Goal: Task Accomplishment & Management: Use online tool/utility

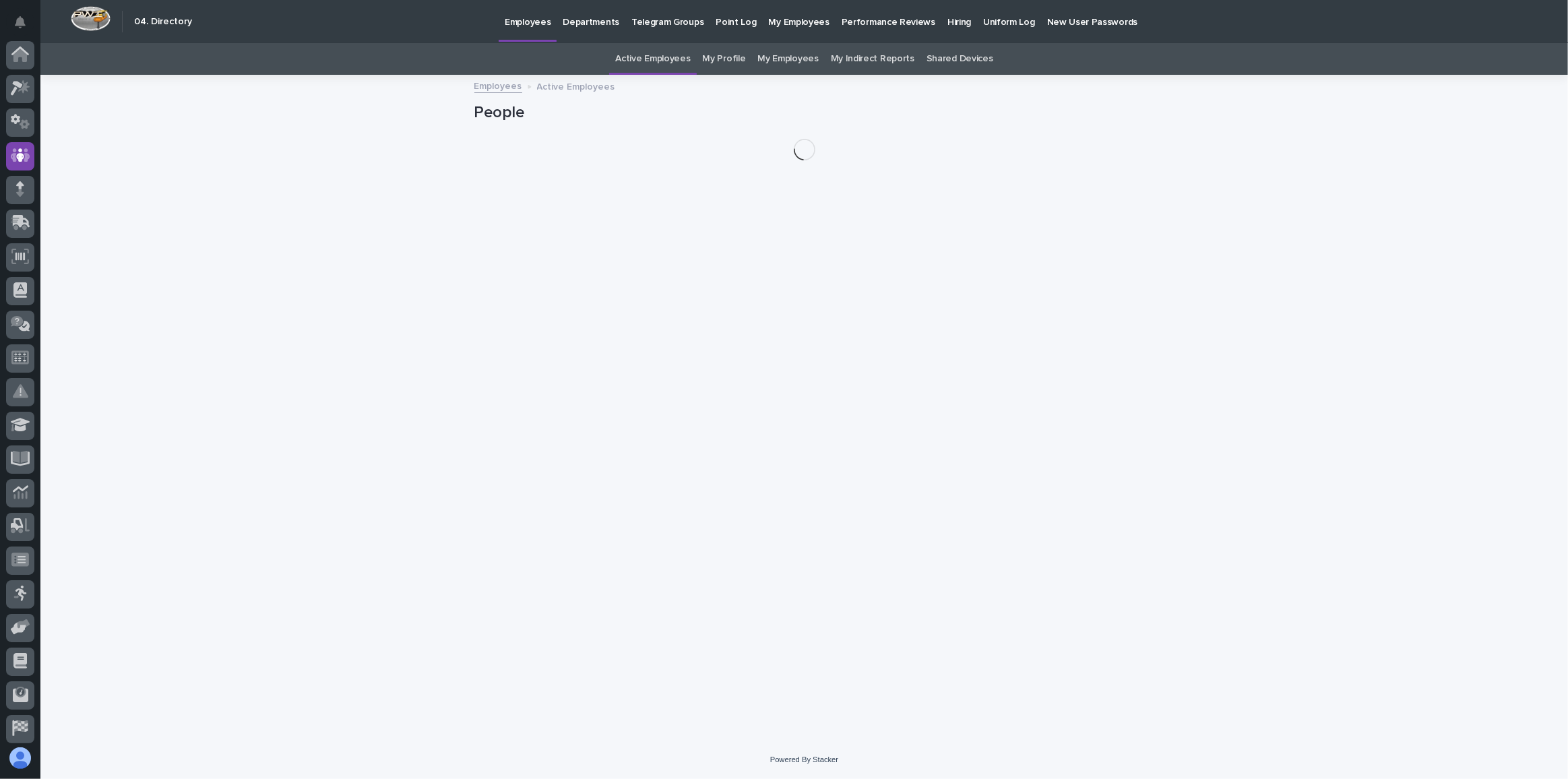
scroll to position [71, 0]
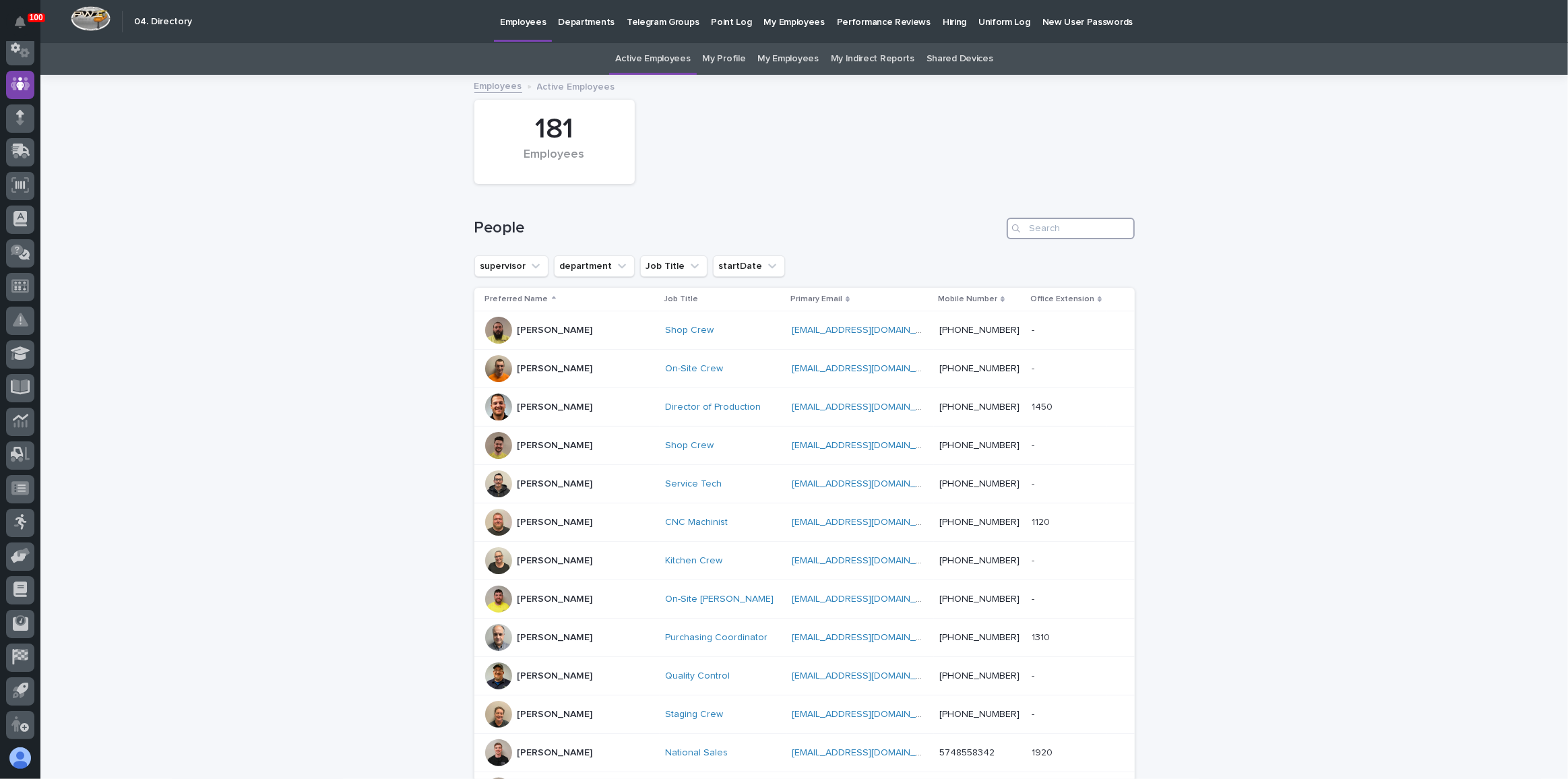
click at [1054, 230] on input "Search" at bounding box center [1070, 229] width 128 height 22
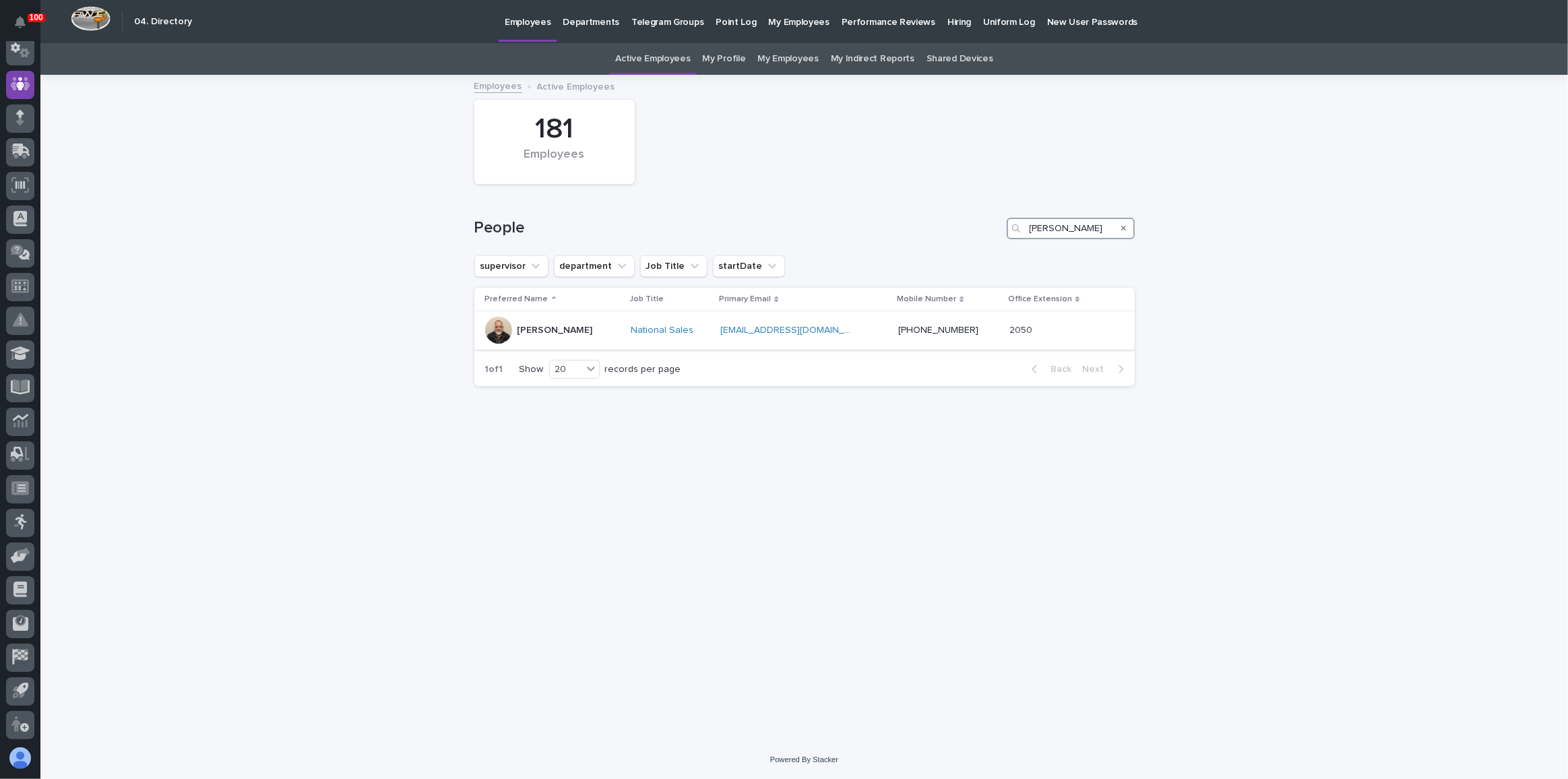
type input "[PERSON_NAME]"
click at [595, 330] on div "[PERSON_NAME]" at bounding box center [552, 330] width 135 height 27
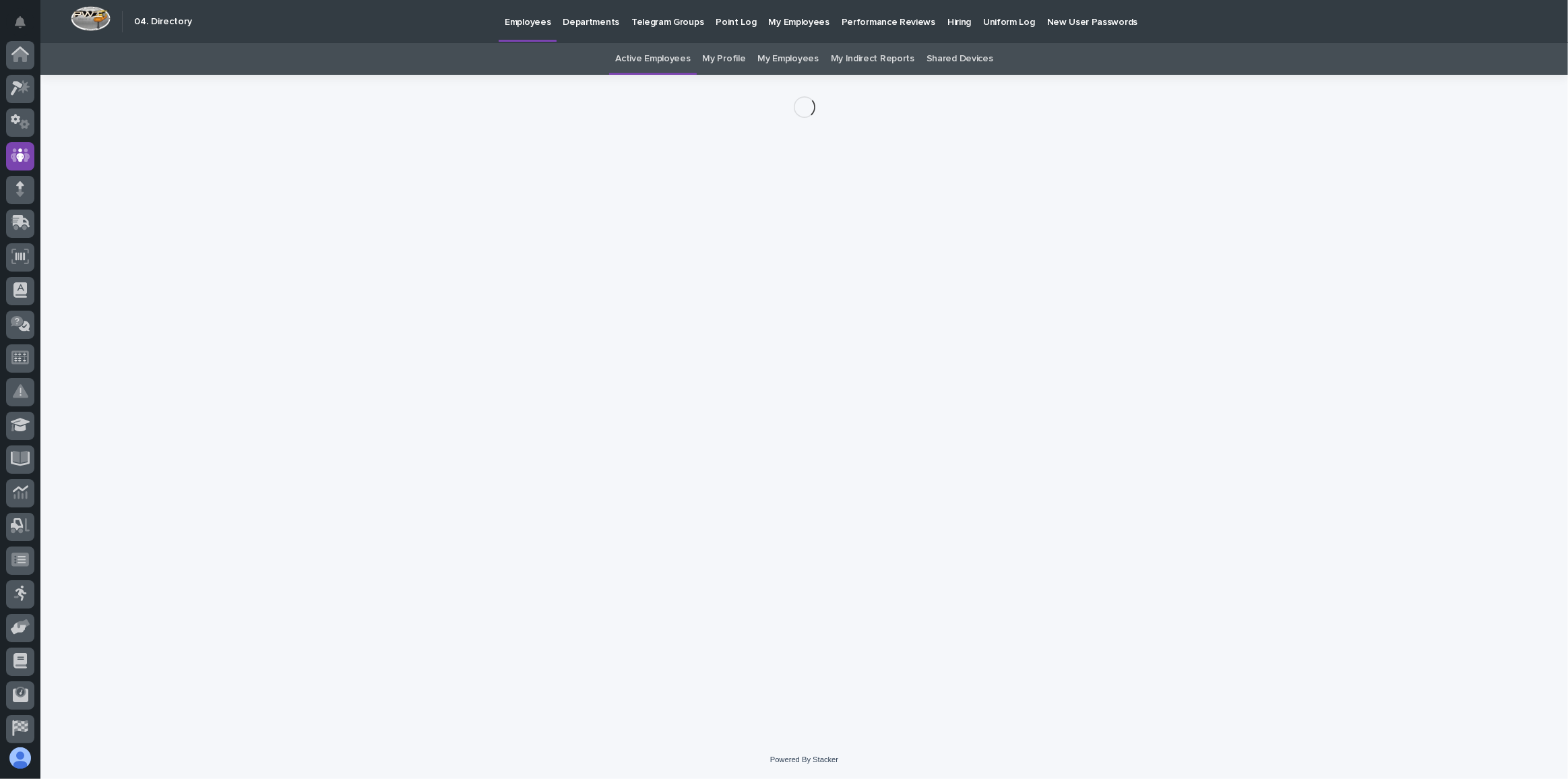
scroll to position [71, 0]
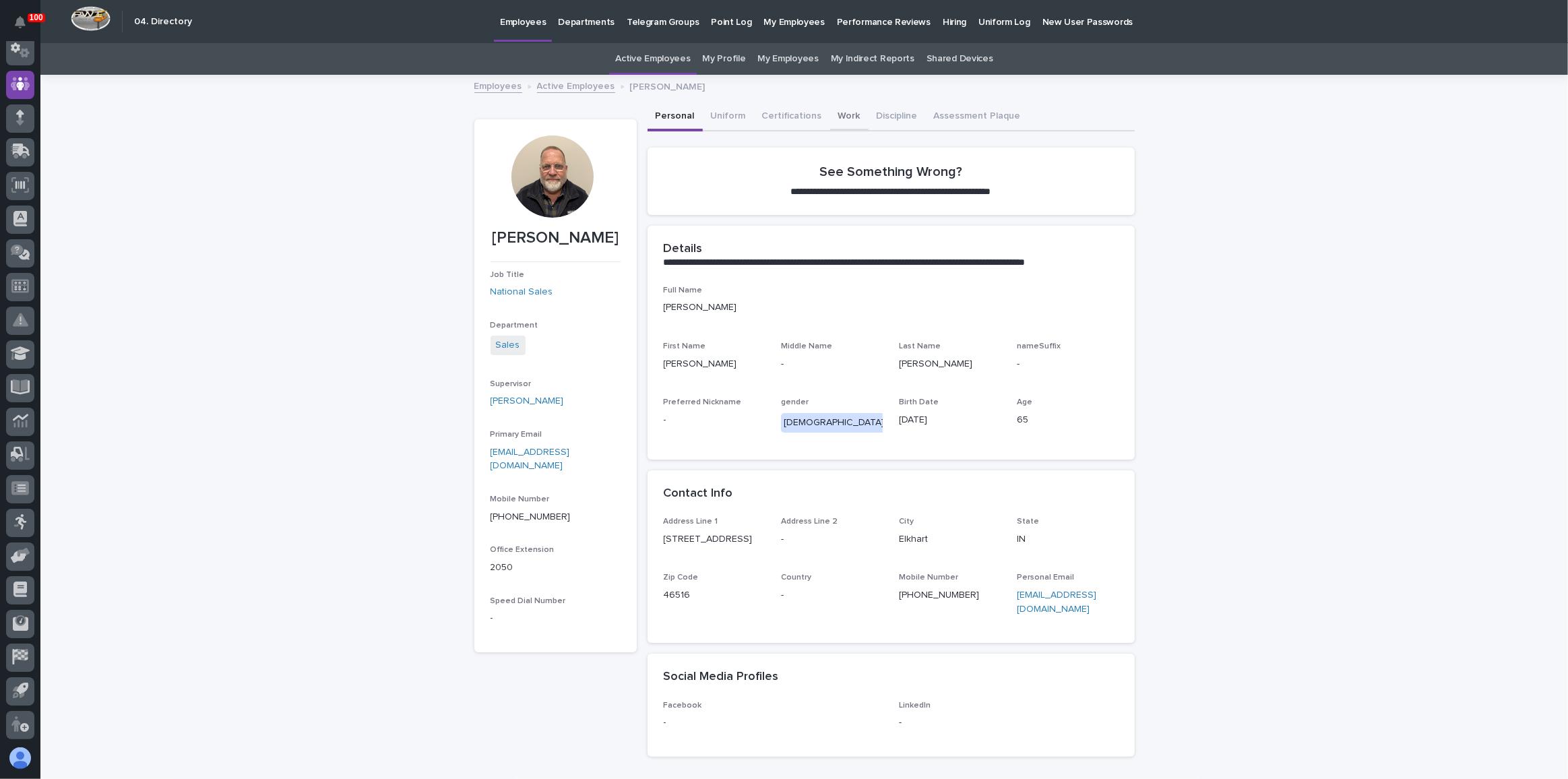
click at [839, 108] on button "Work" at bounding box center [849, 118] width 38 height 28
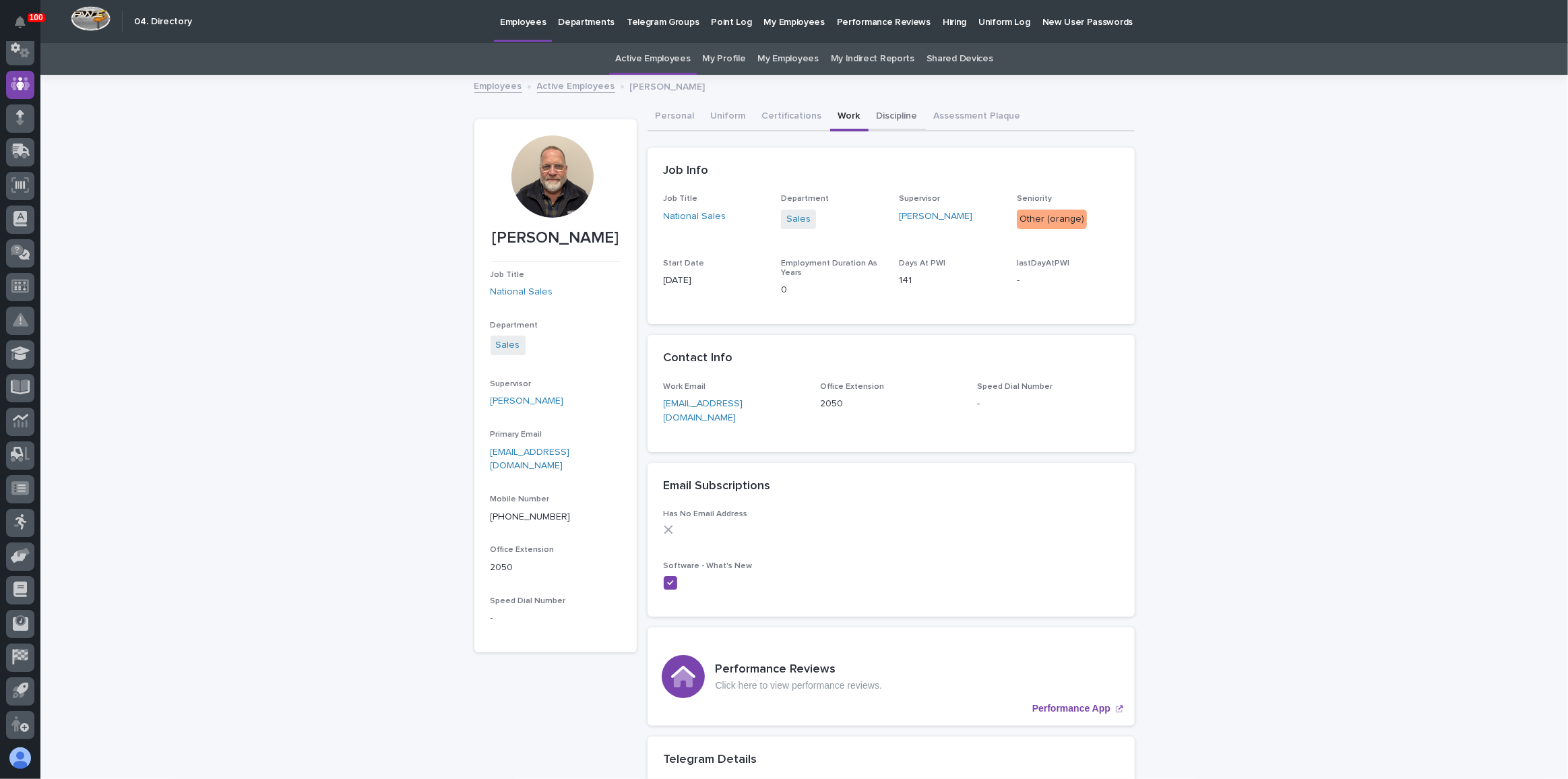
click at [878, 121] on button "Discipline" at bounding box center [897, 118] width 57 height 28
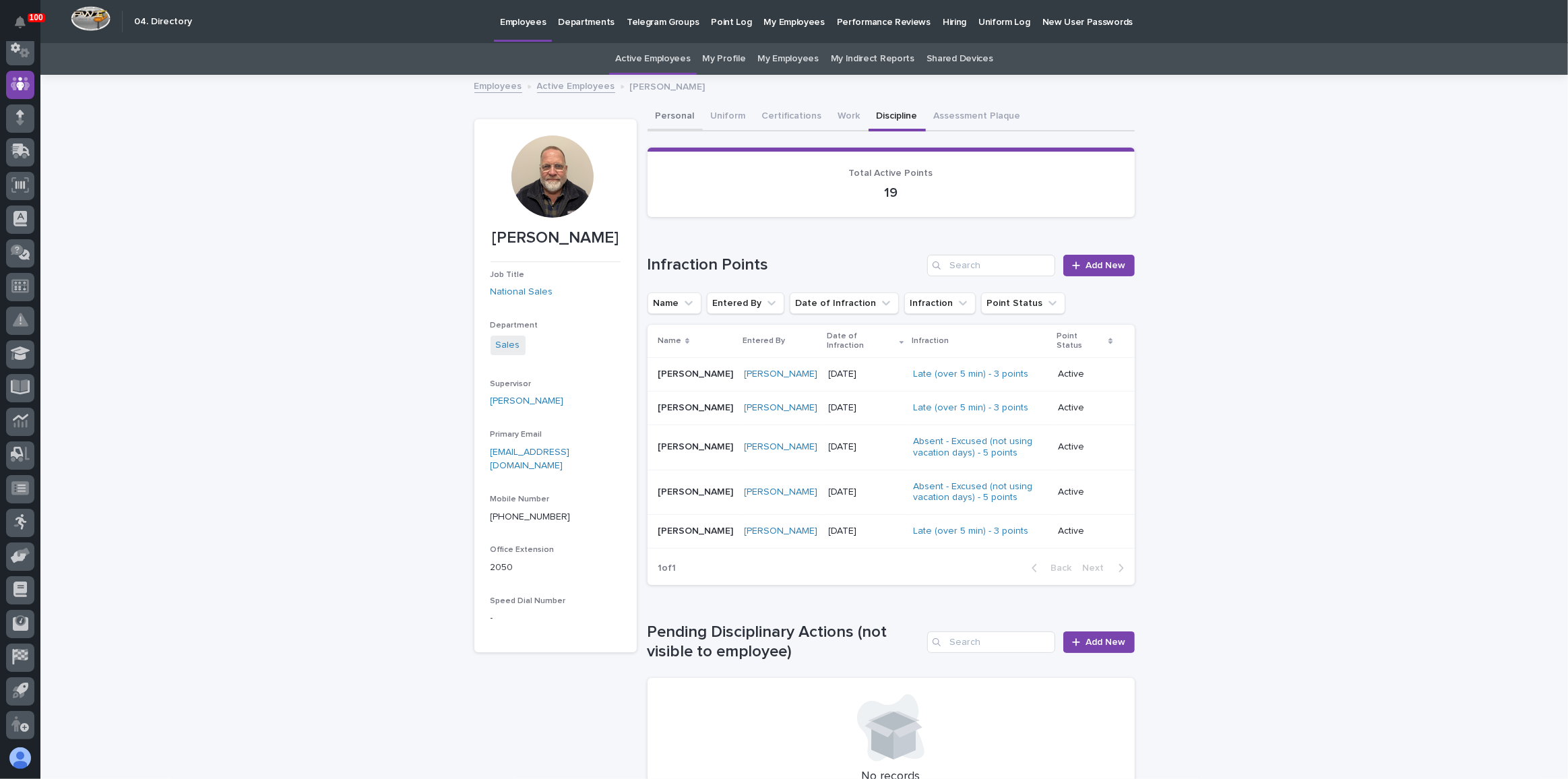
click at [662, 113] on button "Personal" at bounding box center [675, 118] width 56 height 28
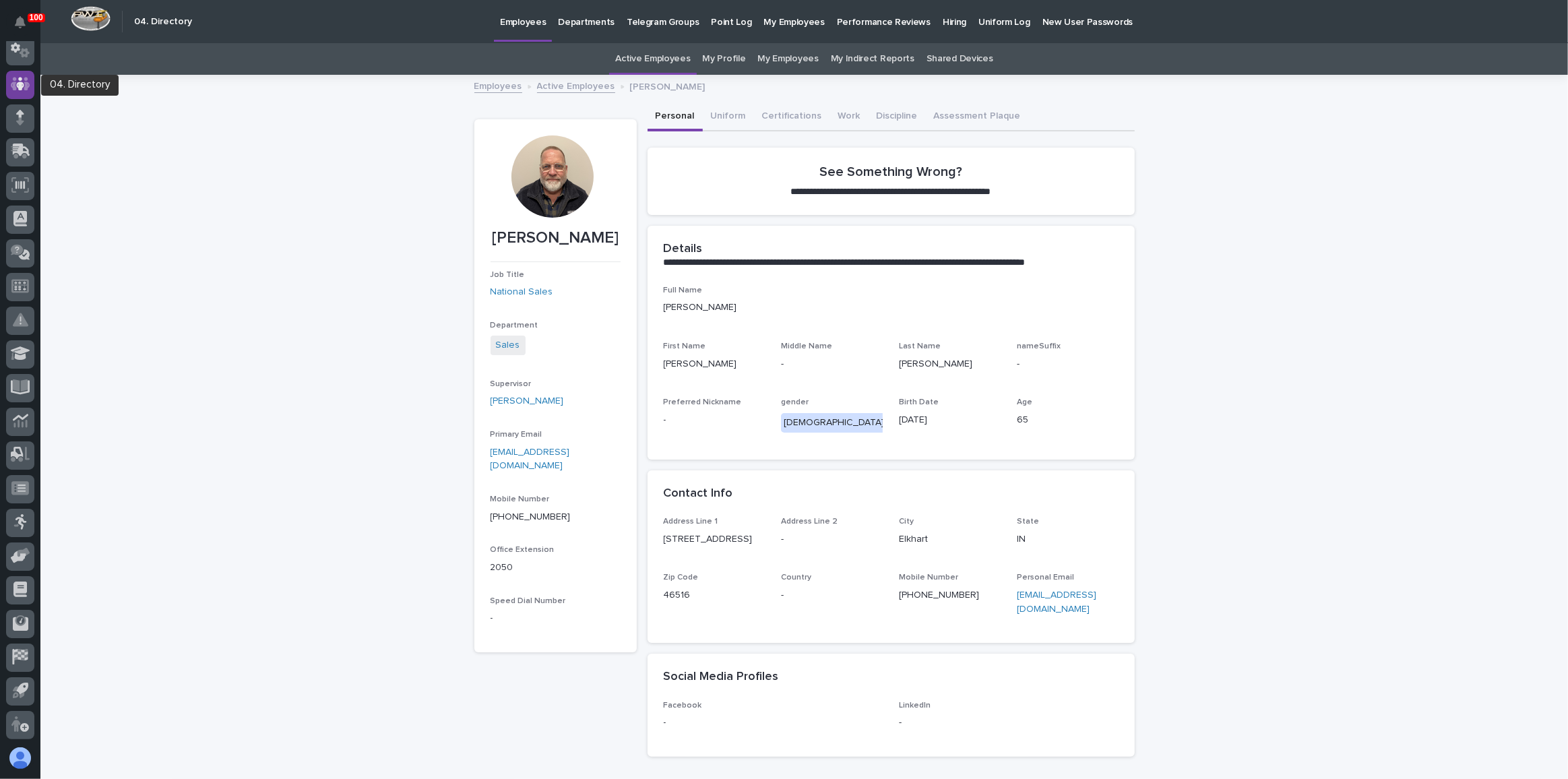
click at [13, 80] on icon at bounding box center [20, 84] width 20 height 13
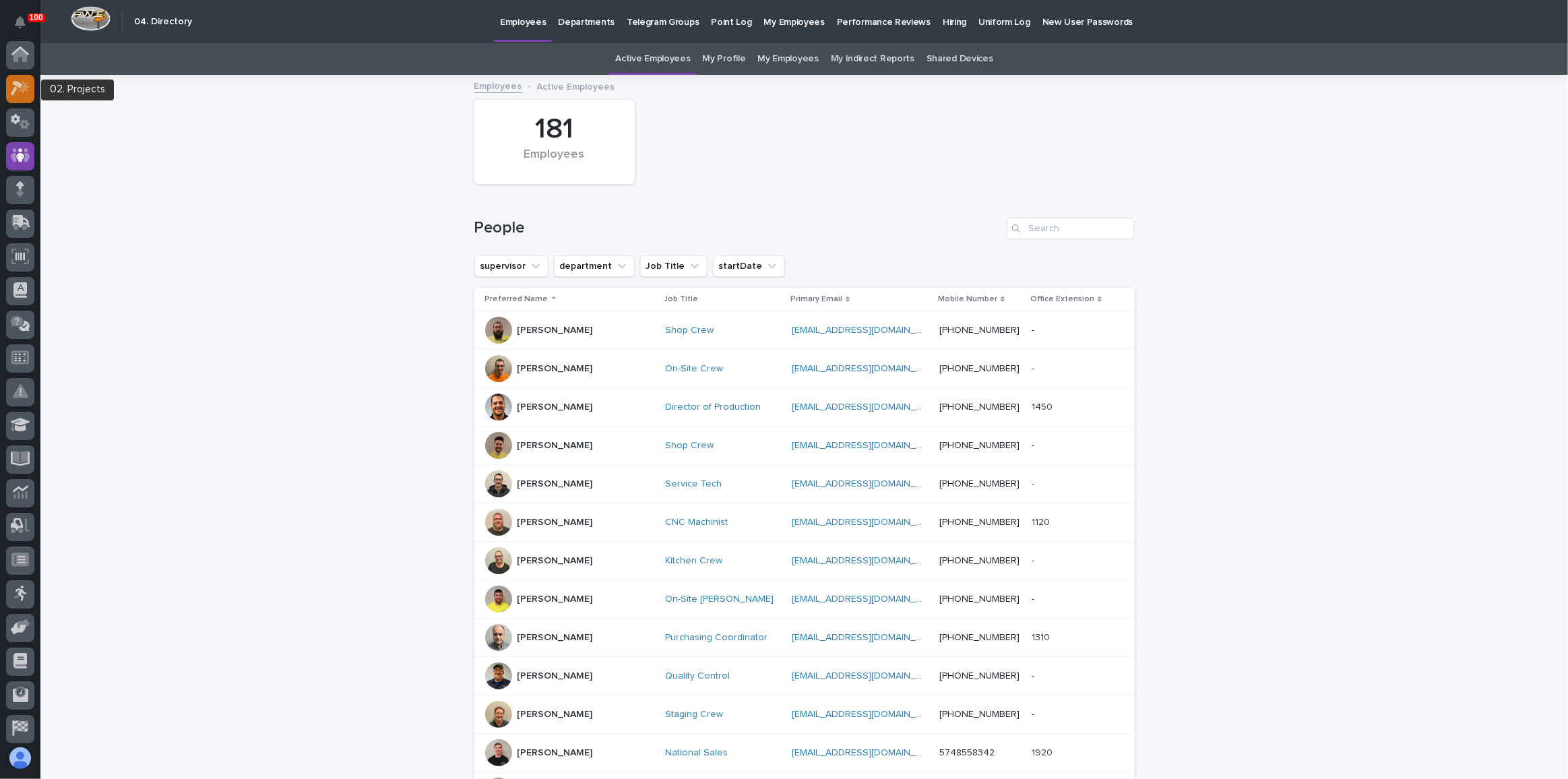
click at [12, 96] on div at bounding box center [20, 89] width 28 height 28
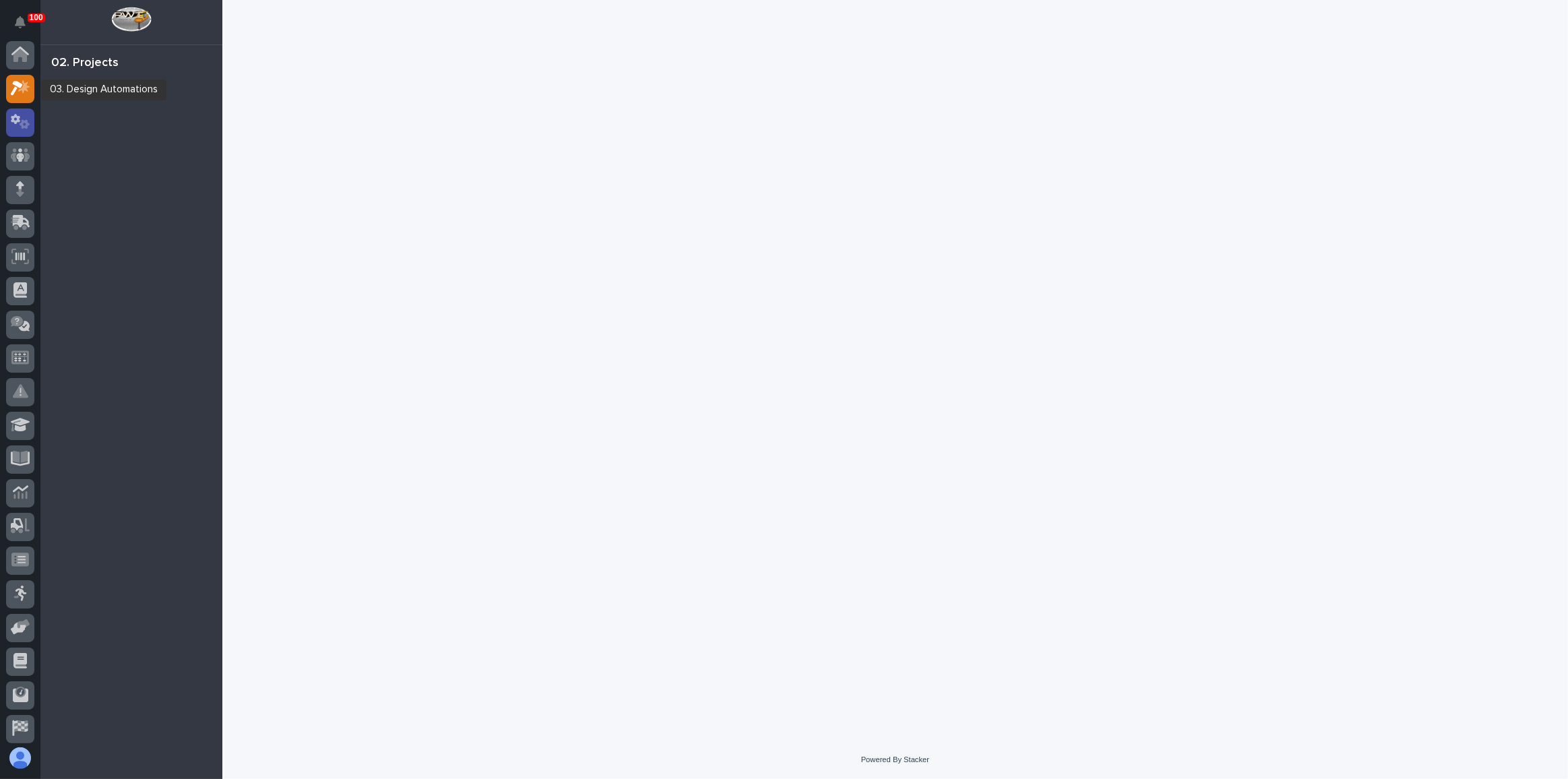
scroll to position [33, 0]
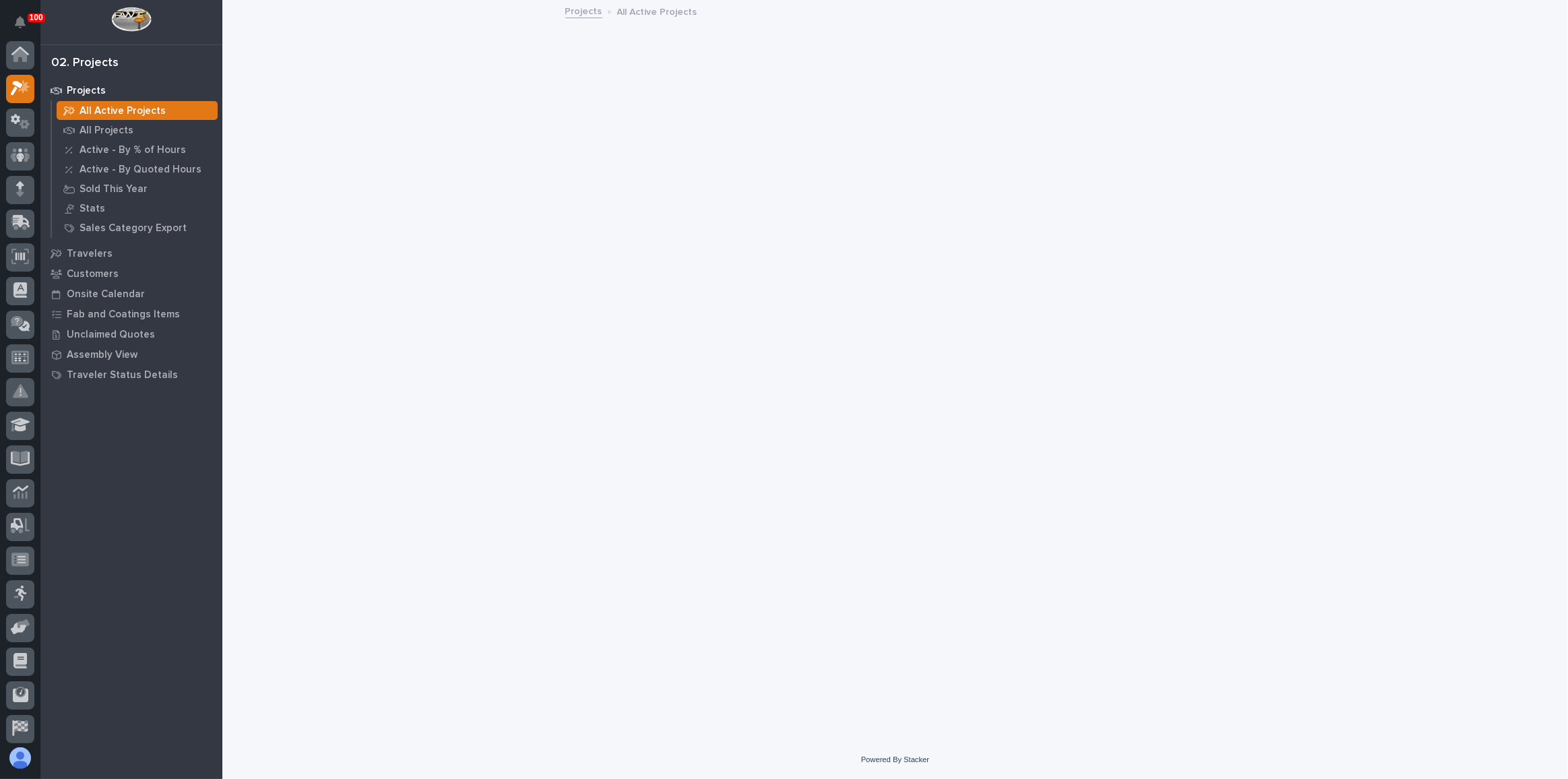
scroll to position [33, 0]
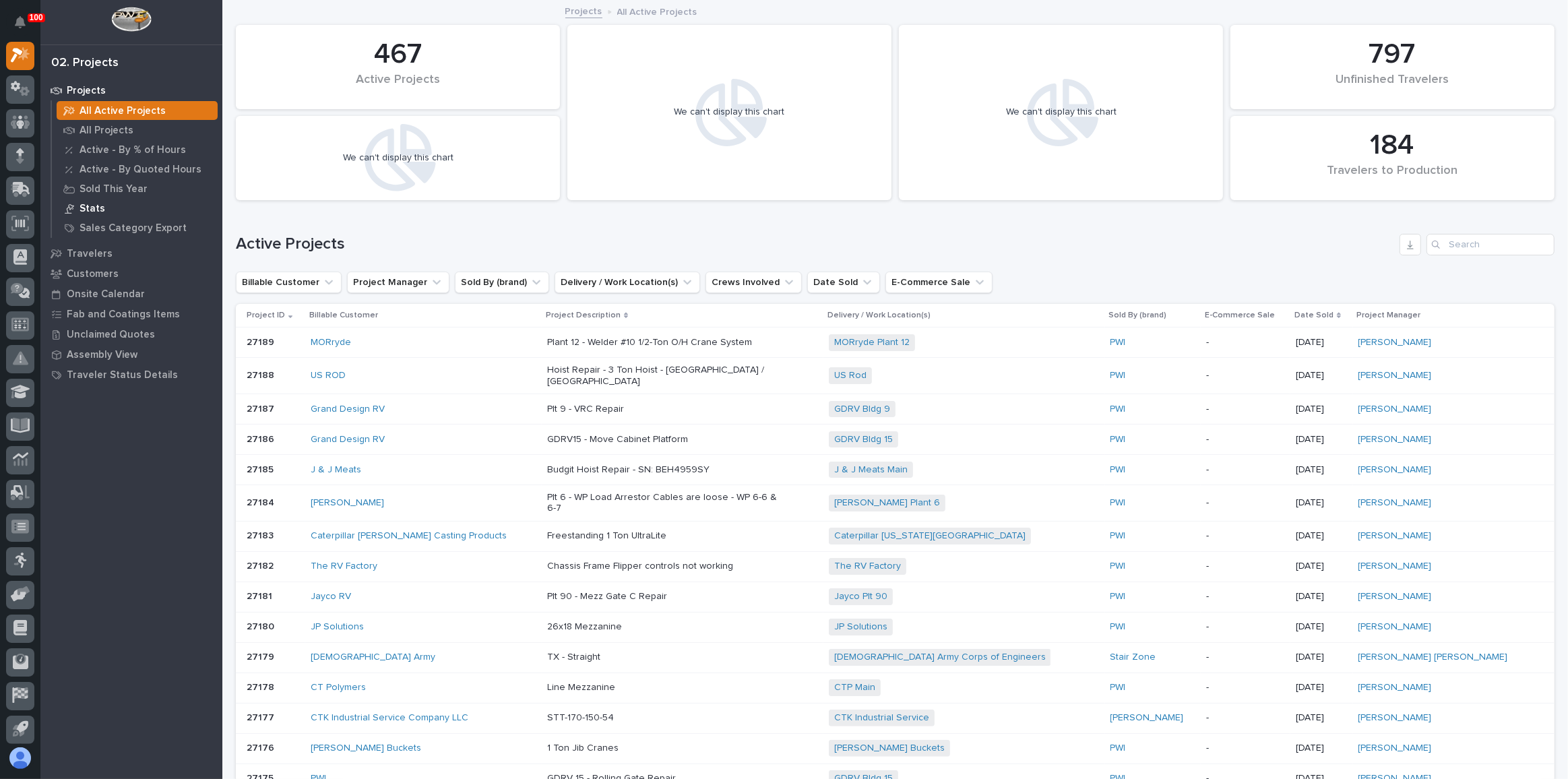
click at [87, 210] on p "Stats" at bounding box center [92, 208] width 26 height 12
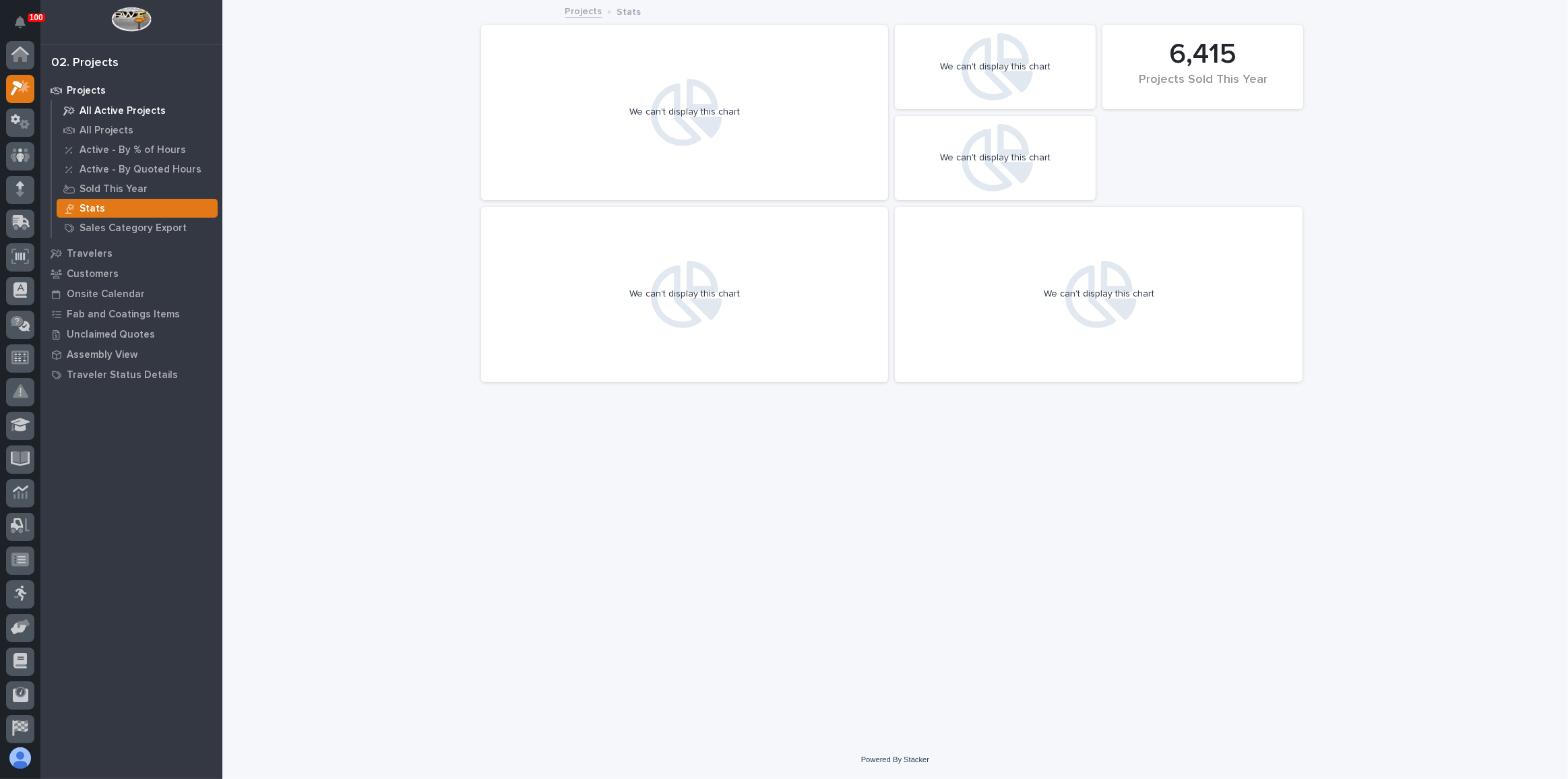
click at [96, 108] on p "All Active Projects" at bounding box center [123, 111] width 86 height 12
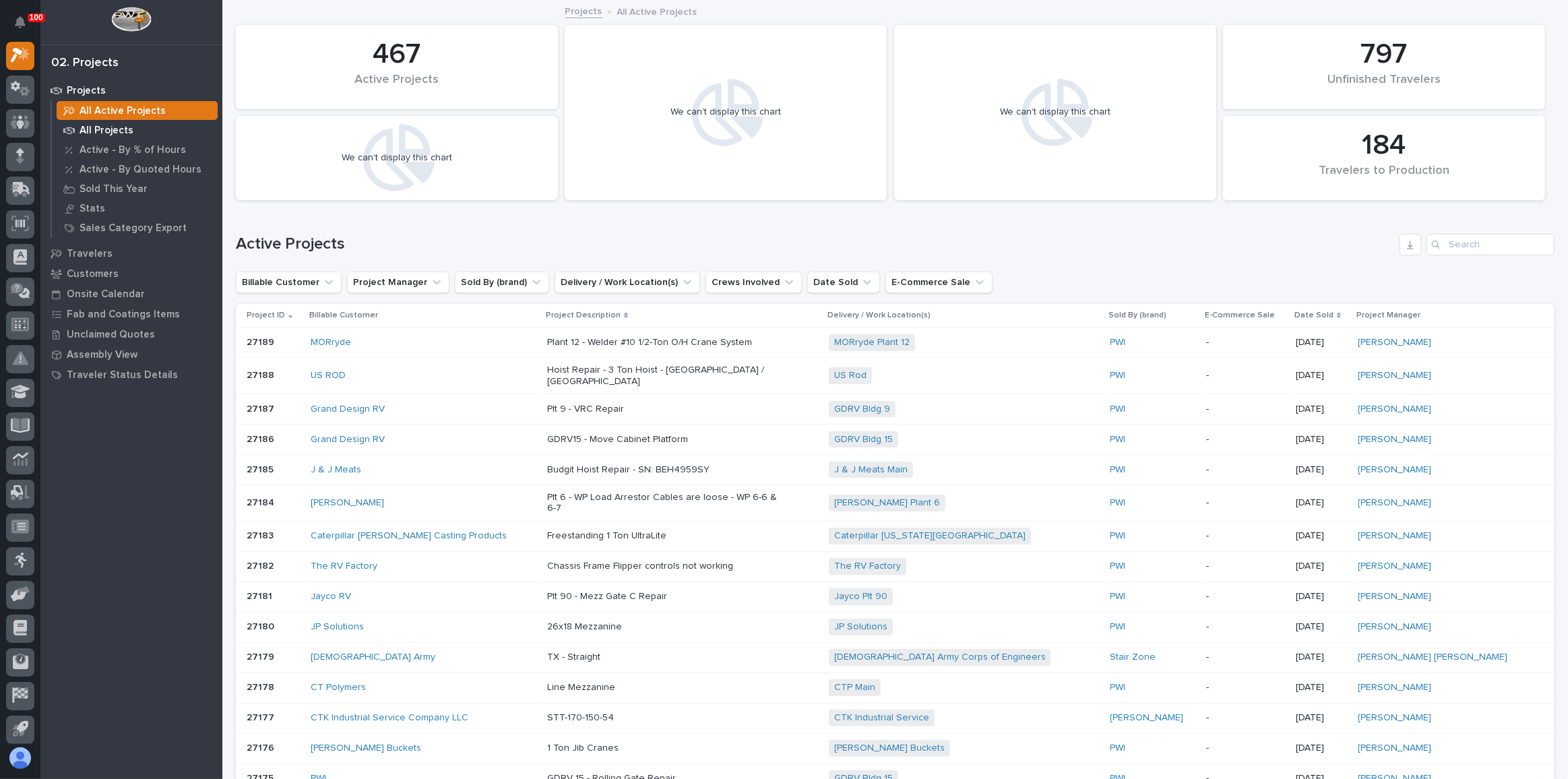
click at [108, 129] on p "All Projects" at bounding box center [107, 130] width 54 height 12
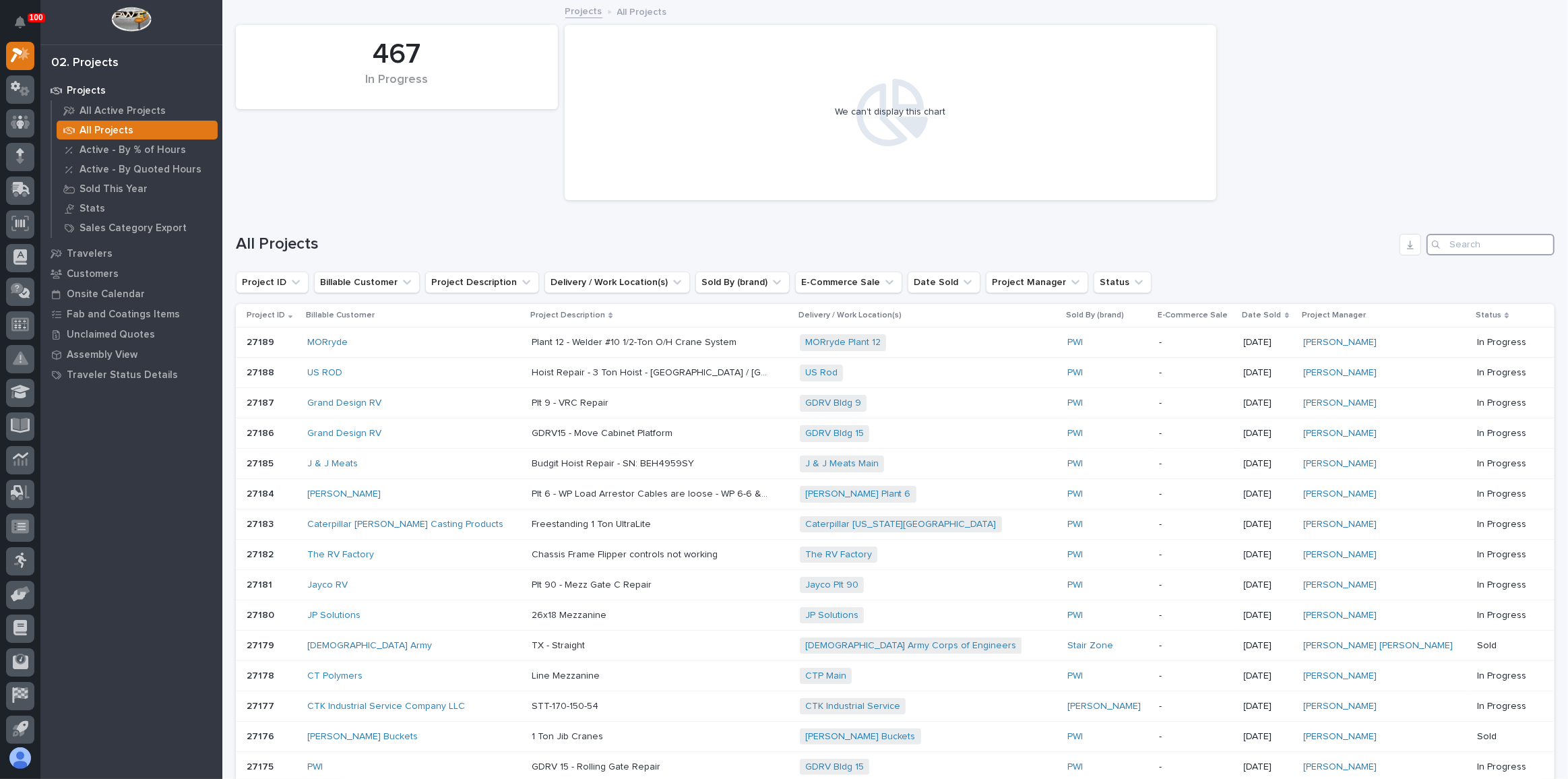
click at [1441, 242] on input "Search" at bounding box center [1490, 245] width 128 height 22
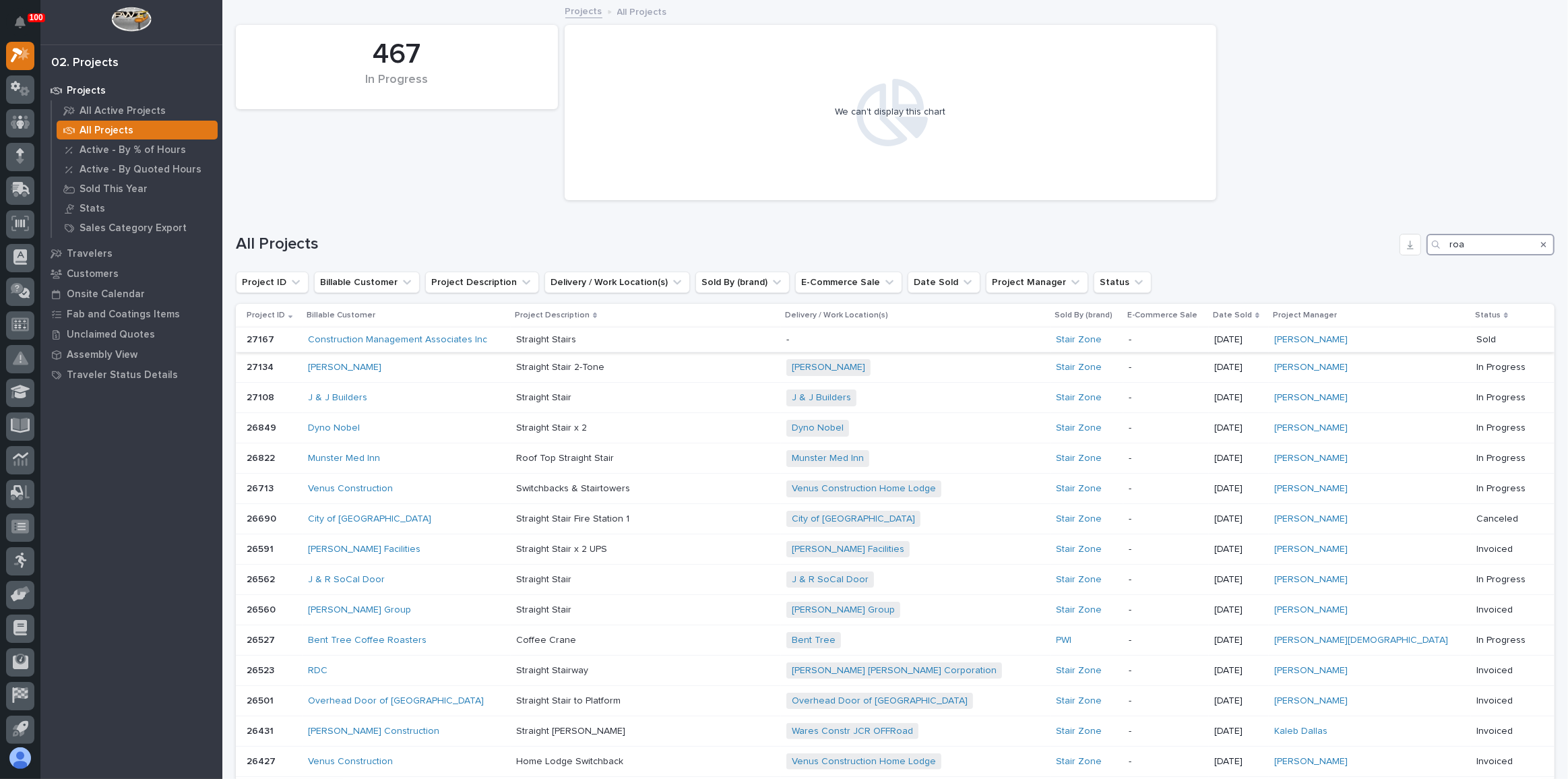
type input "roa"
click at [1360, 341] on td "[PERSON_NAME]" at bounding box center [1370, 340] width 202 height 25
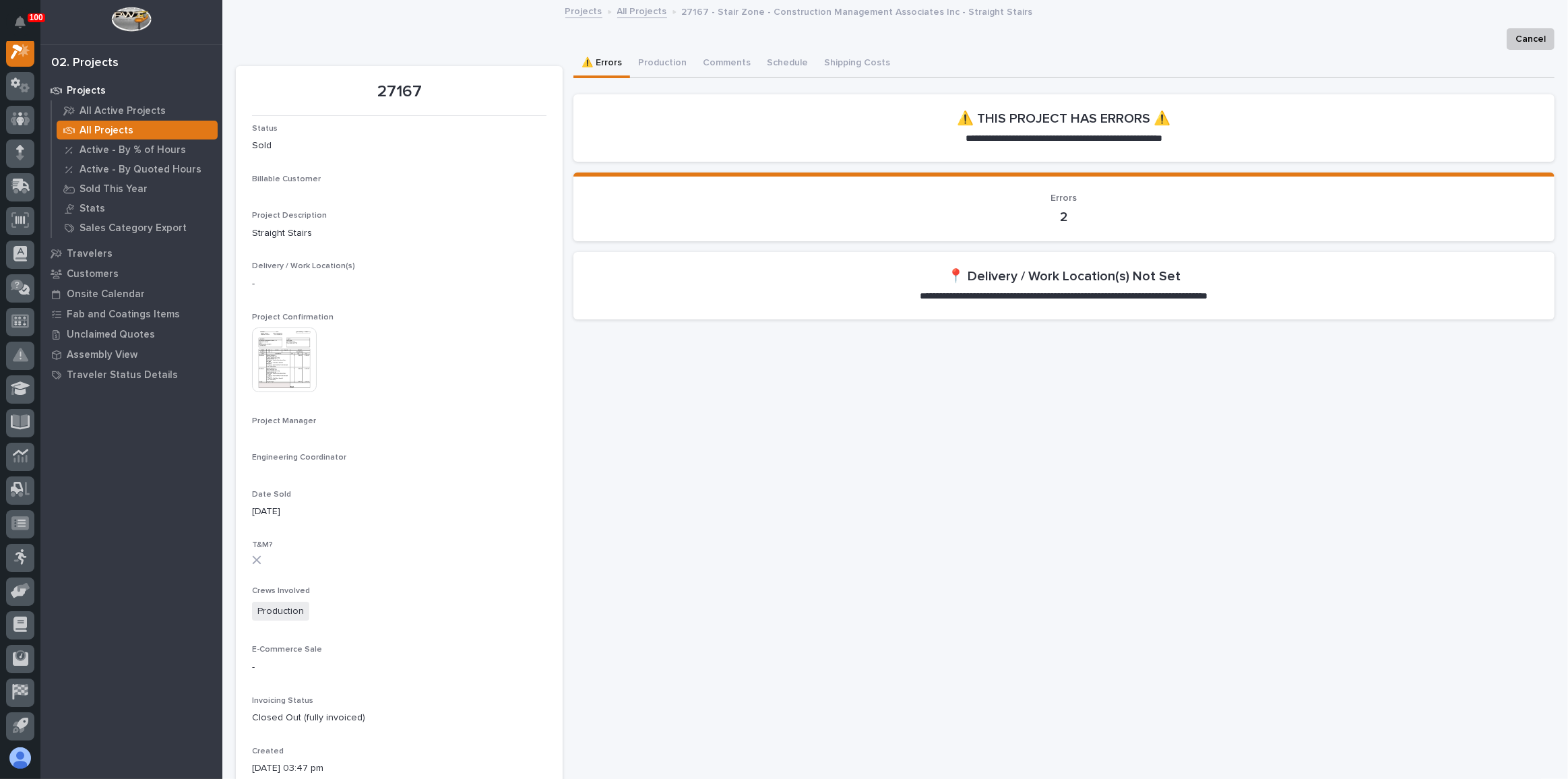
scroll to position [33, 0]
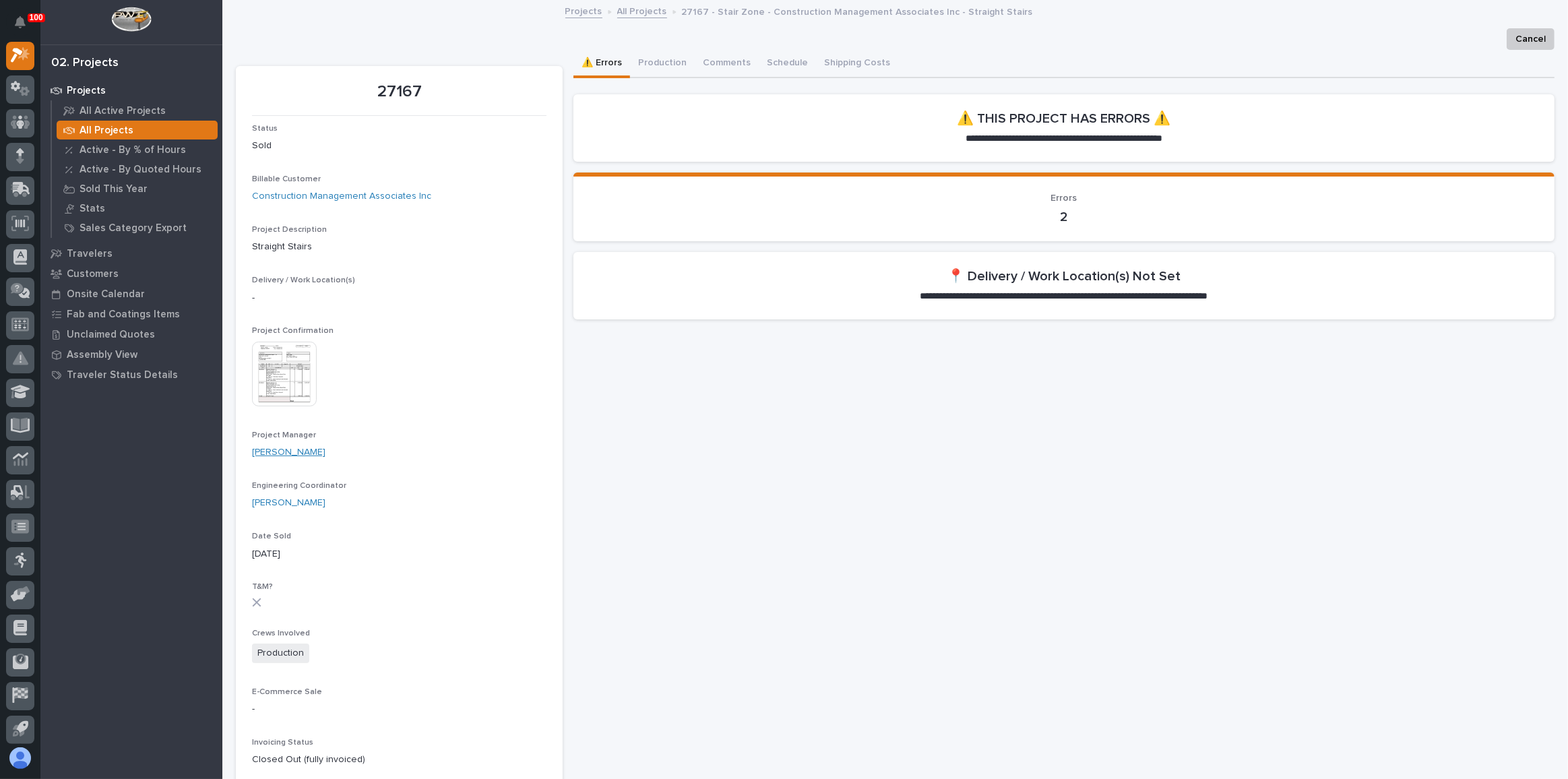
click at [280, 447] on link "[PERSON_NAME]" at bounding box center [289, 453] width 74 height 14
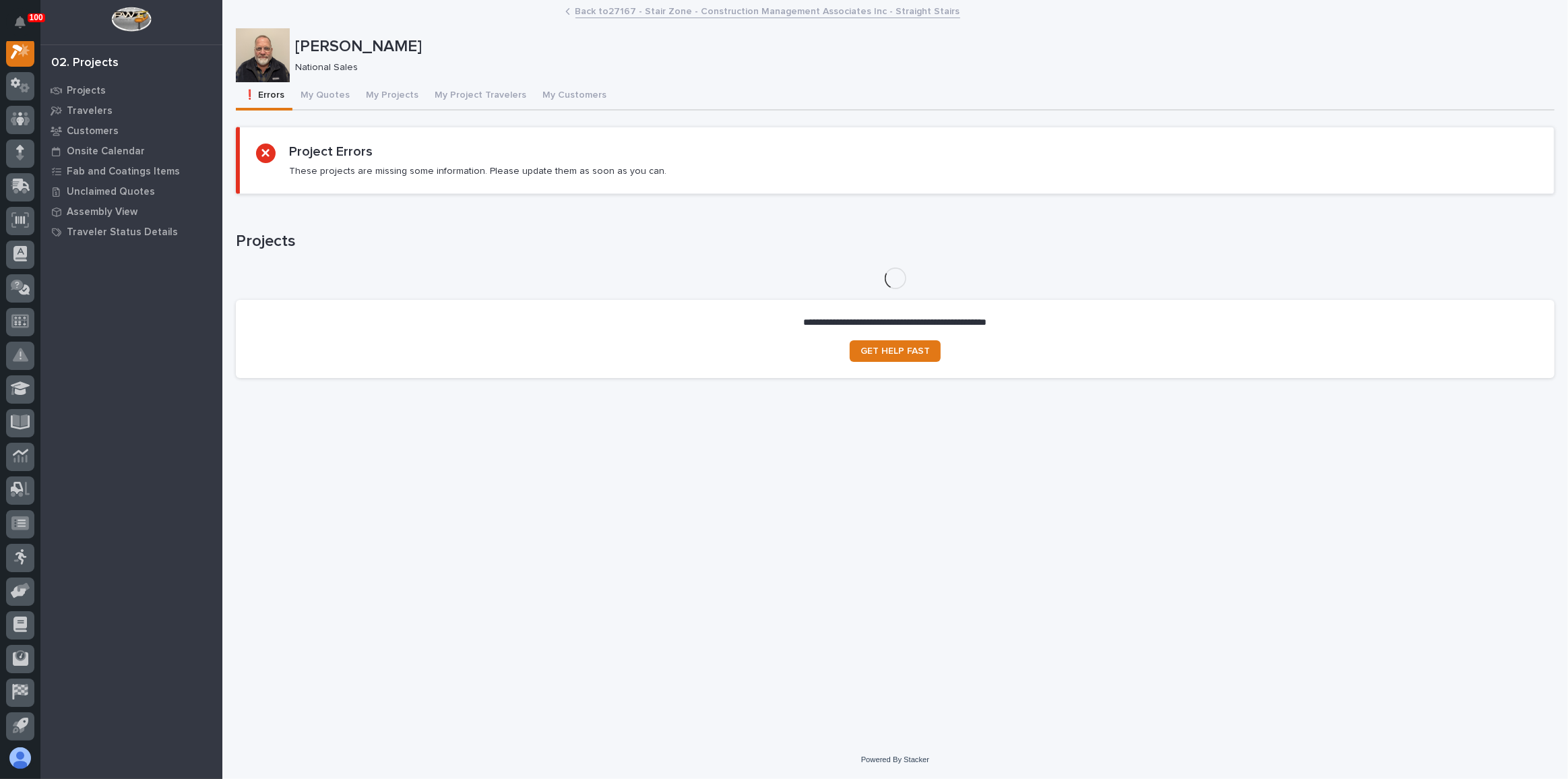
scroll to position [33, 0]
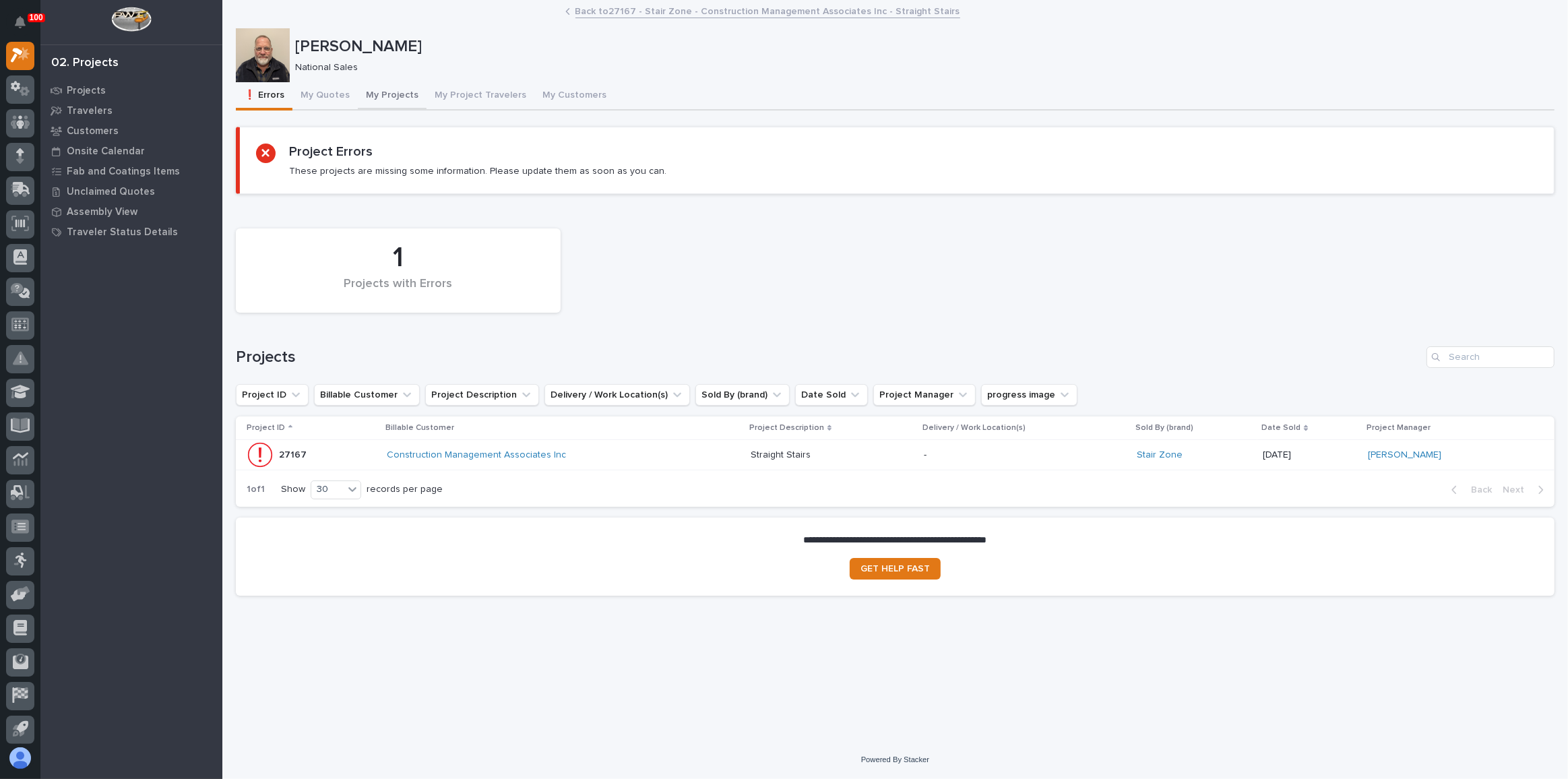
click at [400, 92] on button "My Projects" at bounding box center [392, 96] width 69 height 28
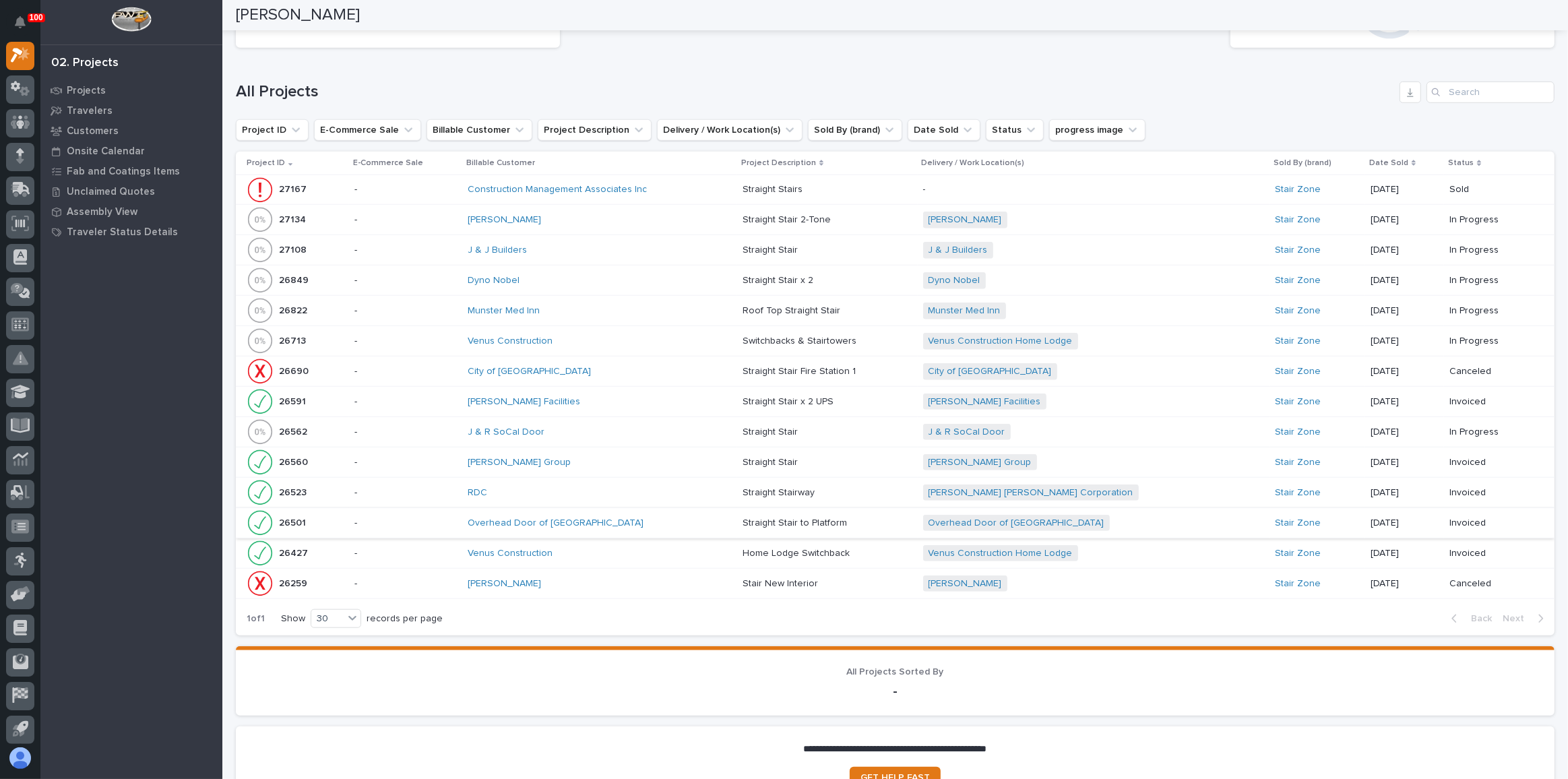
scroll to position [1169, 0]
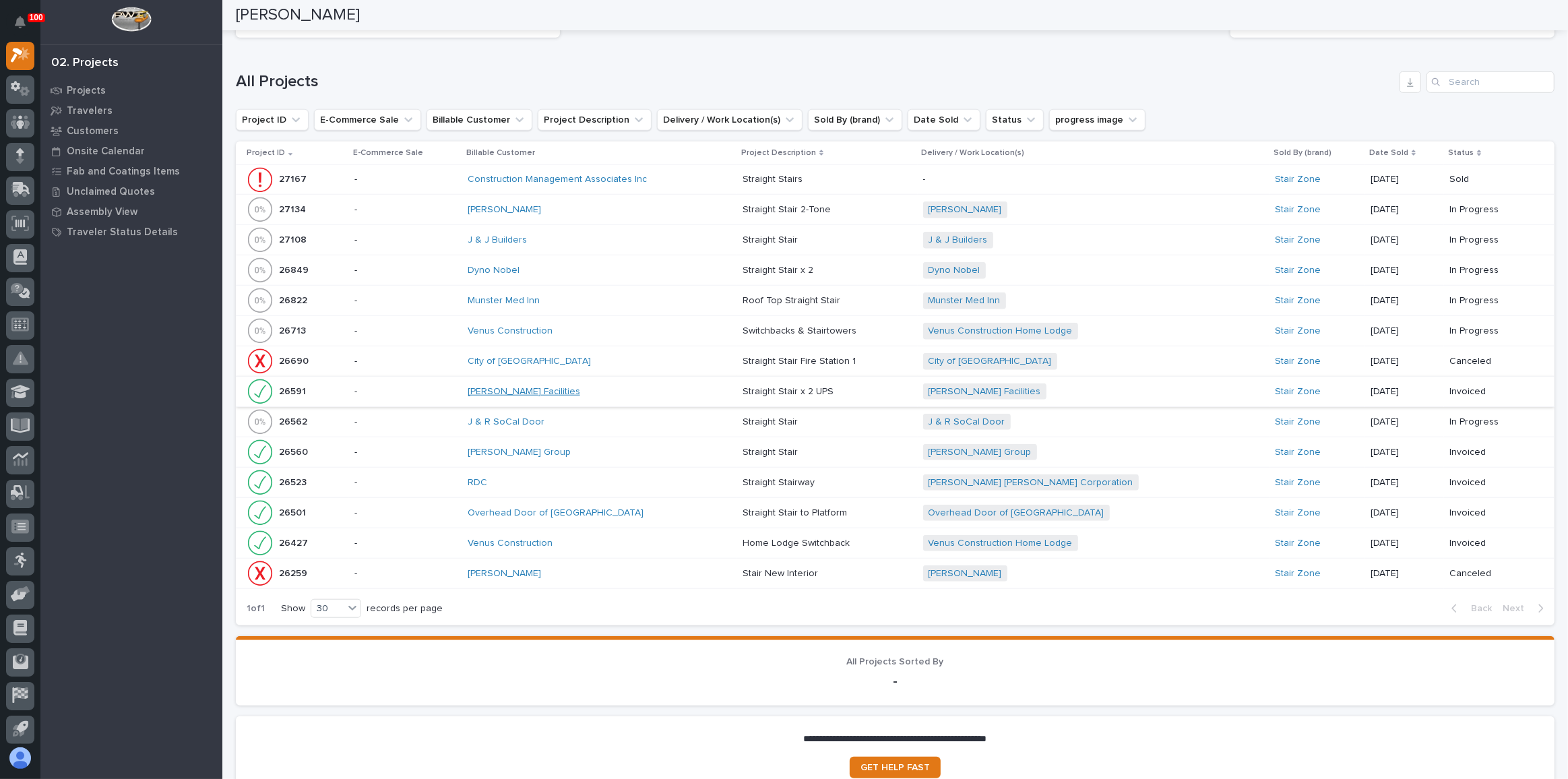
click at [504, 386] on link "[PERSON_NAME] Facilities" at bounding box center [524, 392] width 113 height 12
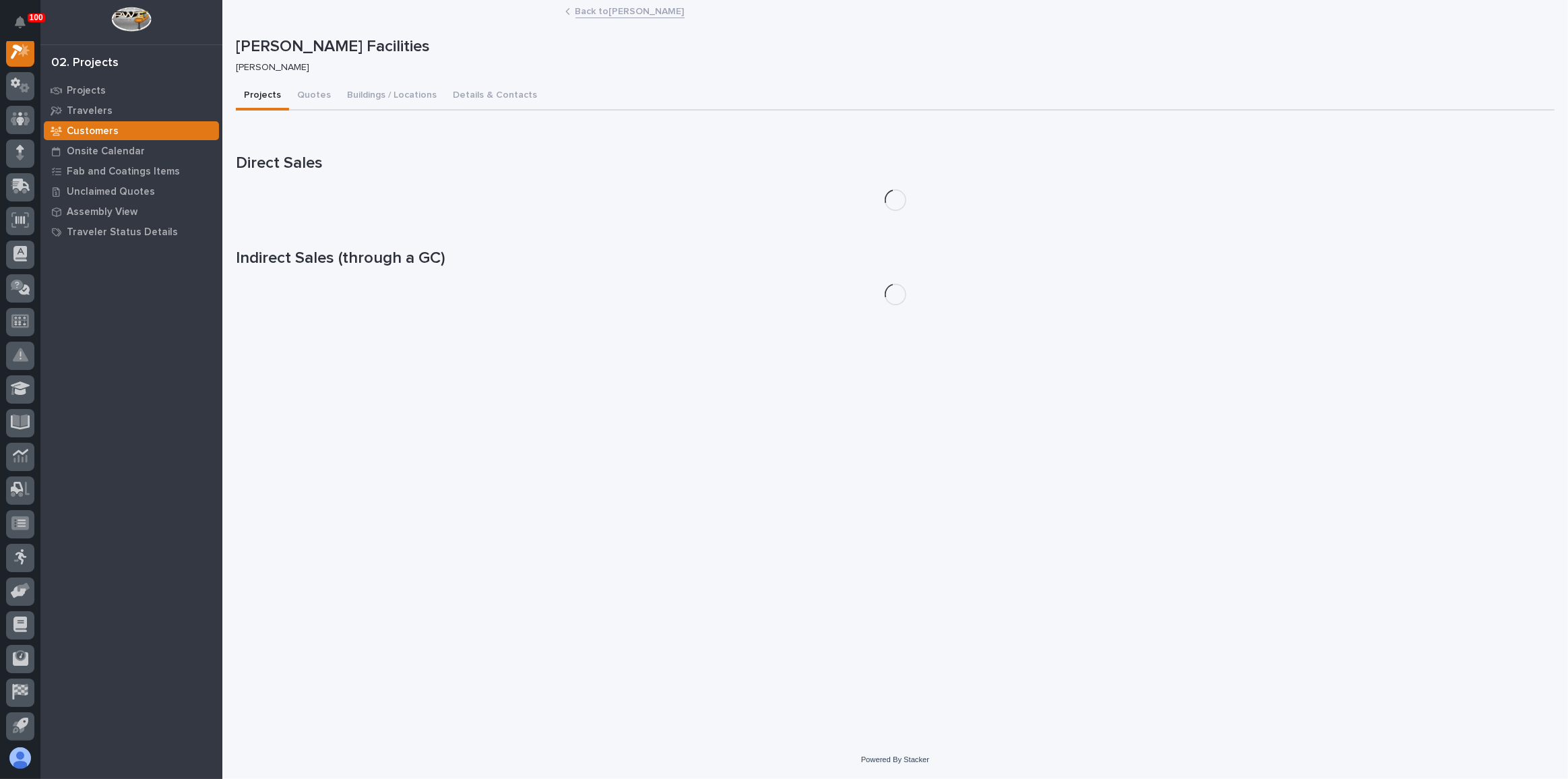
scroll to position [33, 0]
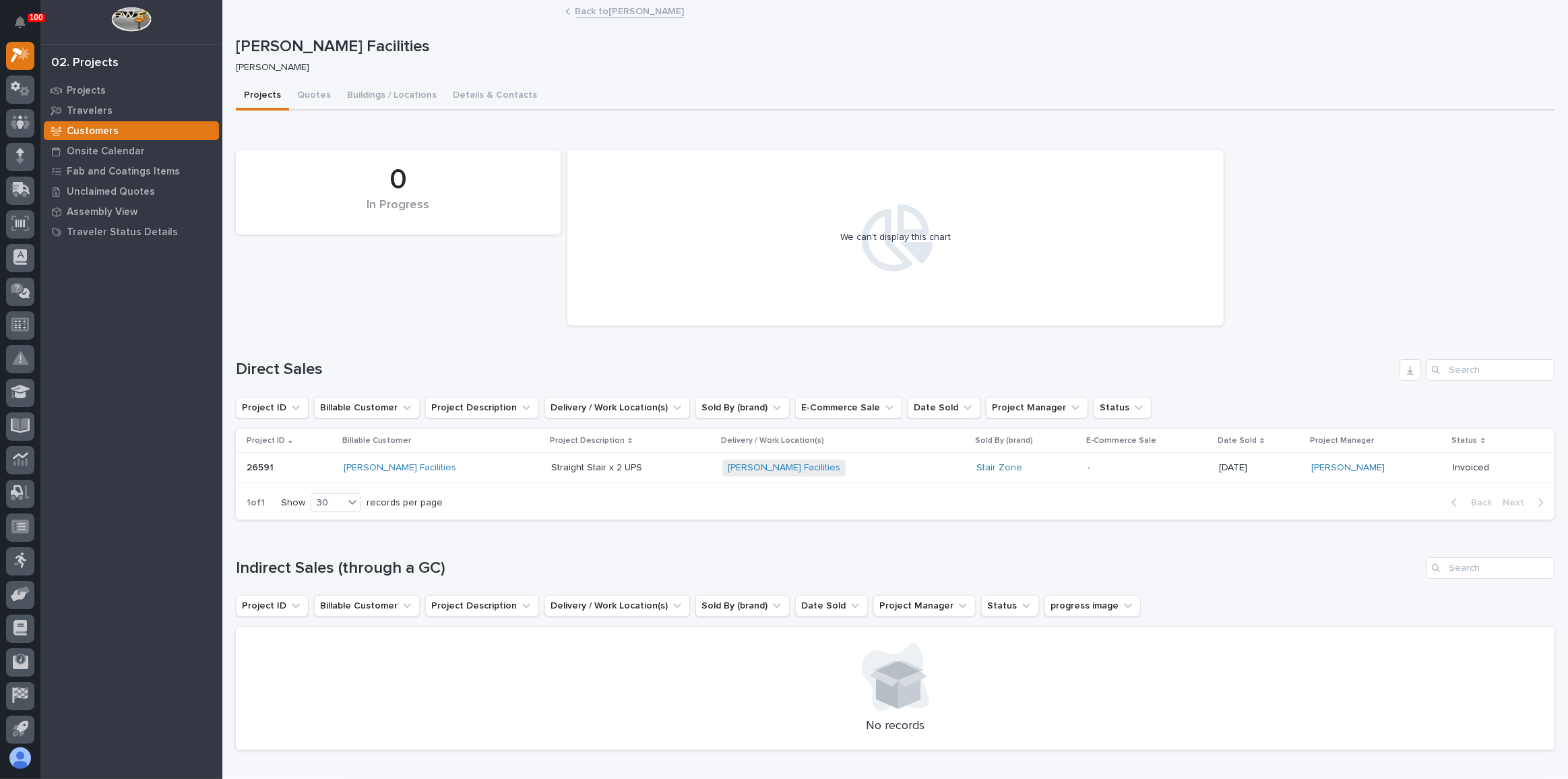
click at [433, 472] on div "[PERSON_NAME] Facilities" at bounding box center [442, 468] width 197 height 12
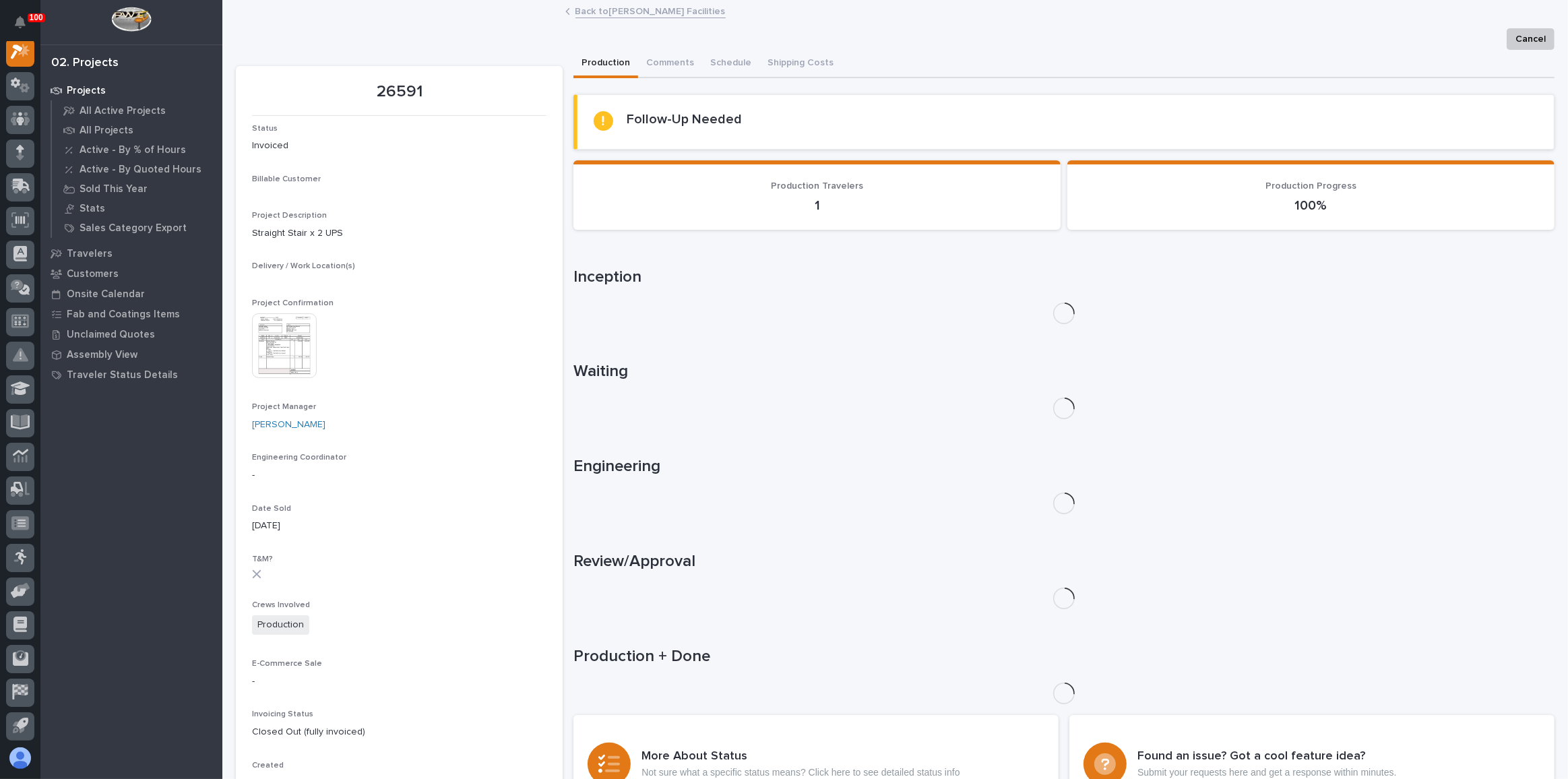
scroll to position [33, 0]
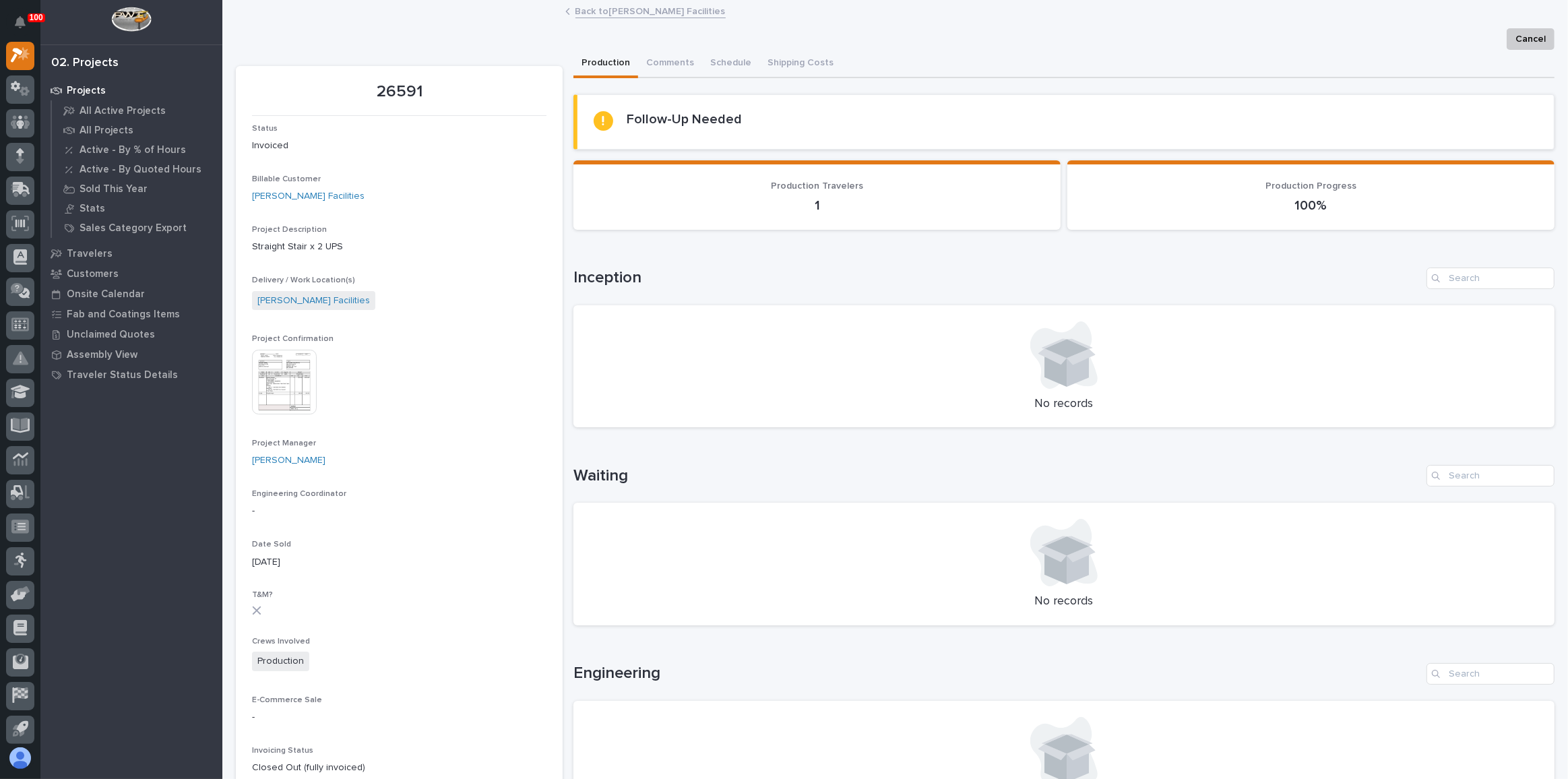
click at [311, 374] on img at bounding box center [284, 382] width 65 height 65
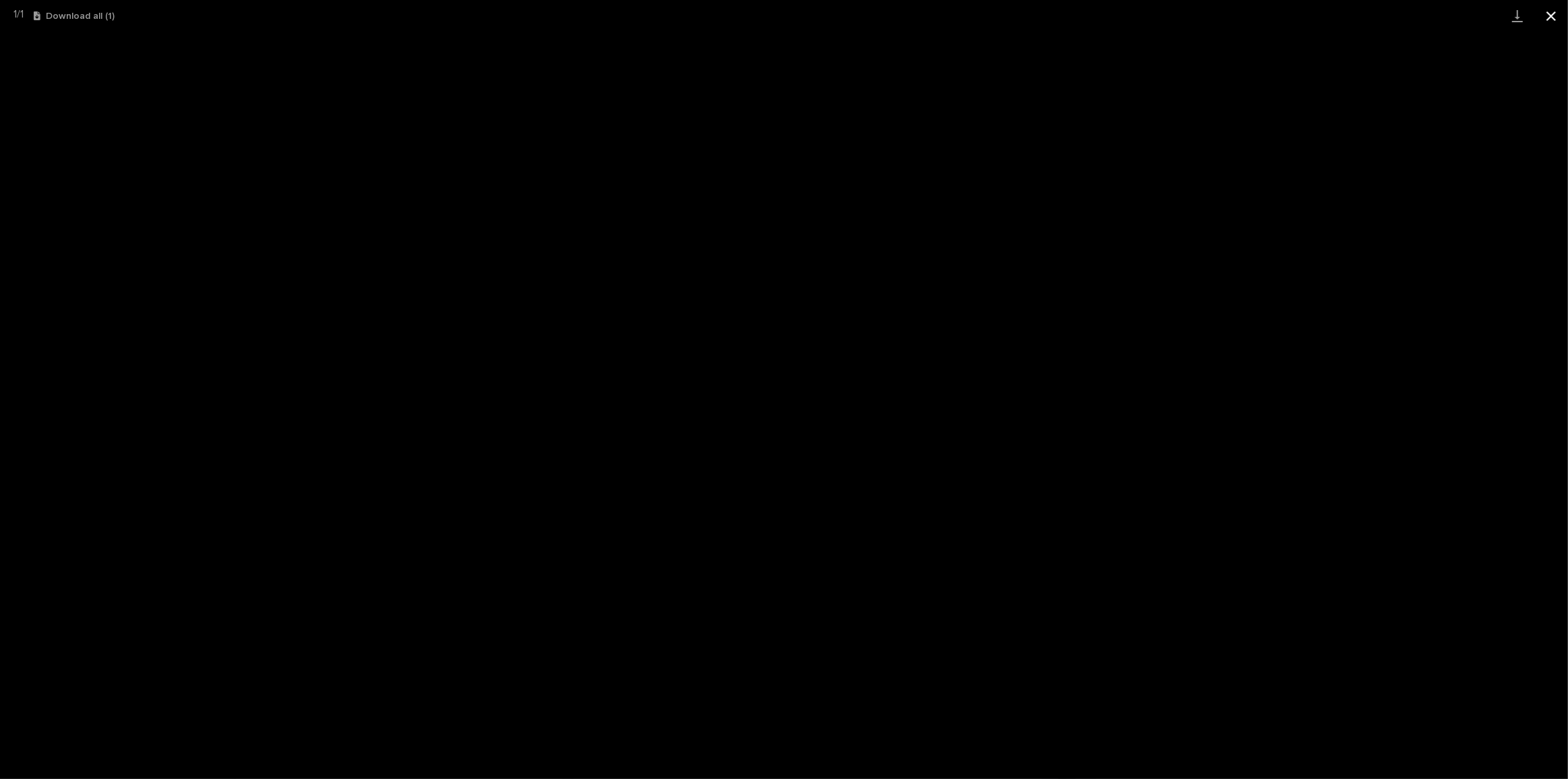
click at [1564, 9] on button "Close gallery" at bounding box center [1551, 16] width 34 height 31
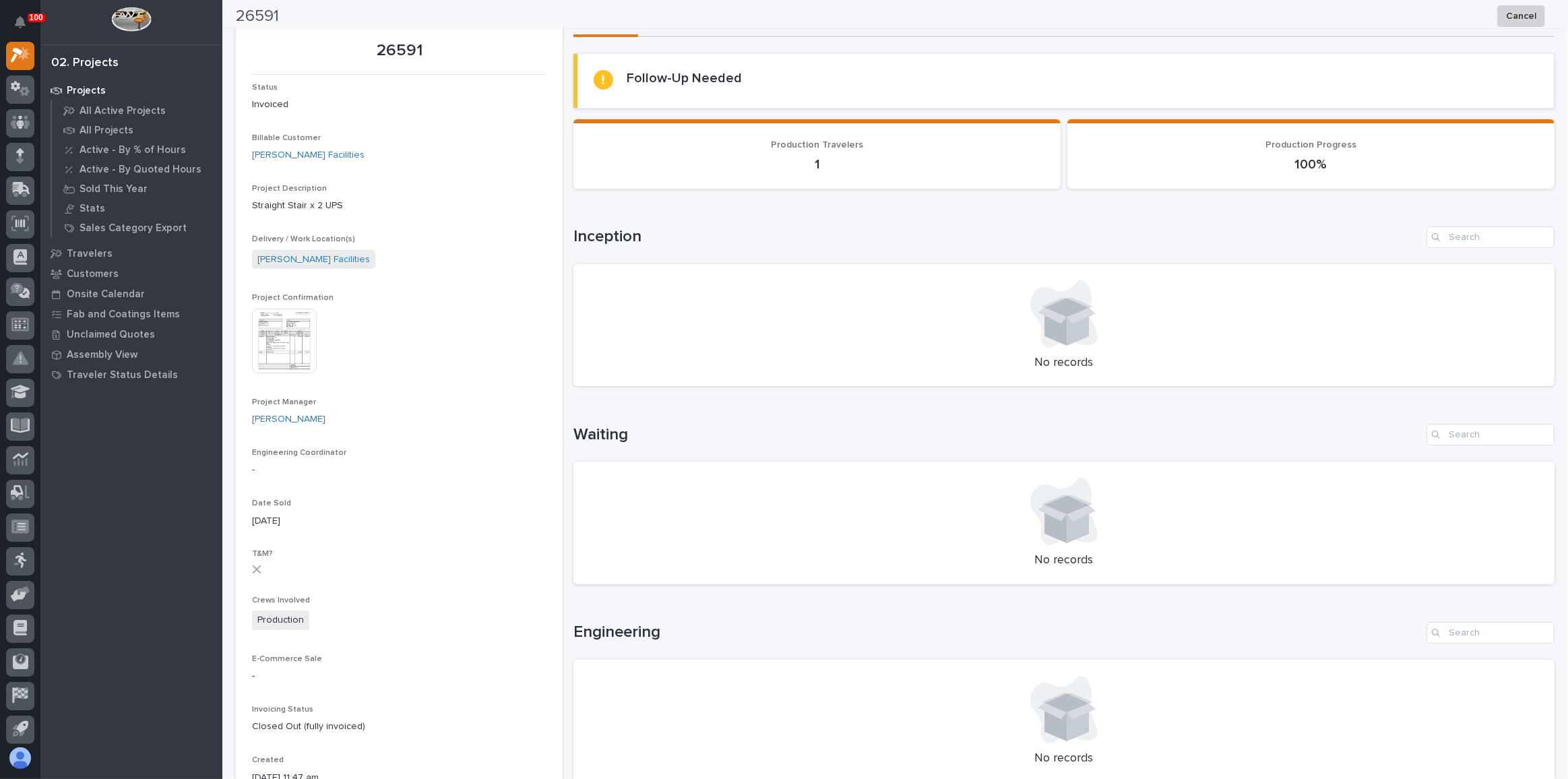
scroll to position [0, 0]
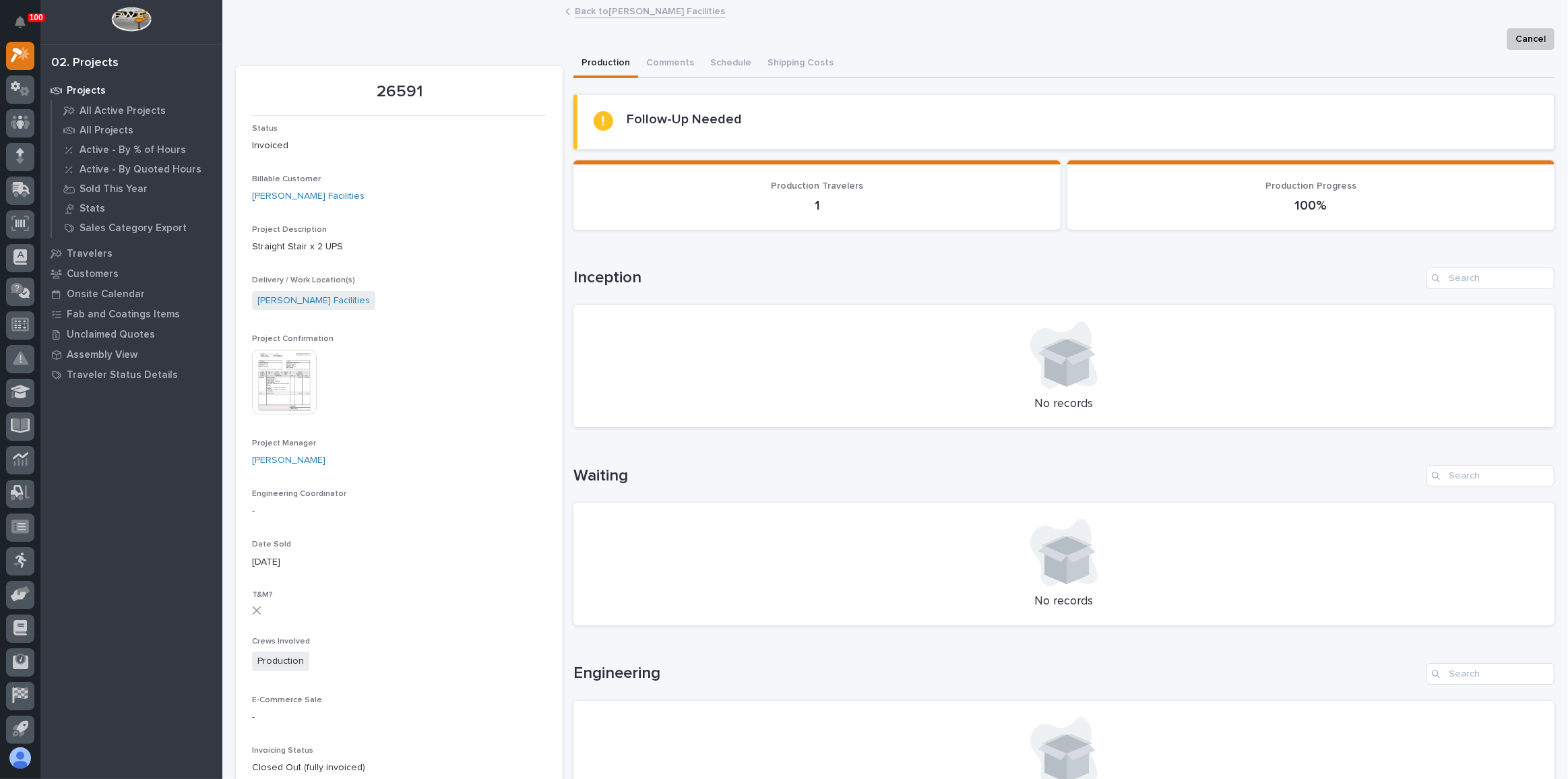
click at [599, 17] on link "Back to [PERSON_NAME] Facilities" at bounding box center [651, 10] width 150 height 16
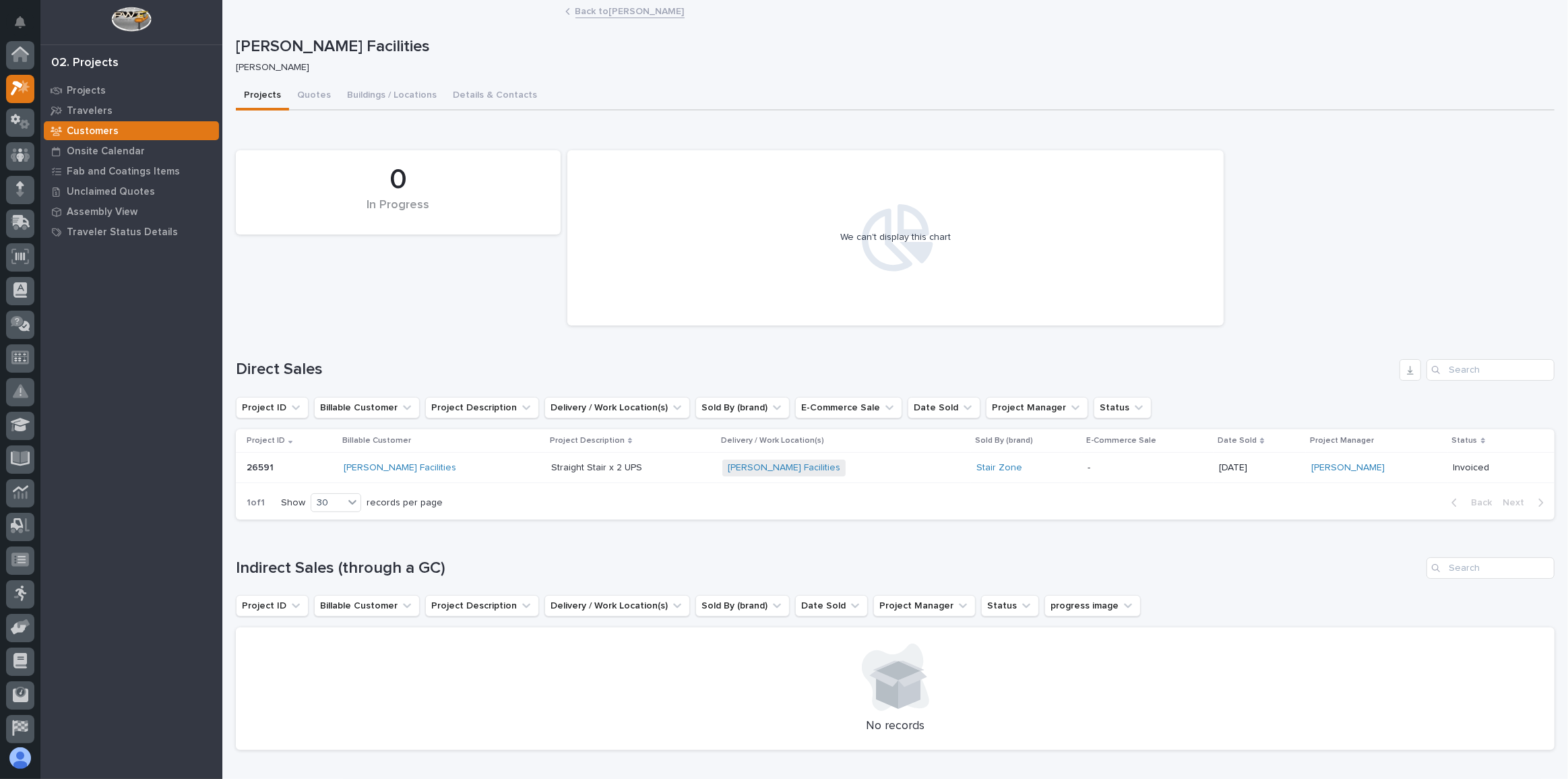
scroll to position [36, 0]
click at [602, 16] on link "Back to [PERSON_NAME]" at bounding box center [630, 10] width 109 height 16
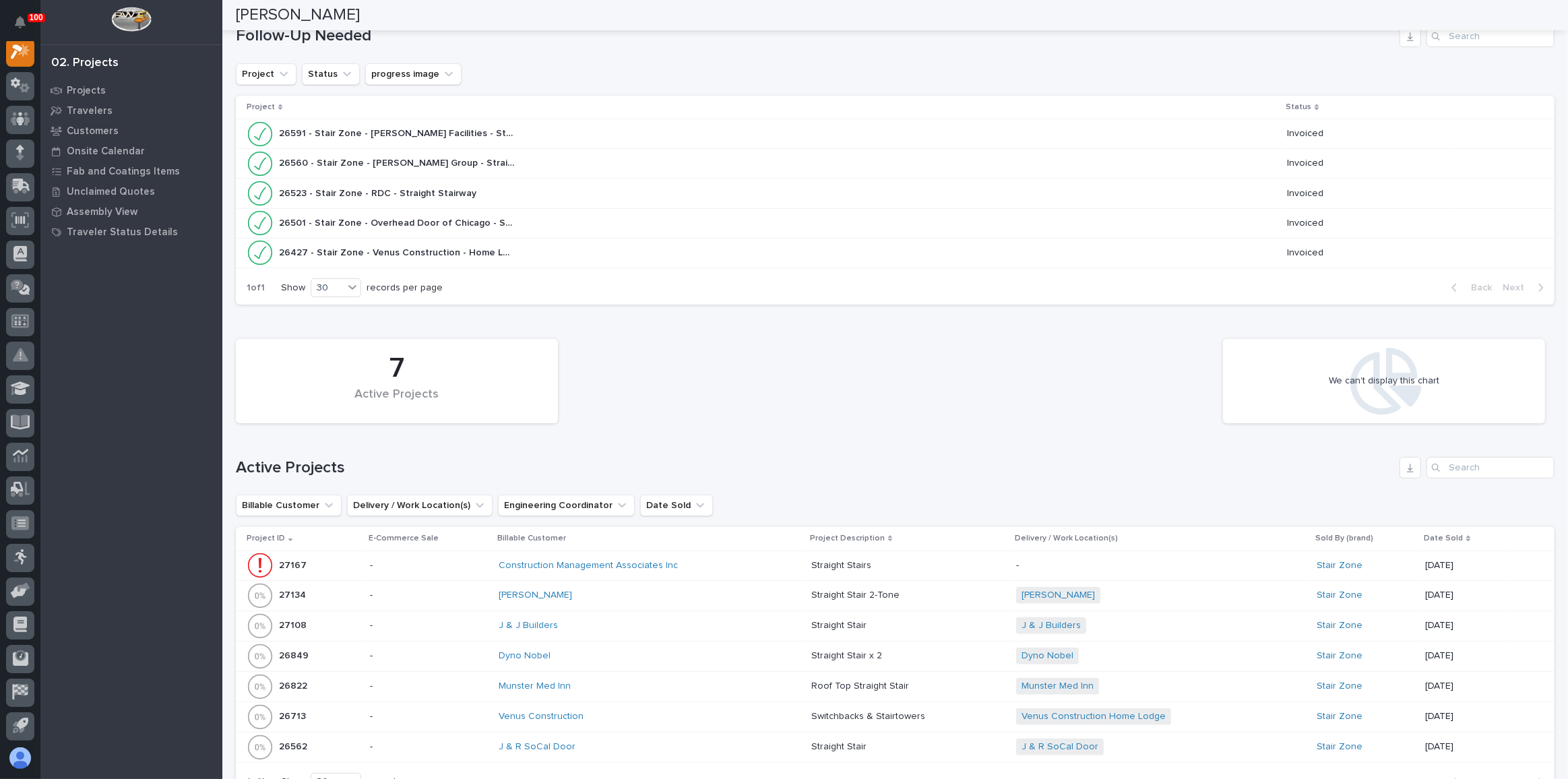
scroll to position [183, 0]
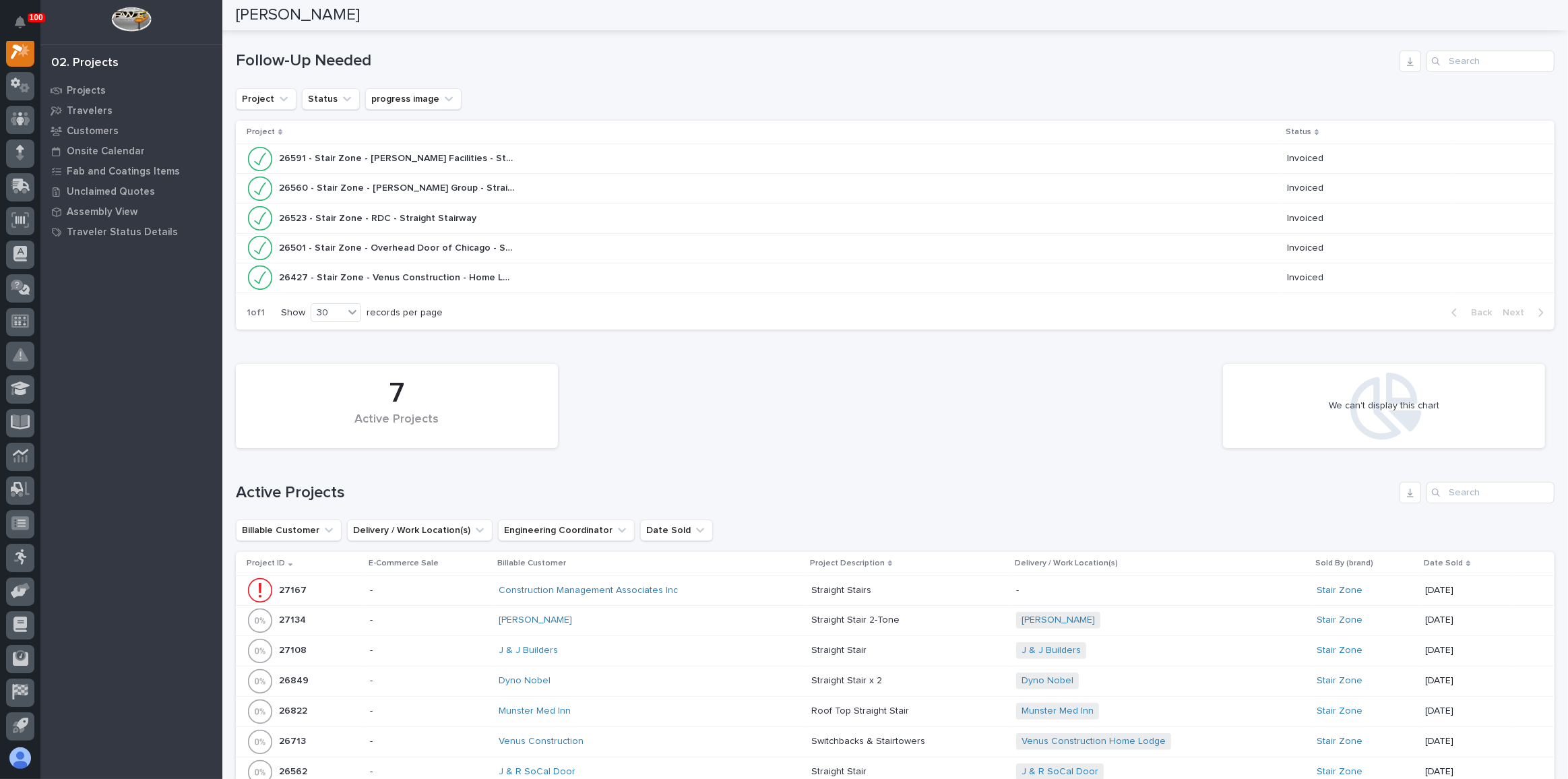
click at [555, 274] on div "26427 - Stair Zone - Venus Construction - Home Lodge Switchback 26427 - Stair Z…" at bounding box center [761, 277] width 1029 height 27
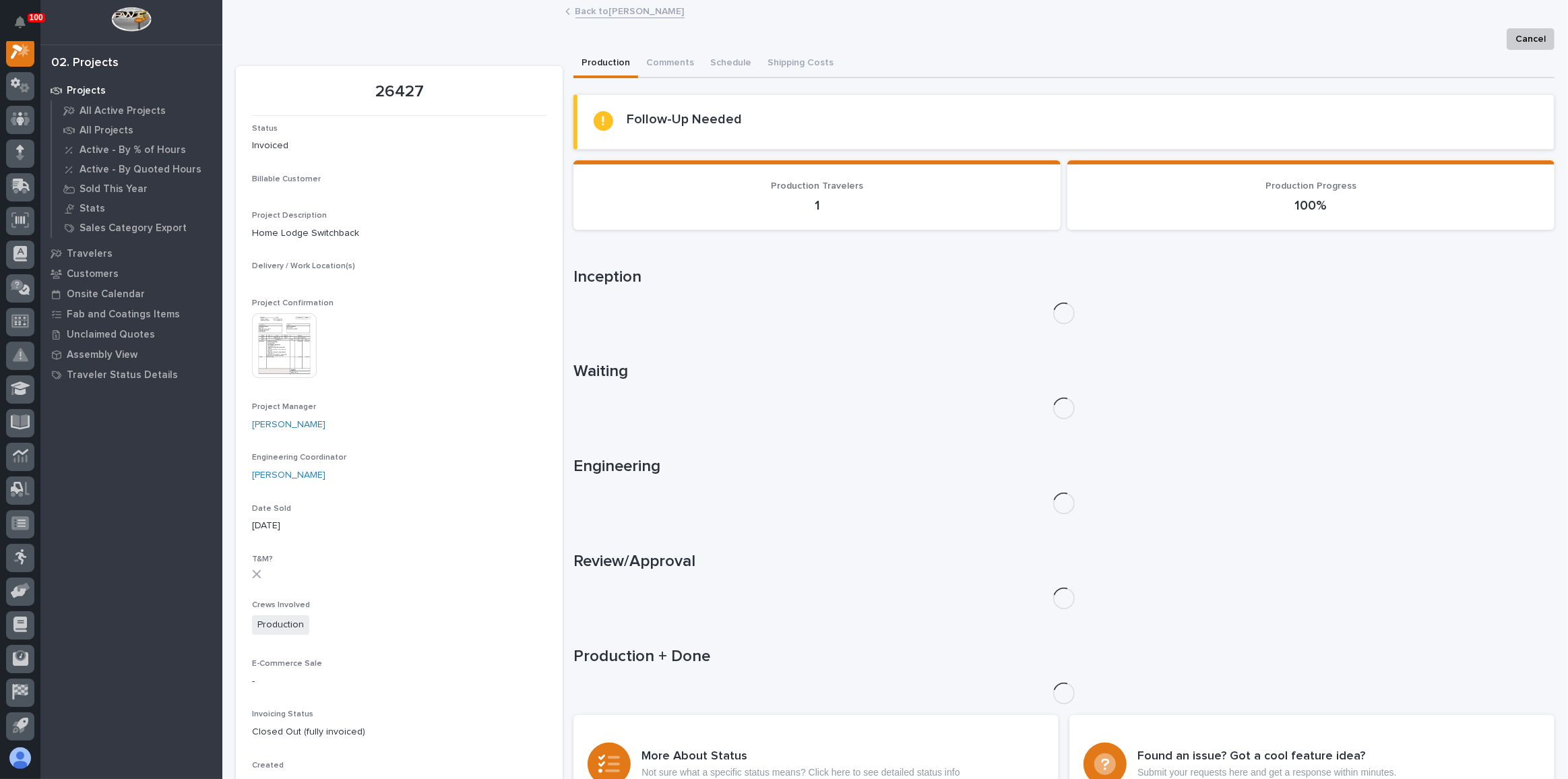
scroll to position [33, 0]
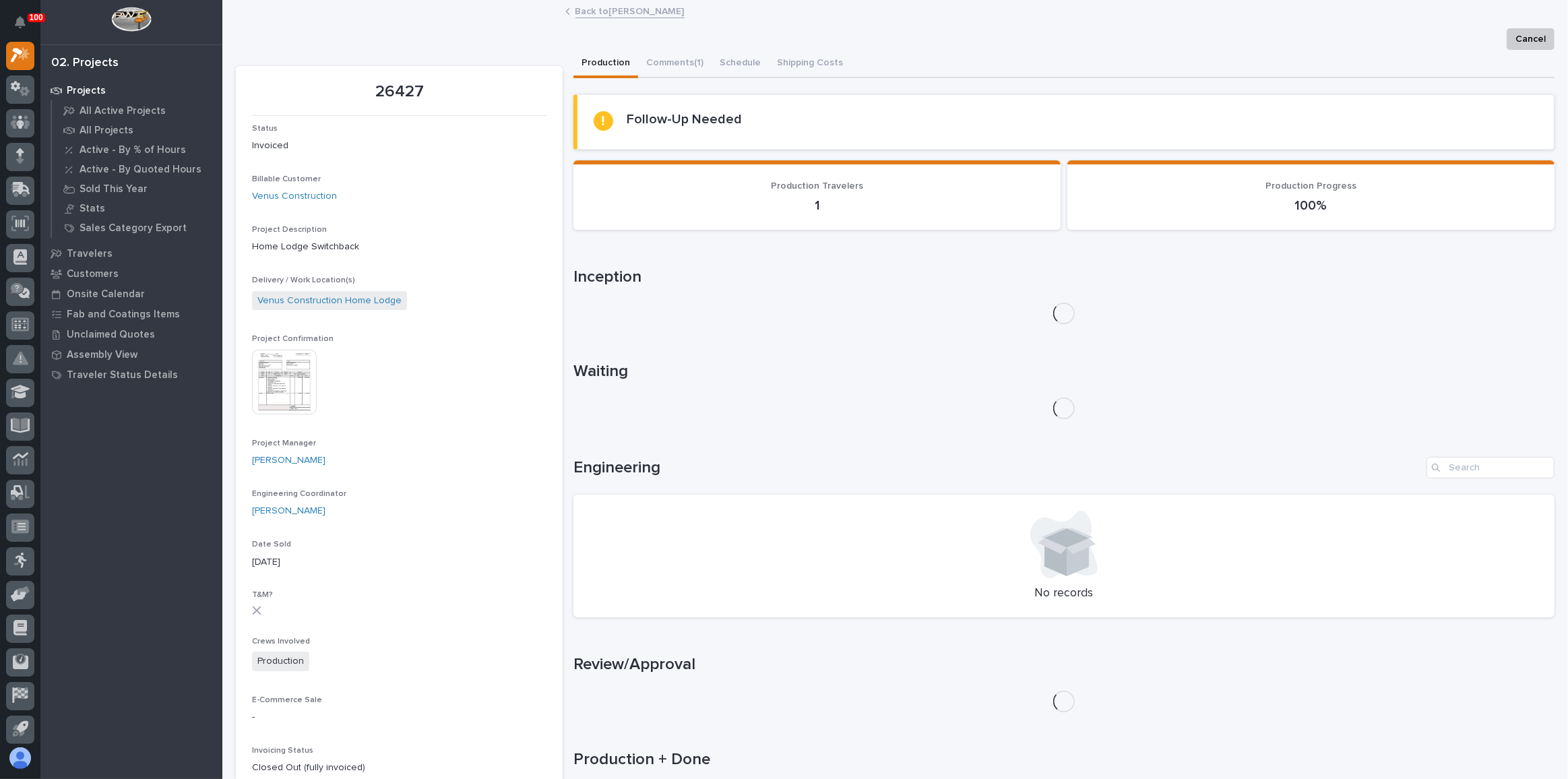
click at [269, 377] on img at bounding box center [284, 382] width 65 height 65
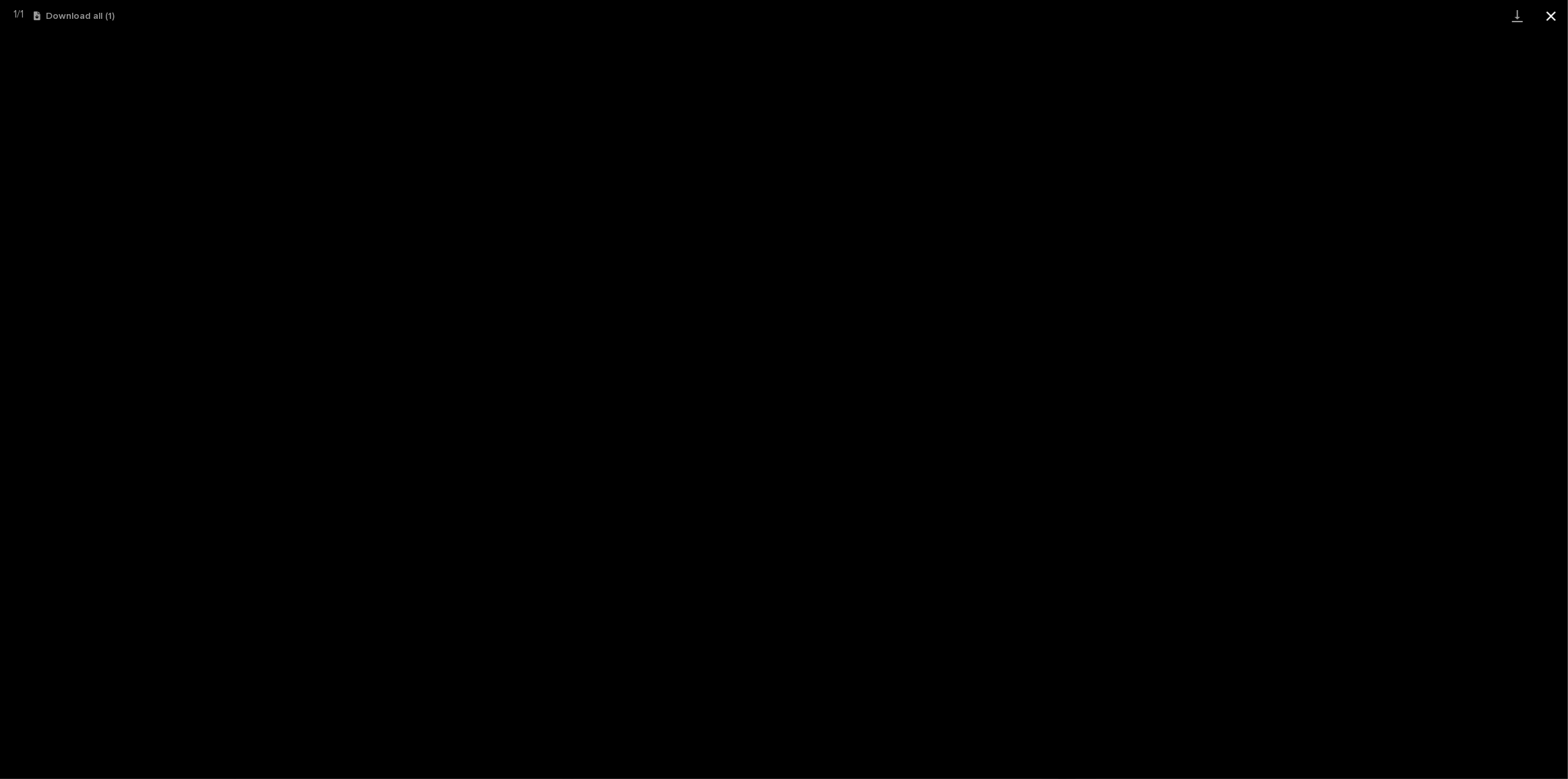
click at [1563, 16] on button "Close gallery" at bounding box center [1551, 16] width 34 height 31
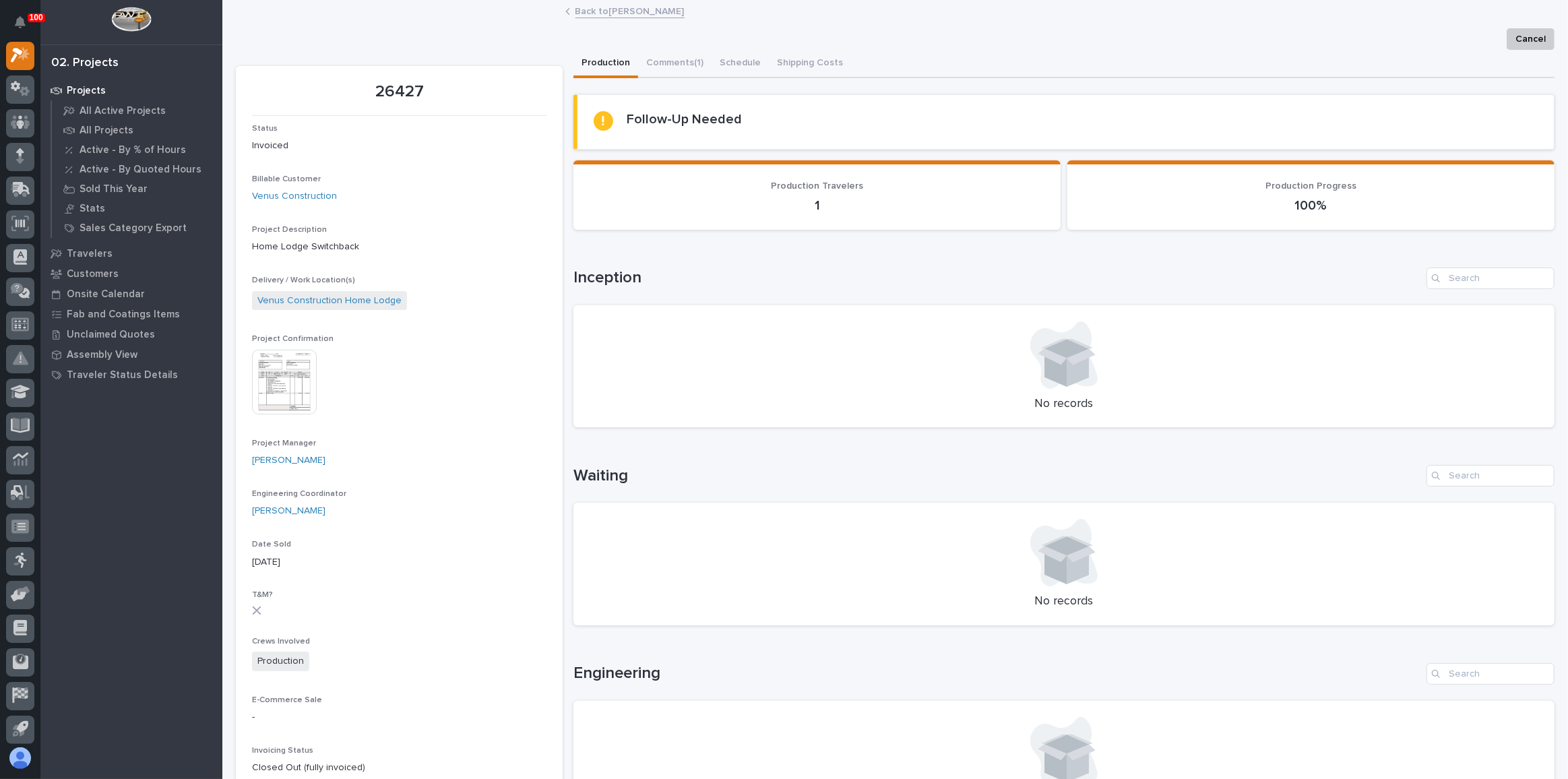
click at [604, 16] on link "Back to [PERSON_NAME]" at bounding box center [630, 10] width 109 height 16
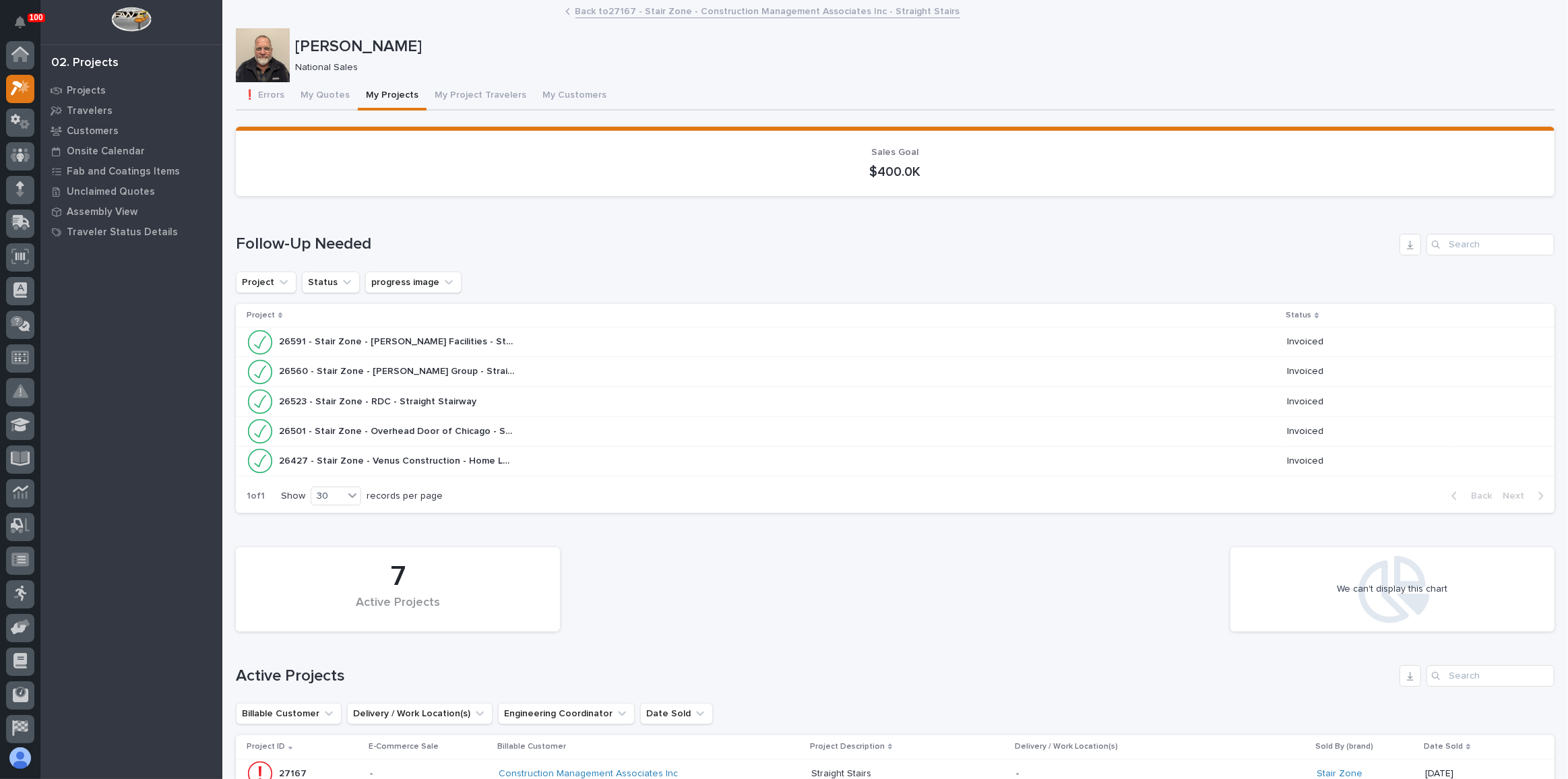
scroll to position [36, 0]
click at [624, 400] on div "26523 - Stair Zone - RDC - Straight Stairway 26523 - Stair Zone - RDC - Straigh…" at bounding box center [761, 402] width 1029 height 27
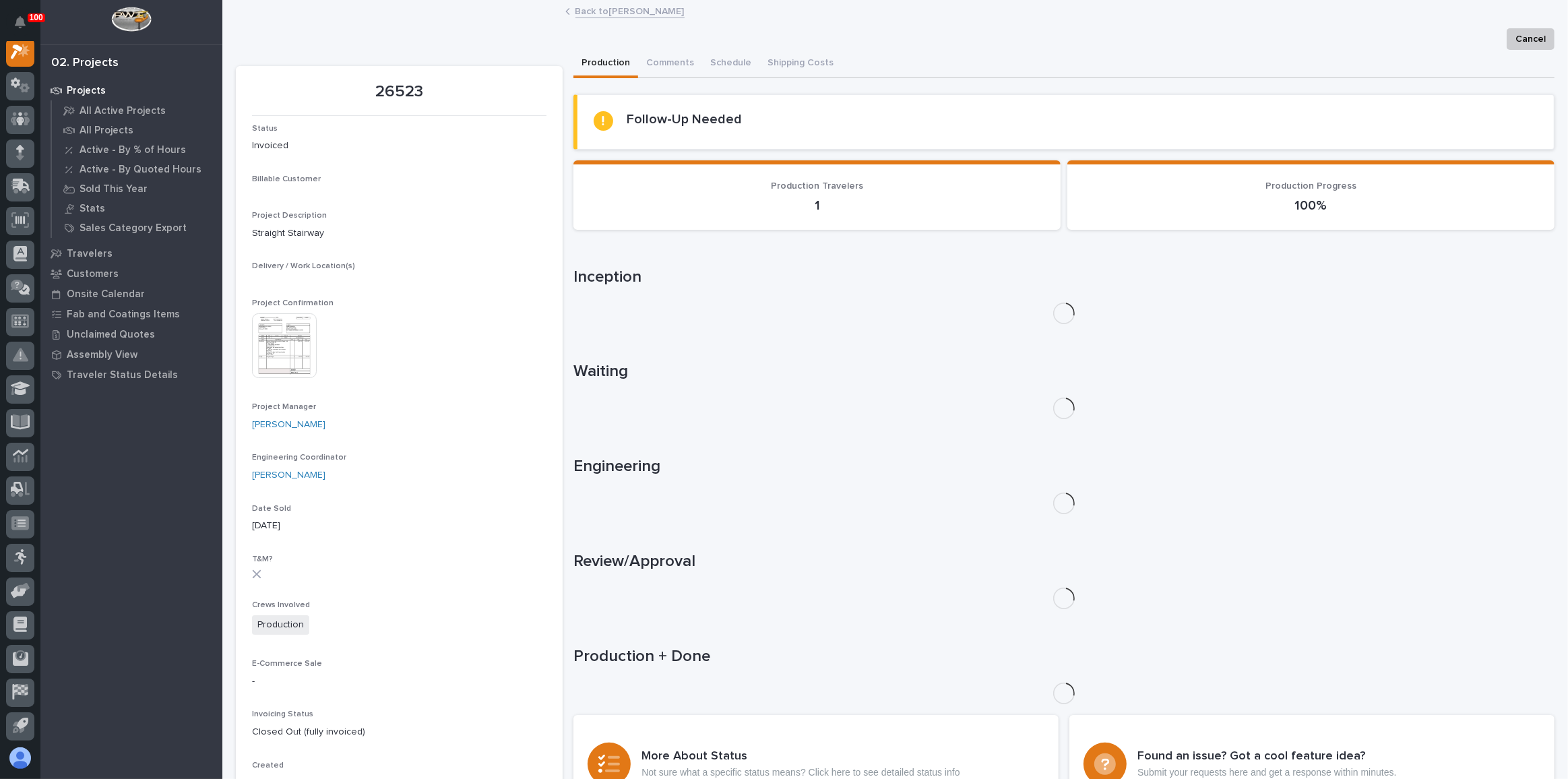
scroll to position [33, 0]
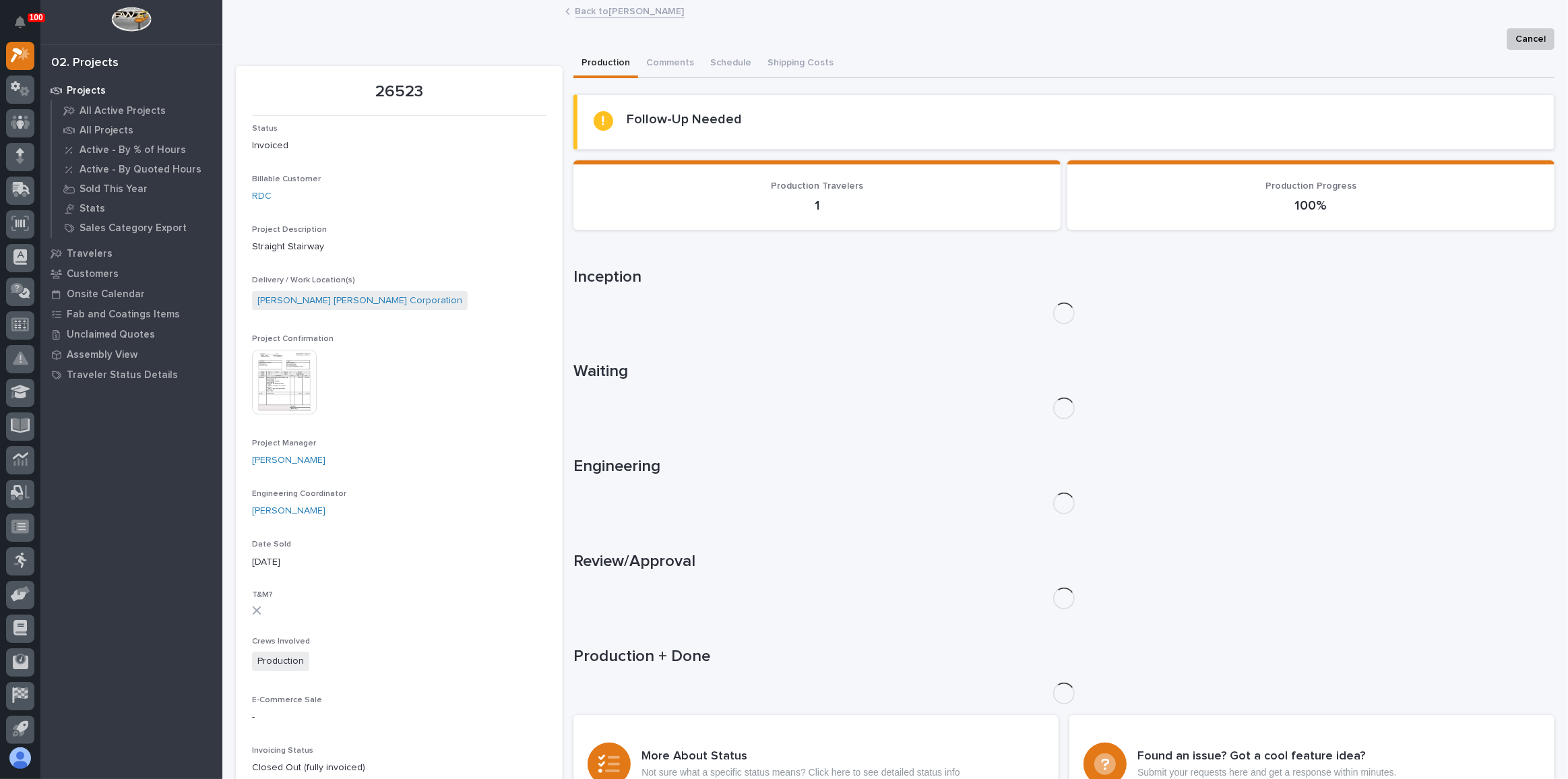
click at [303, 325] on div "Status Invoiced Billable Customer RDC Project Description Straight Stairway Del…" at bounding box center [399, 480] width 294 height 713
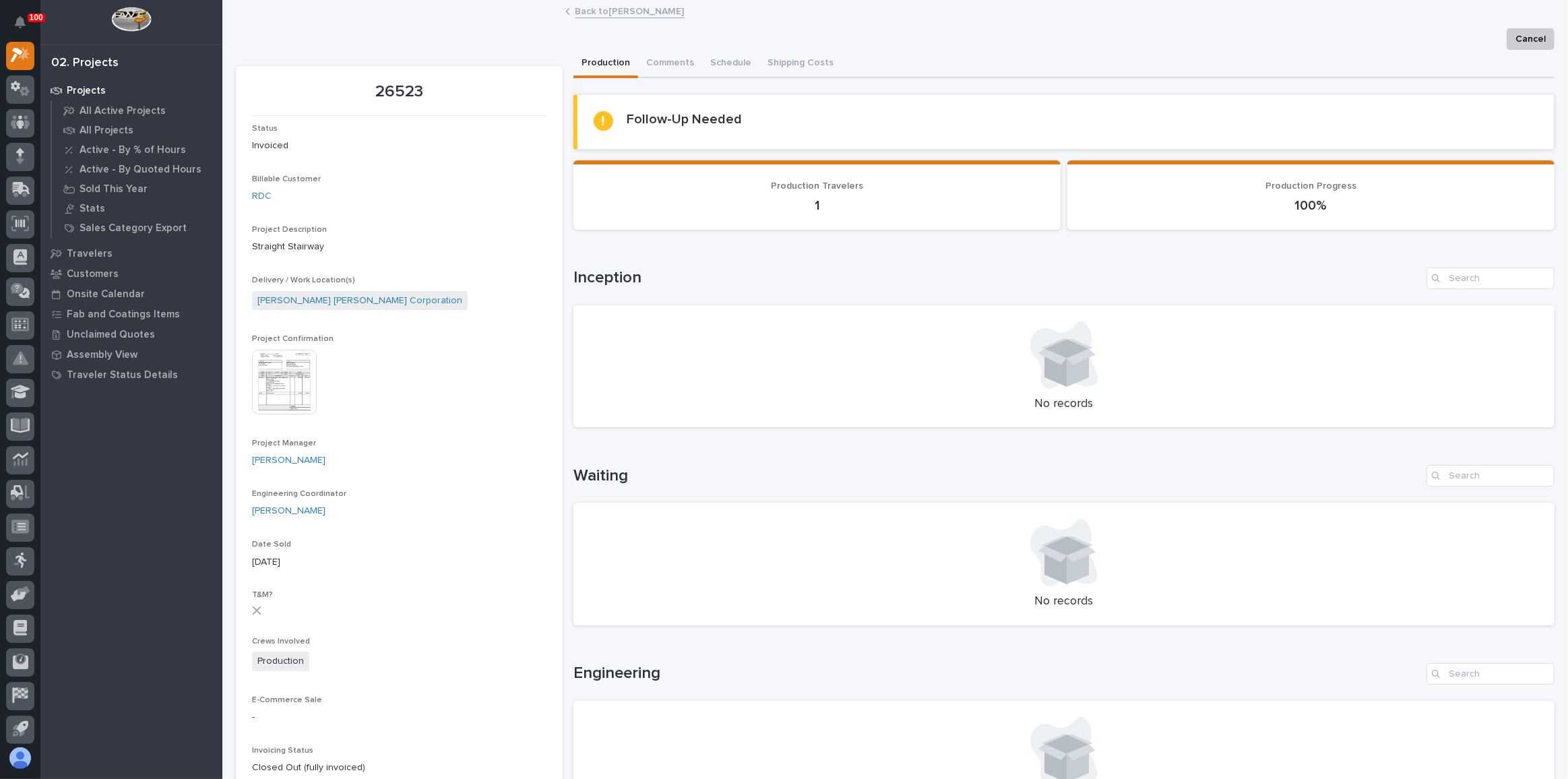
click at [286, 383] on img at bounding box center [284, 382] width 65 height 65
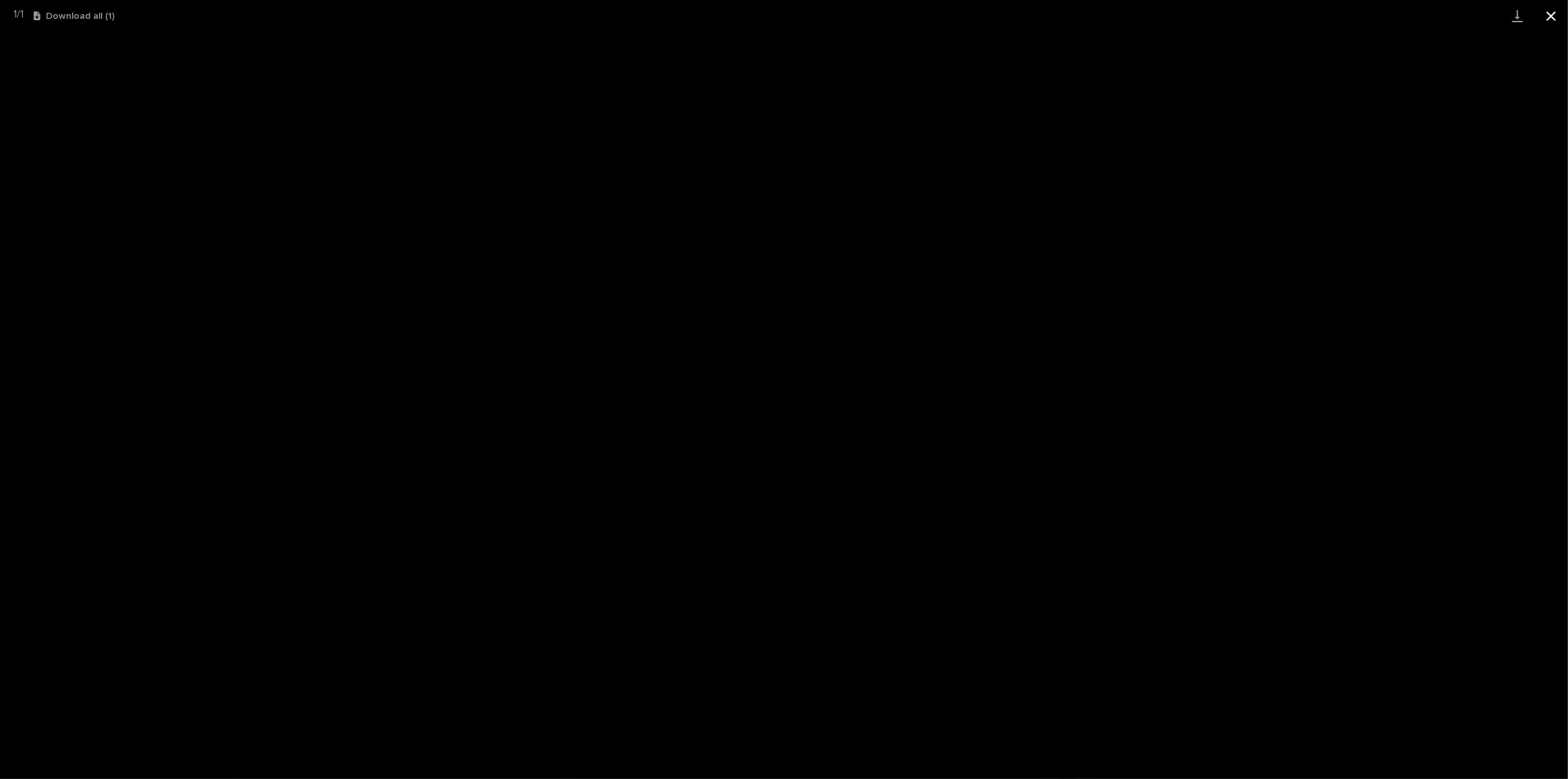
click at [1548, 13] on button "Close gallery" at bounding box center [1551, 16] width 34 height 31
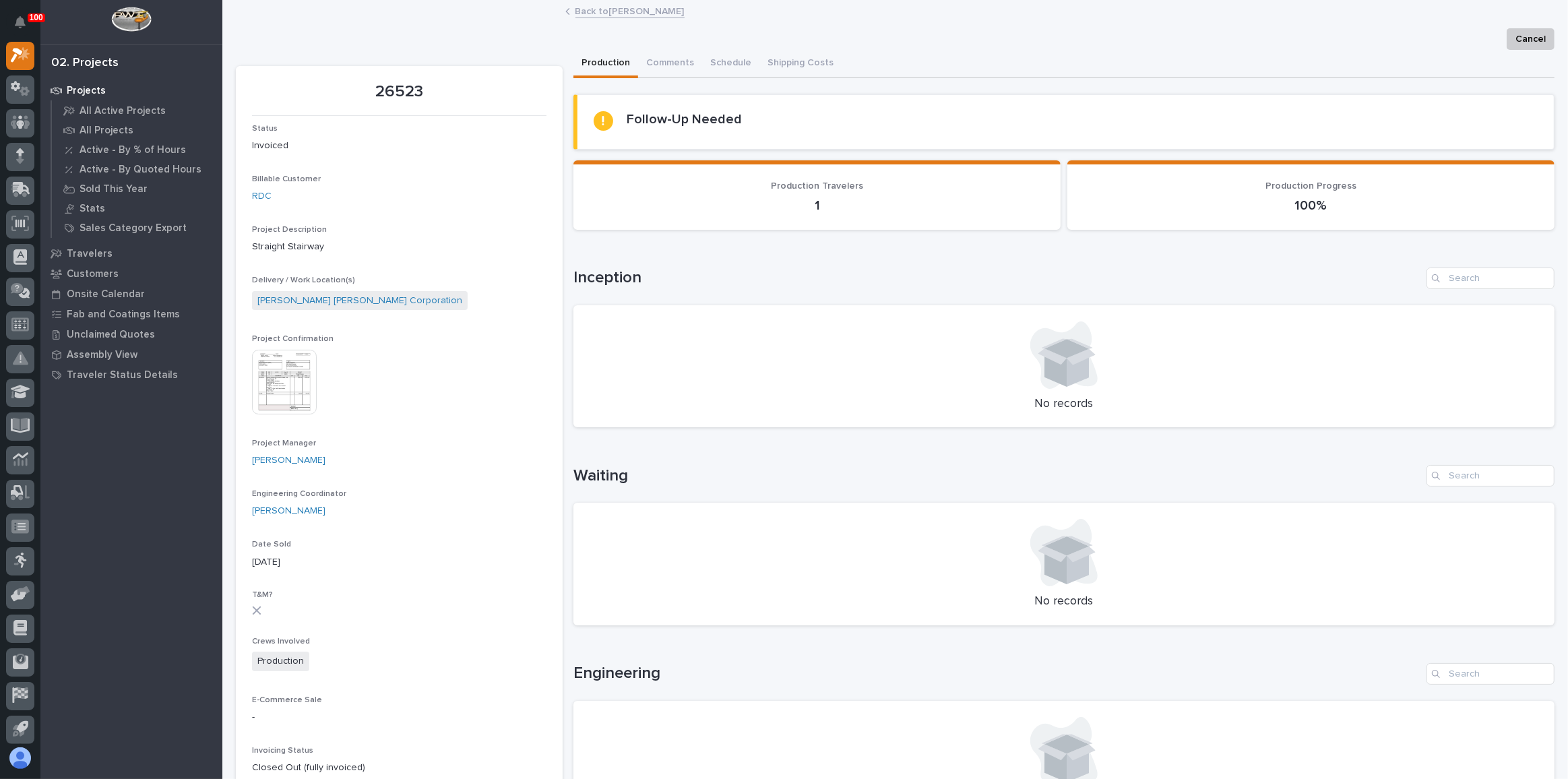
click at [642, 9] on link "Back to [PERSON_NAME]" at bounding box center [630, 10] width 109 height 16
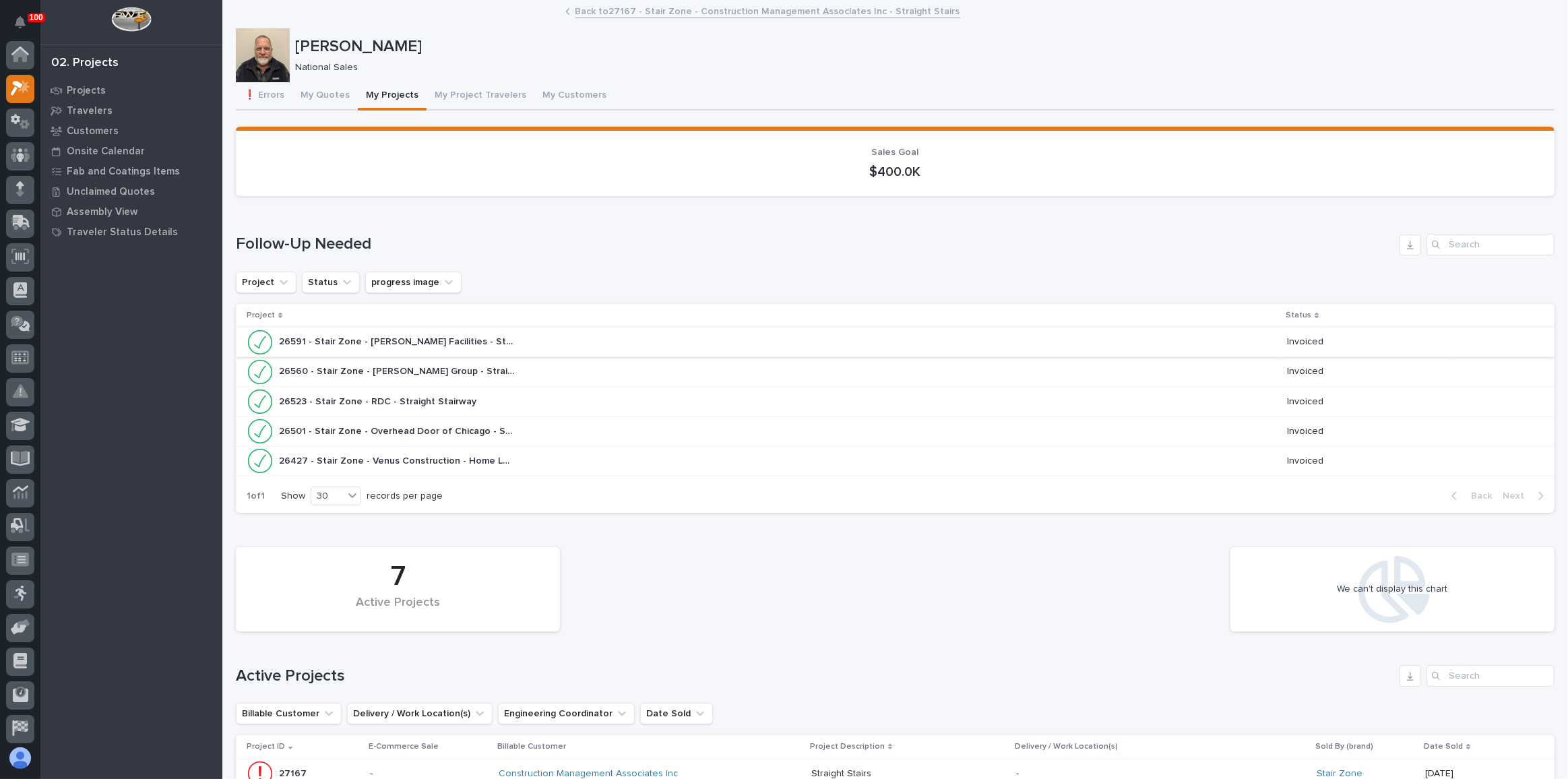
scroll to position [36, 0]
click at [598, 368] on div "26560 - Stair Zone - [PERSON_NAME] Group - Straight Stair 26560 - Stair Zone - …" at bounding box center [761, 372] width 1029 height 27
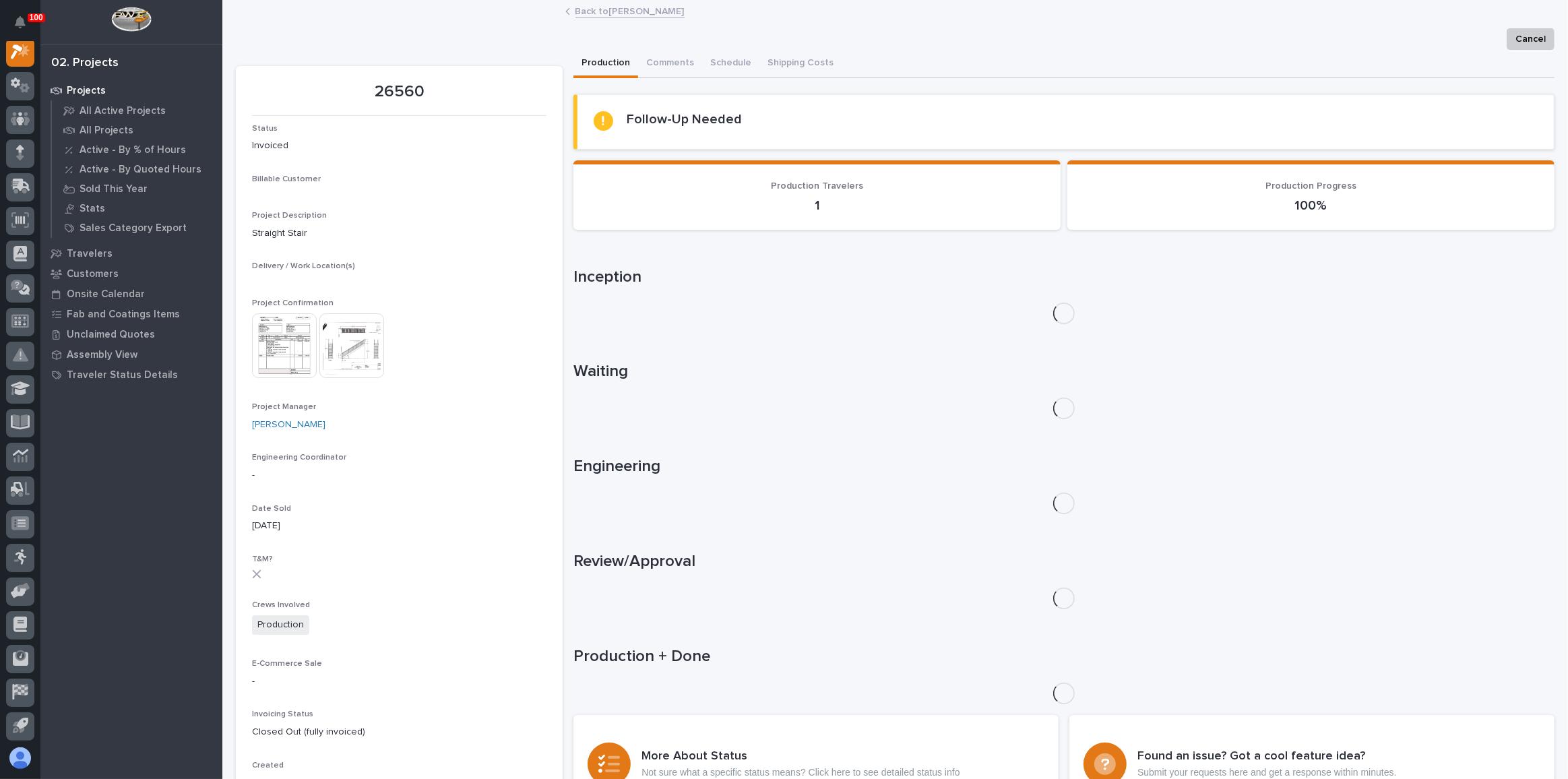
scroll to position [33, 0]
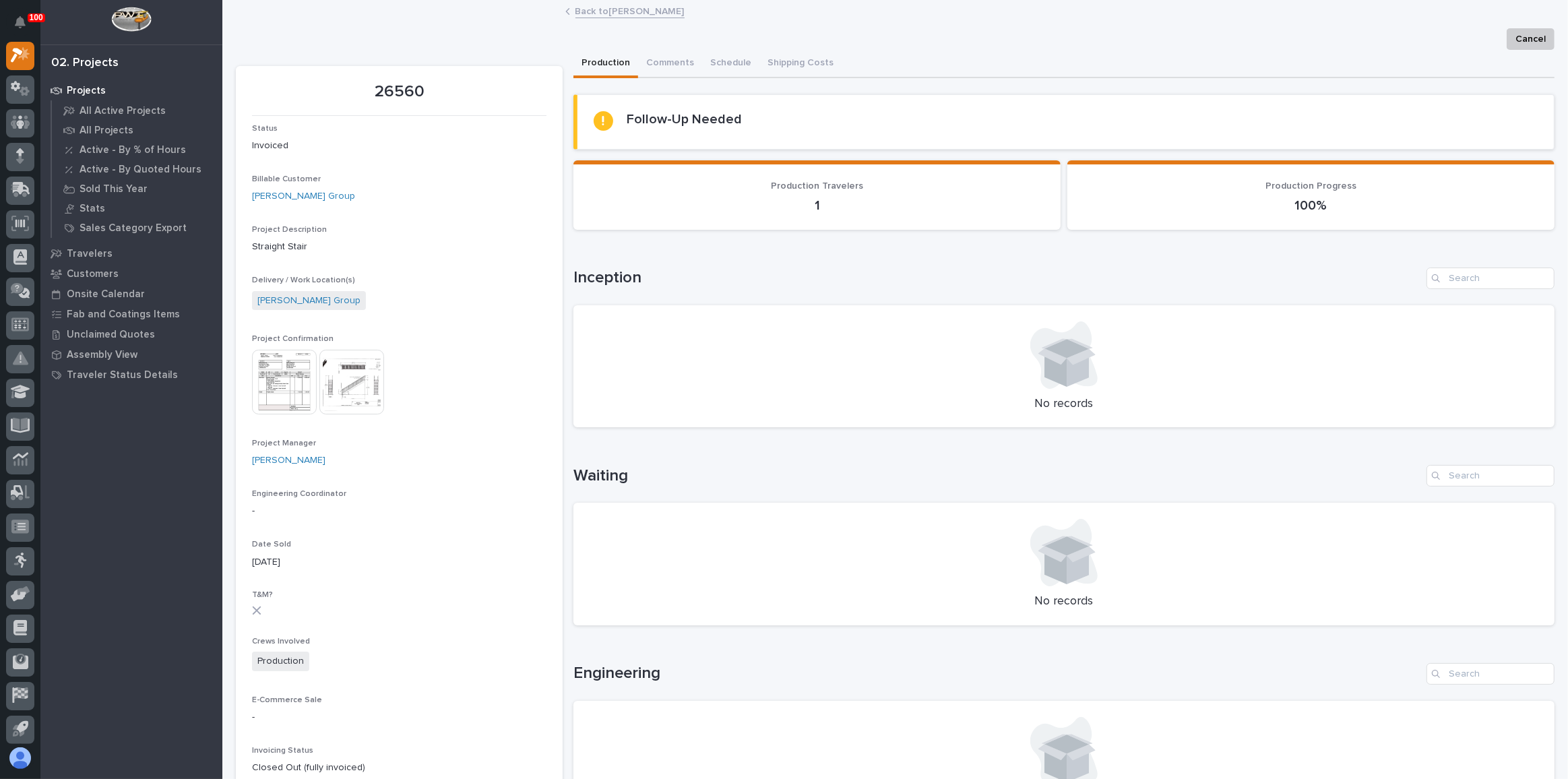
click at [284, 383] on img at bounding box center [284, 382] width 65 height 65
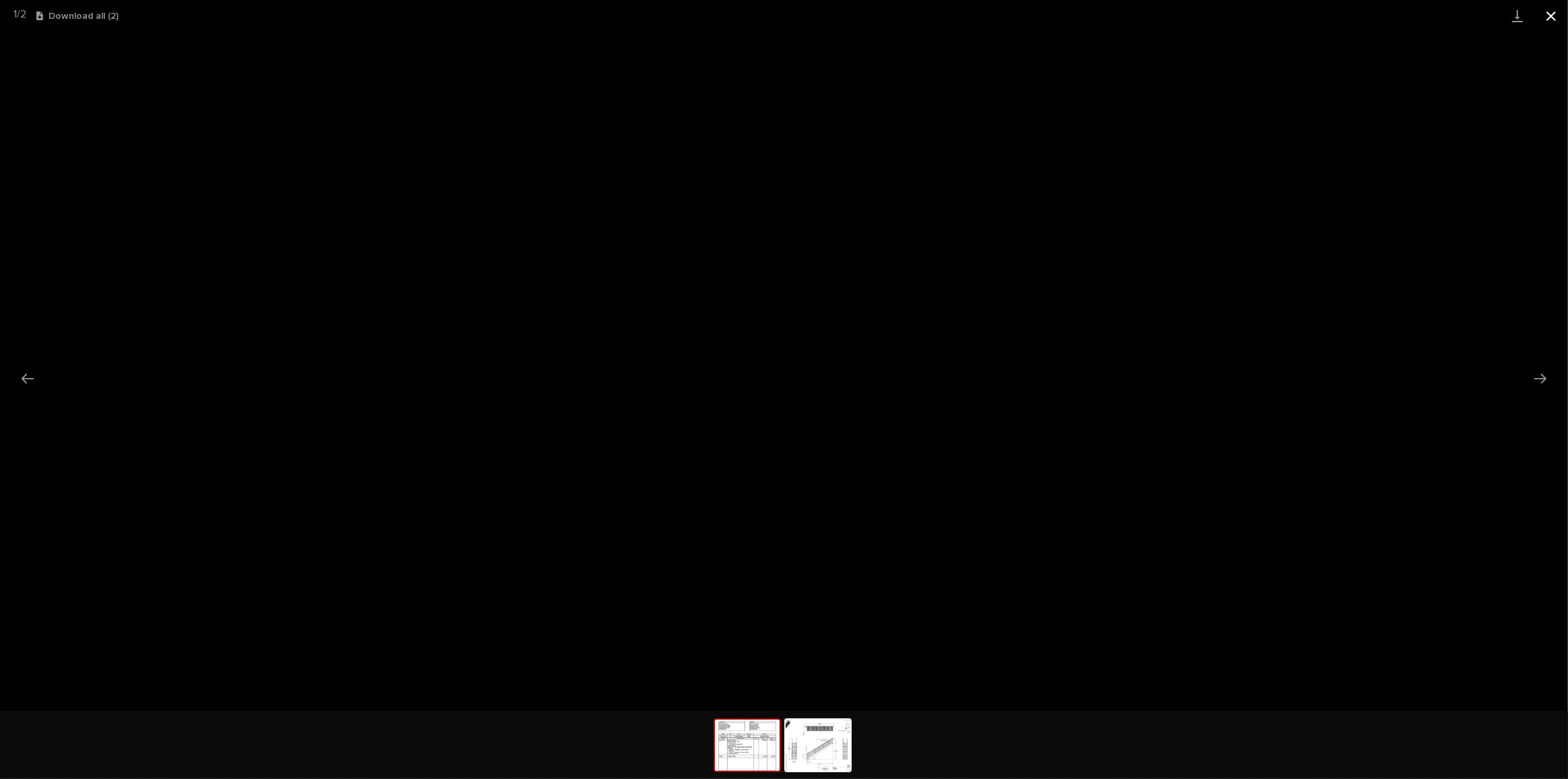
click at [1546, 13] on button "Close gallery" at bounding box center [1551, 16] width 34 height 31
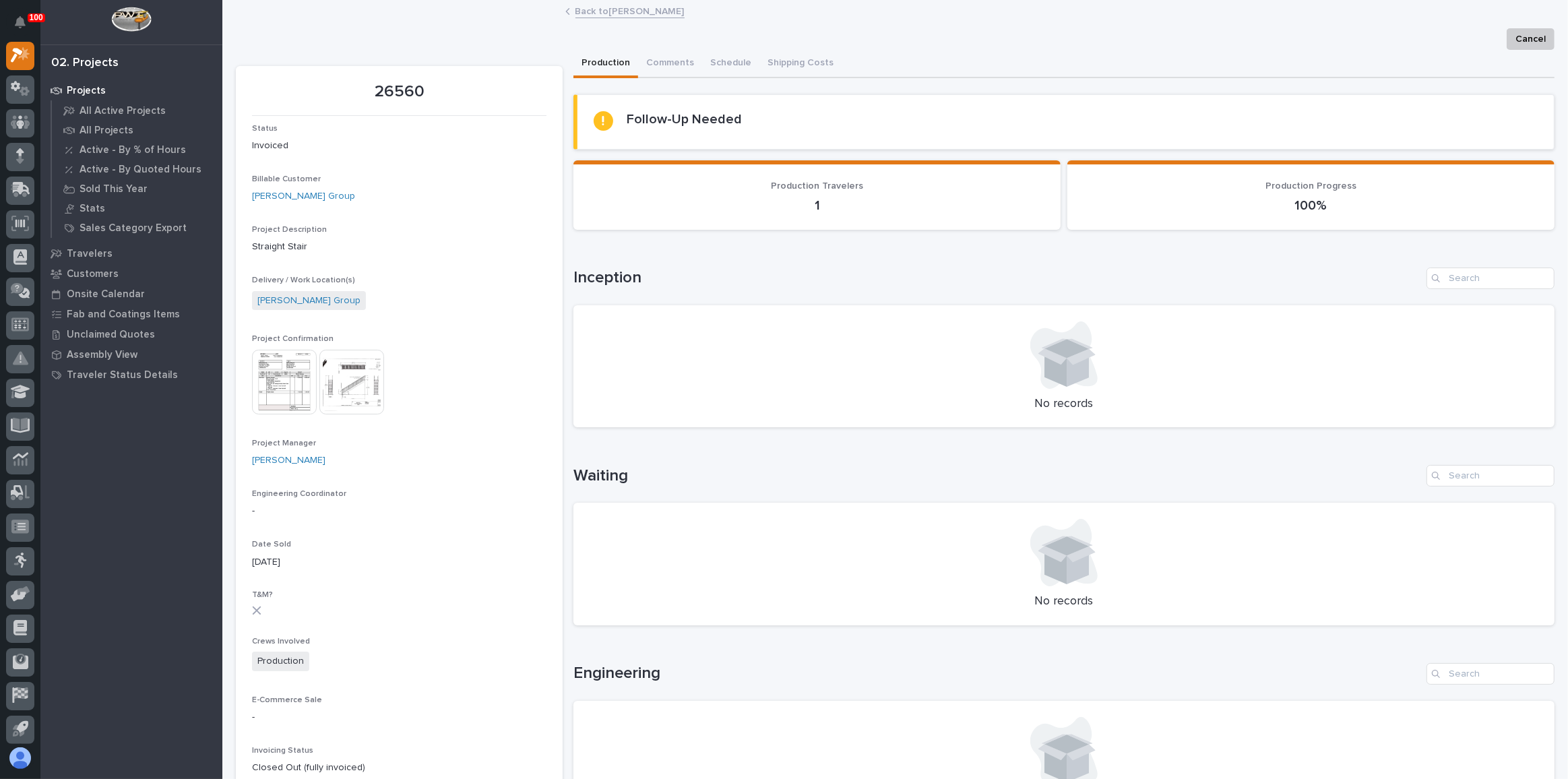
click at [616, 9] on link "Back to [PERSON_NAME]" at bounding box center [630, 10] width 109 height 16
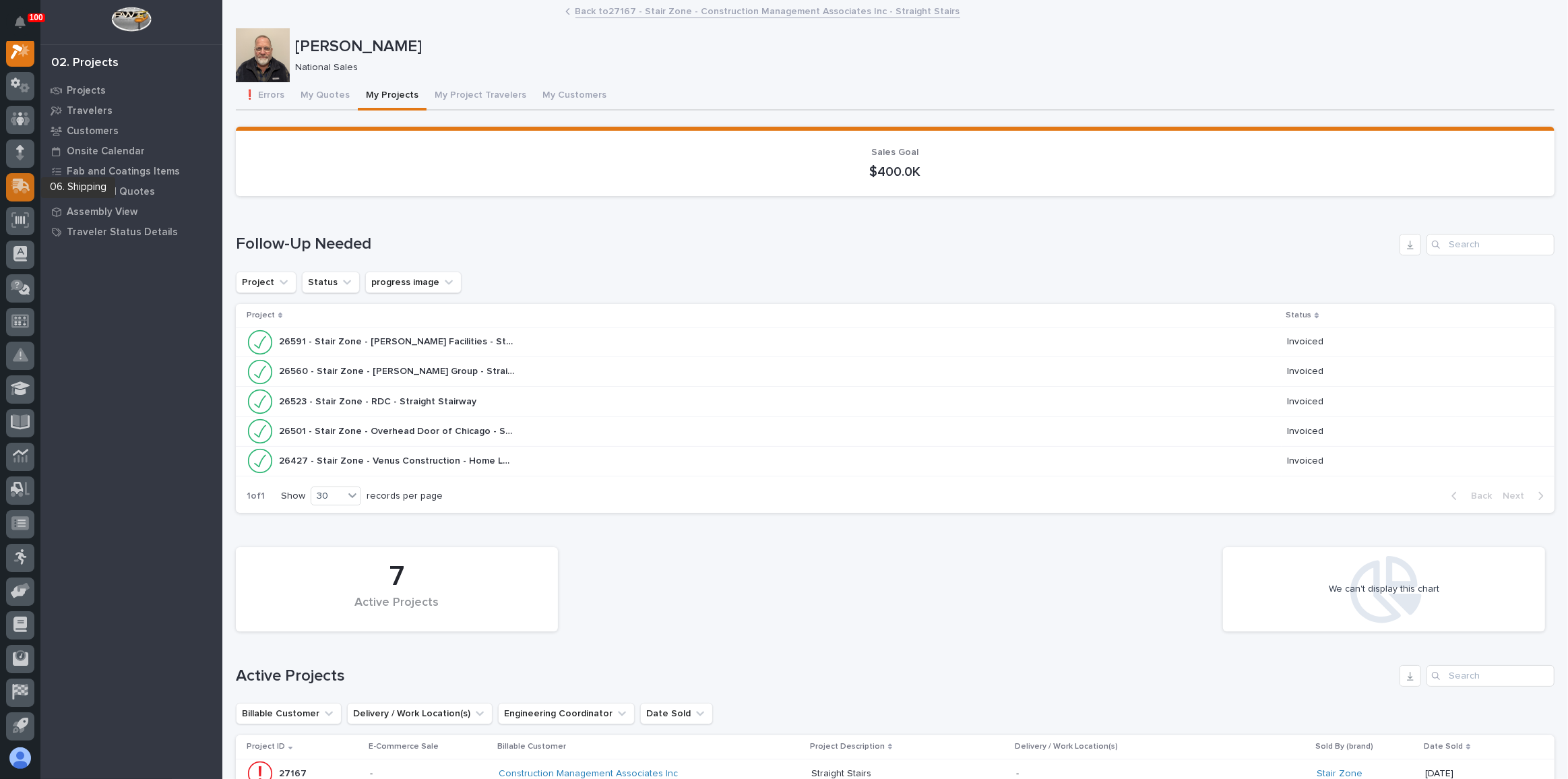
click at [11, 190] on icon at bounding box center [20, 187] width 20 height 16
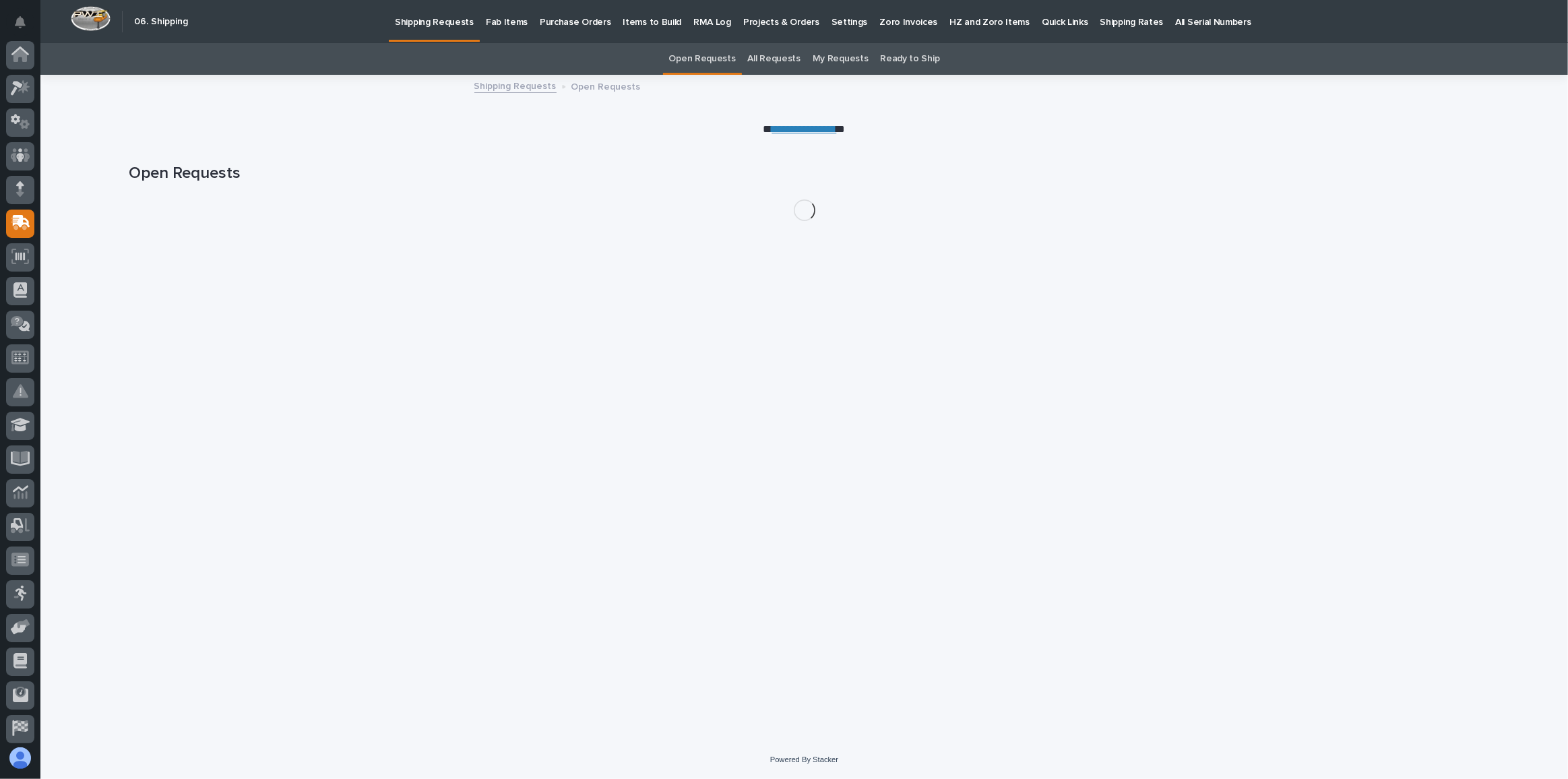
scroll to position [71, 0]
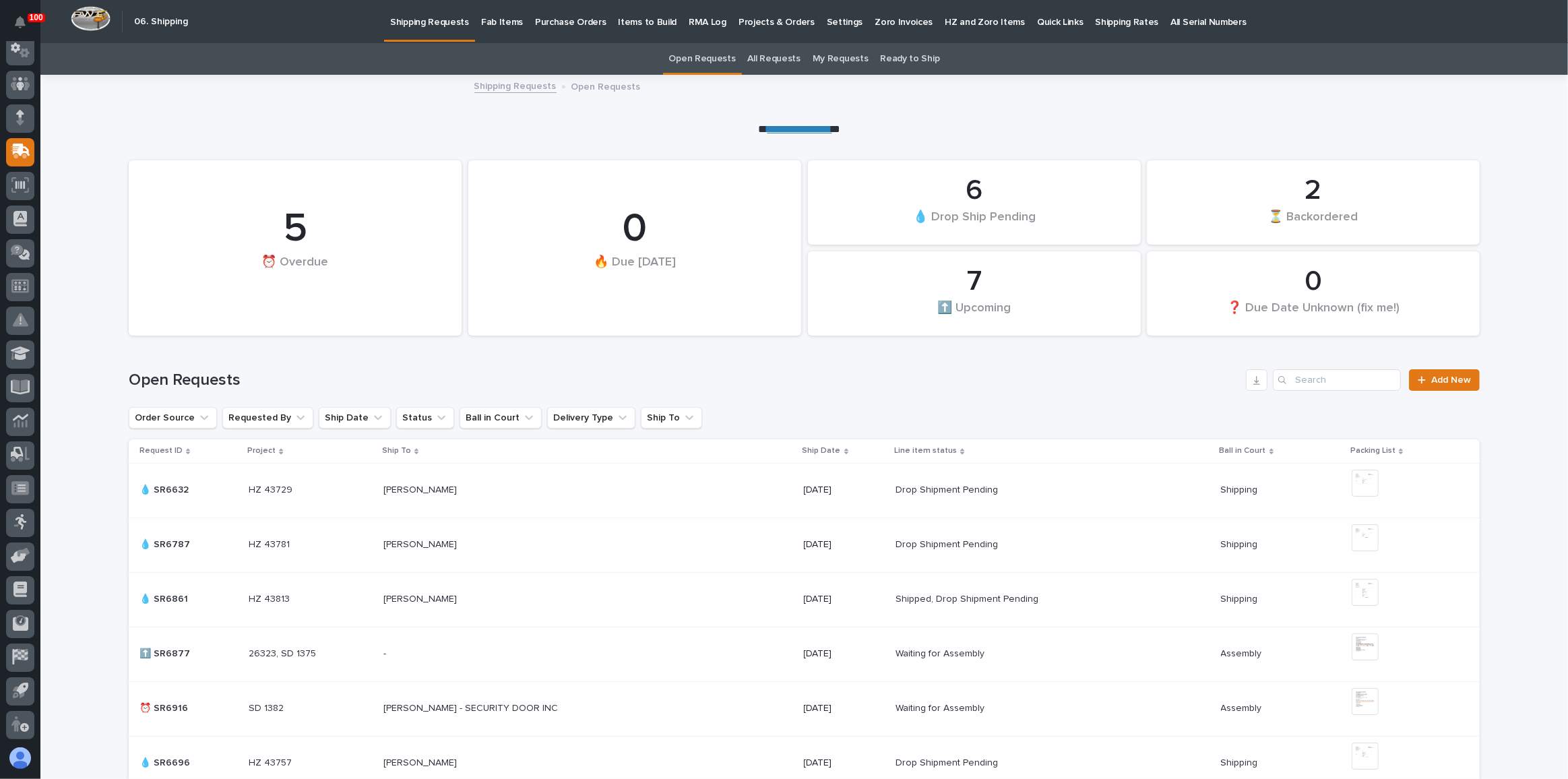
click at [512, 17] on p "Fab Items" at bounding box center [501, 14] width 42 height 28
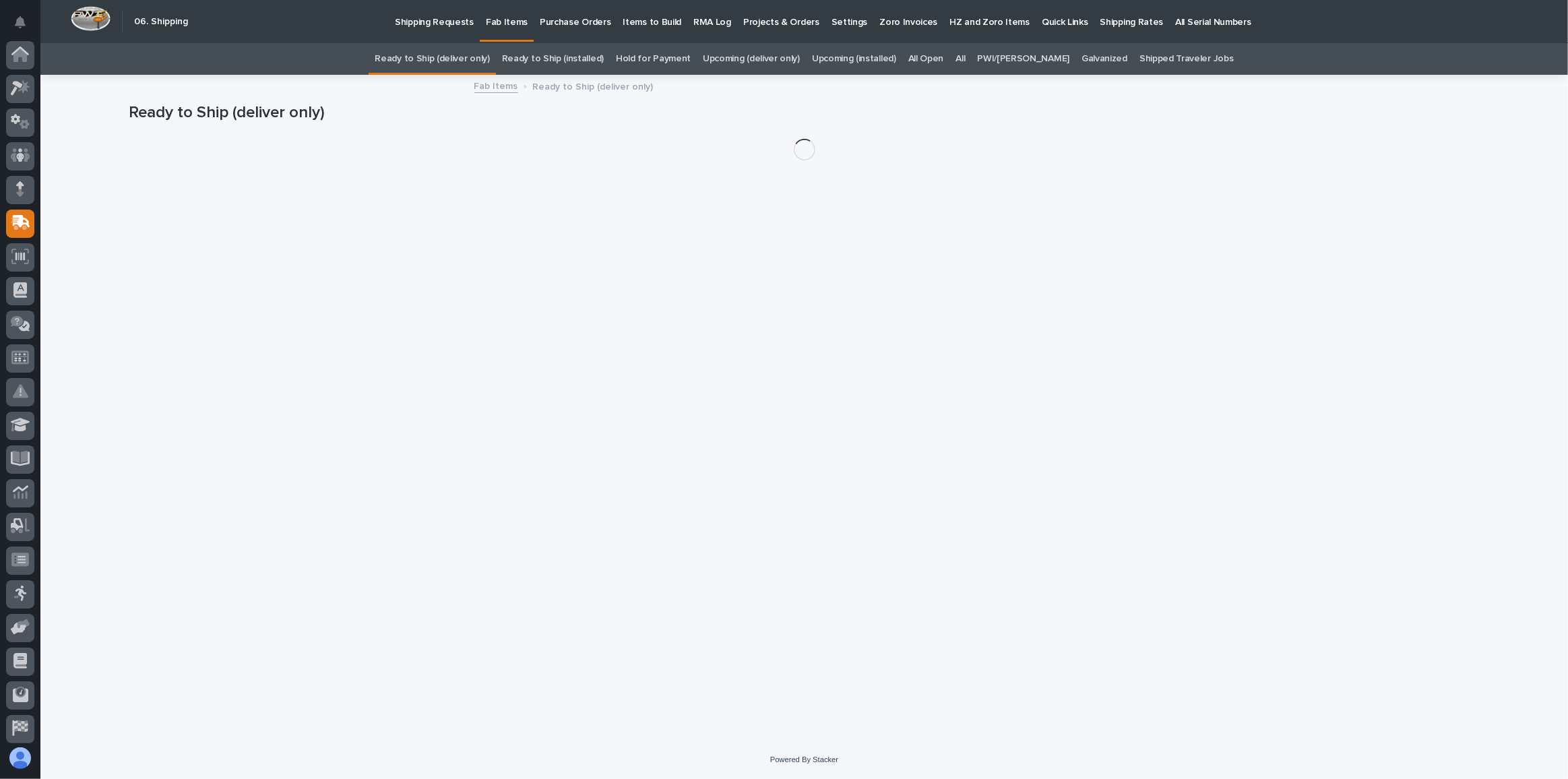
scroll to position [71, 0]
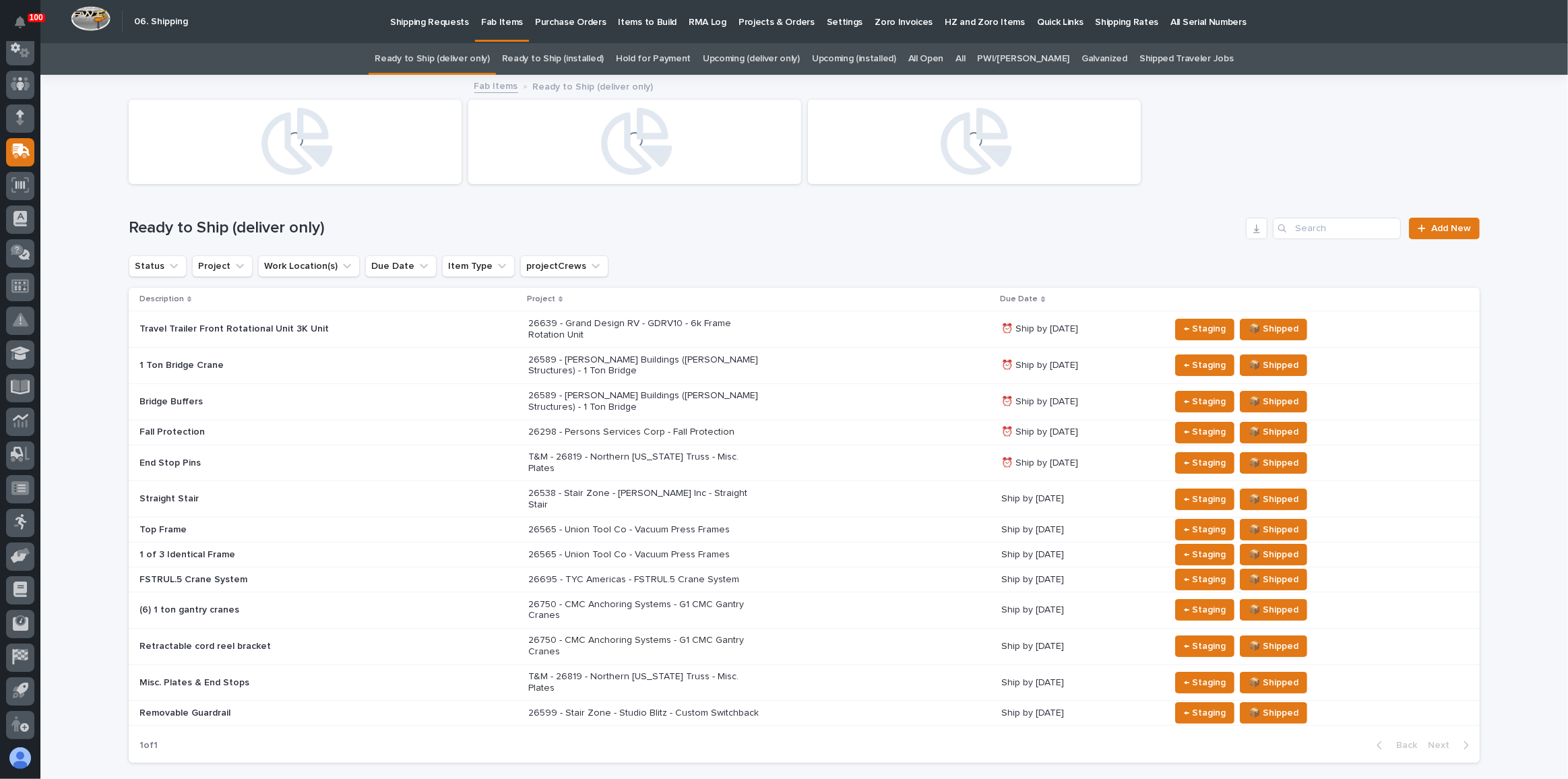
click at [1140, 64] on link "Shipped Traveler Jobs" at bounding box center [1187, 59] width 94 height 31
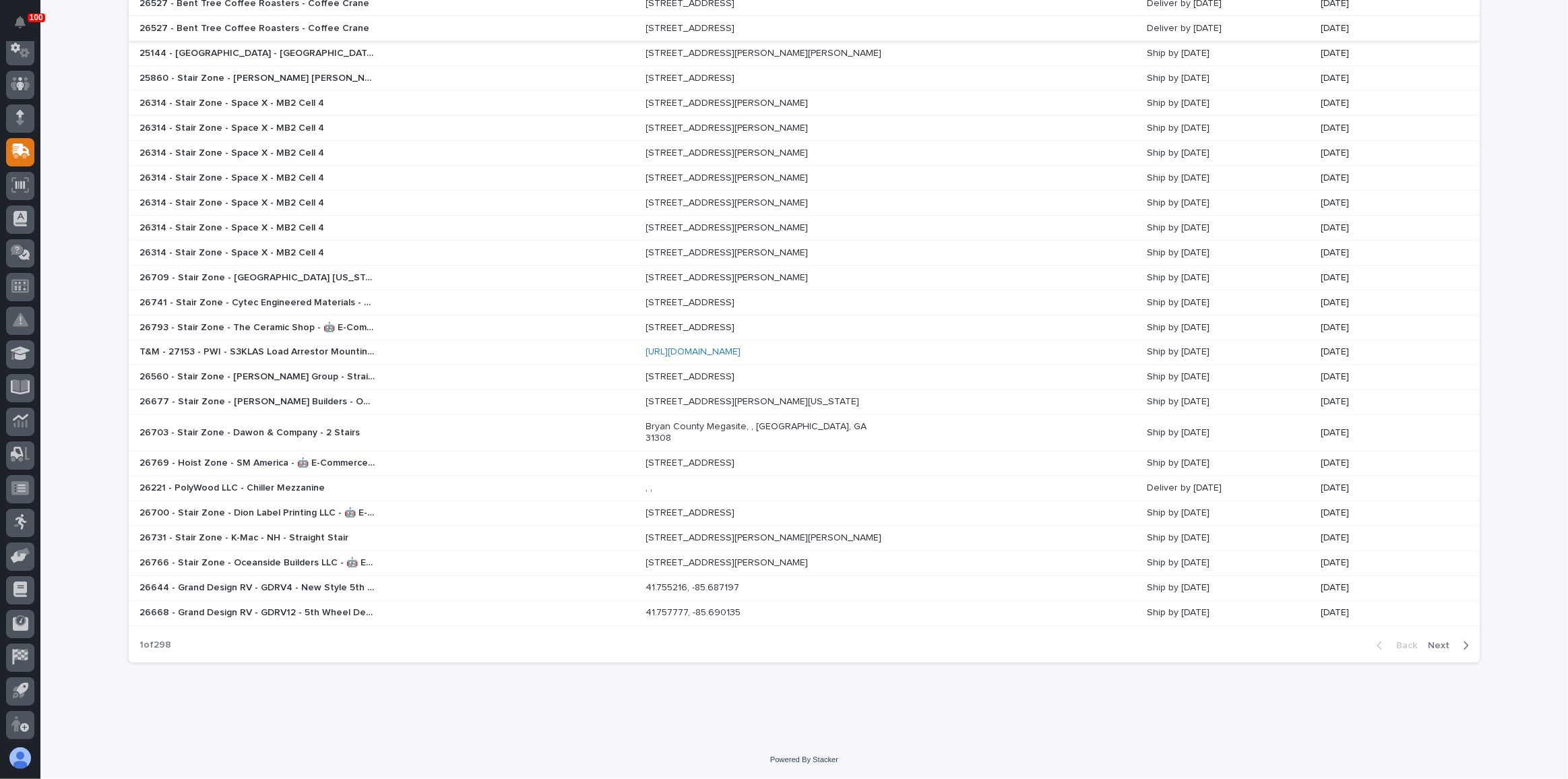
scroll to position [583, 0]
click at [1434, 647] on span "Next" at bounding box center [1443, 645] width 30 height 12
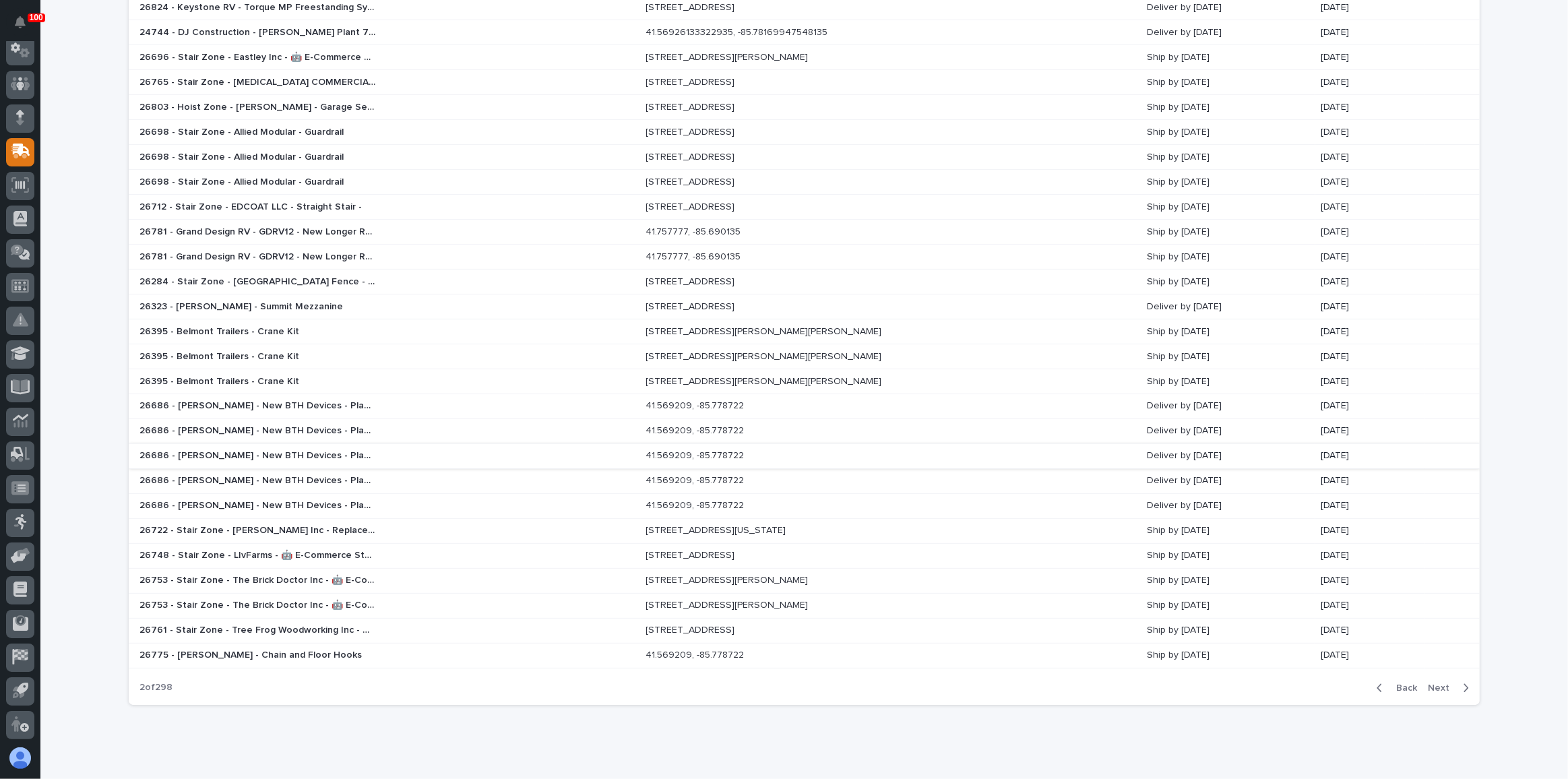
scroll to position [527, 0]
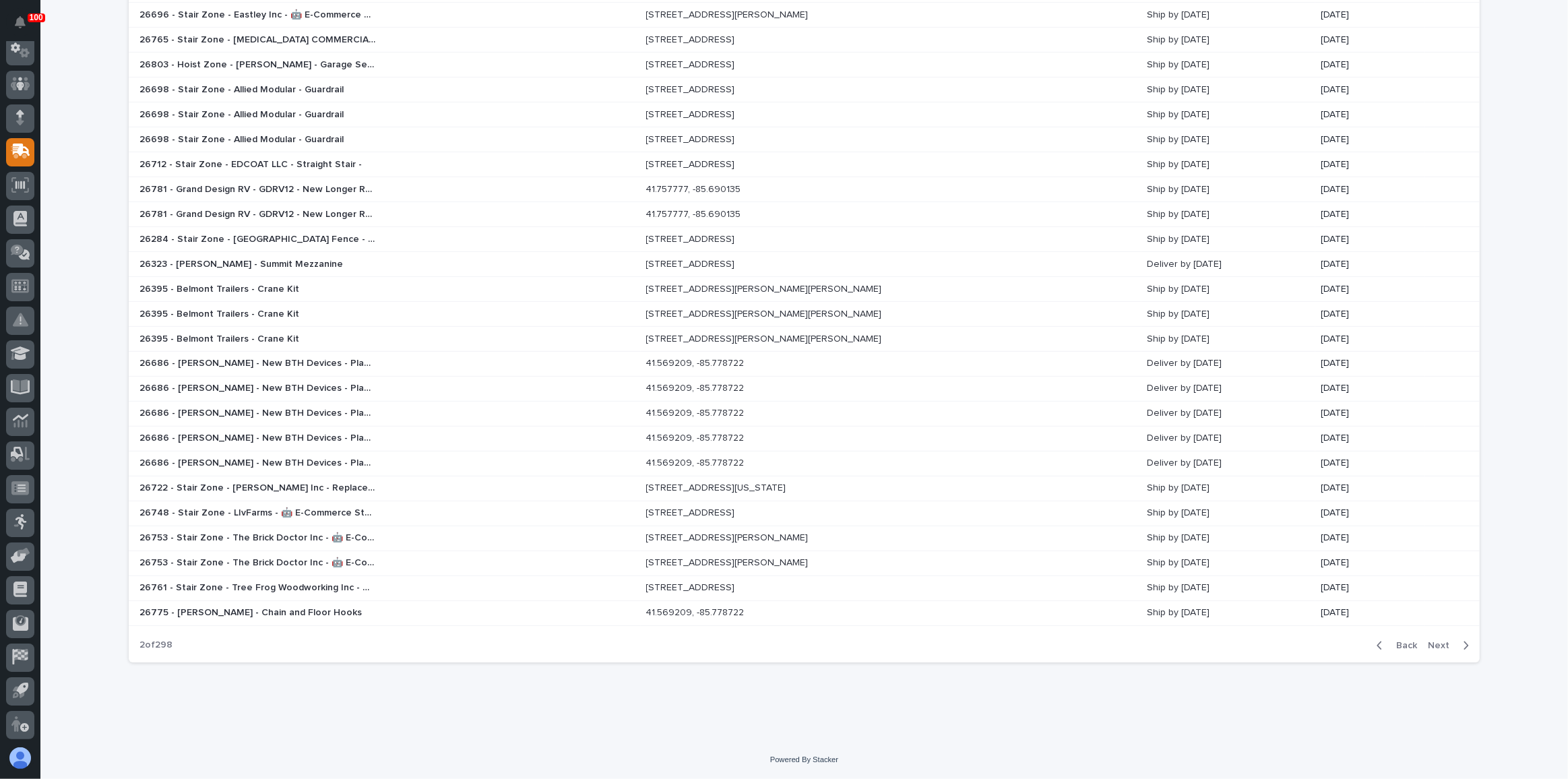
click at [1400, 646] on span "Back" at bounding box center [1402, 645] width 29 height 12
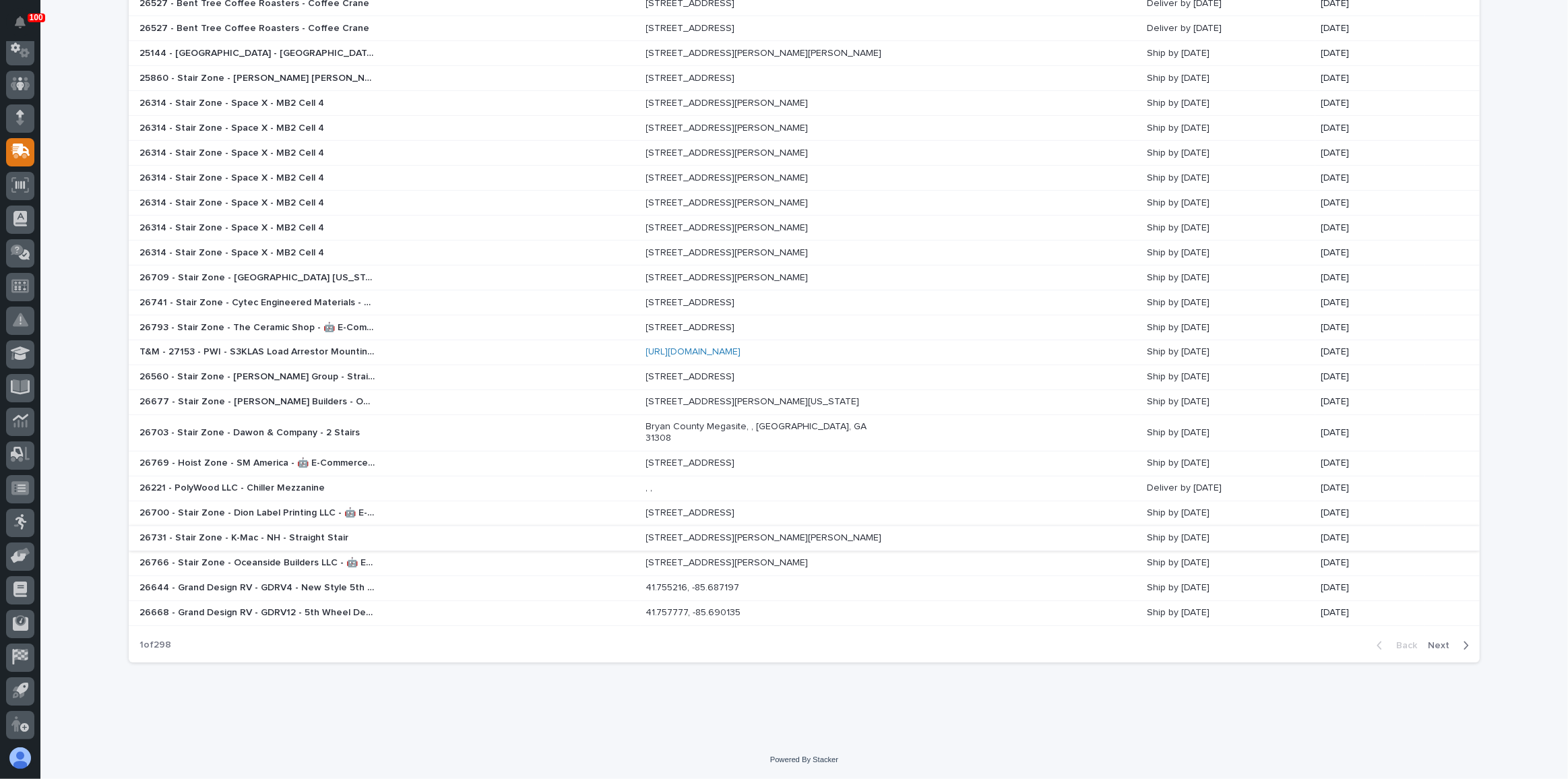
scroll to position [583, 0]
click at [1429, 647] on span "Next" at bounding box center [1443, 645] width 30 height 12
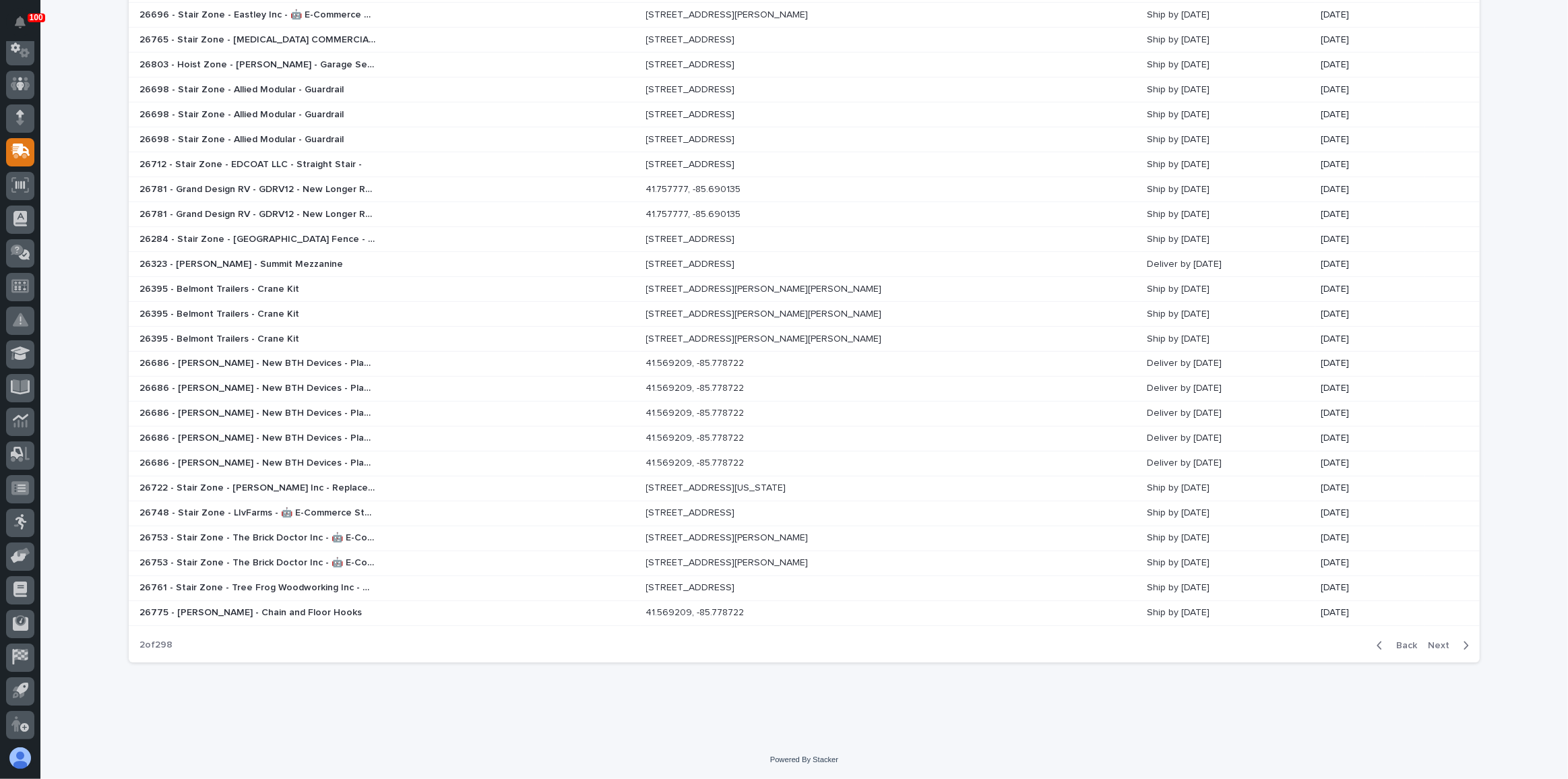
scroll to position [527, 0]
click at [1437, 643] on span "Next" at bounding box center [1443, 645] width 30 height 12
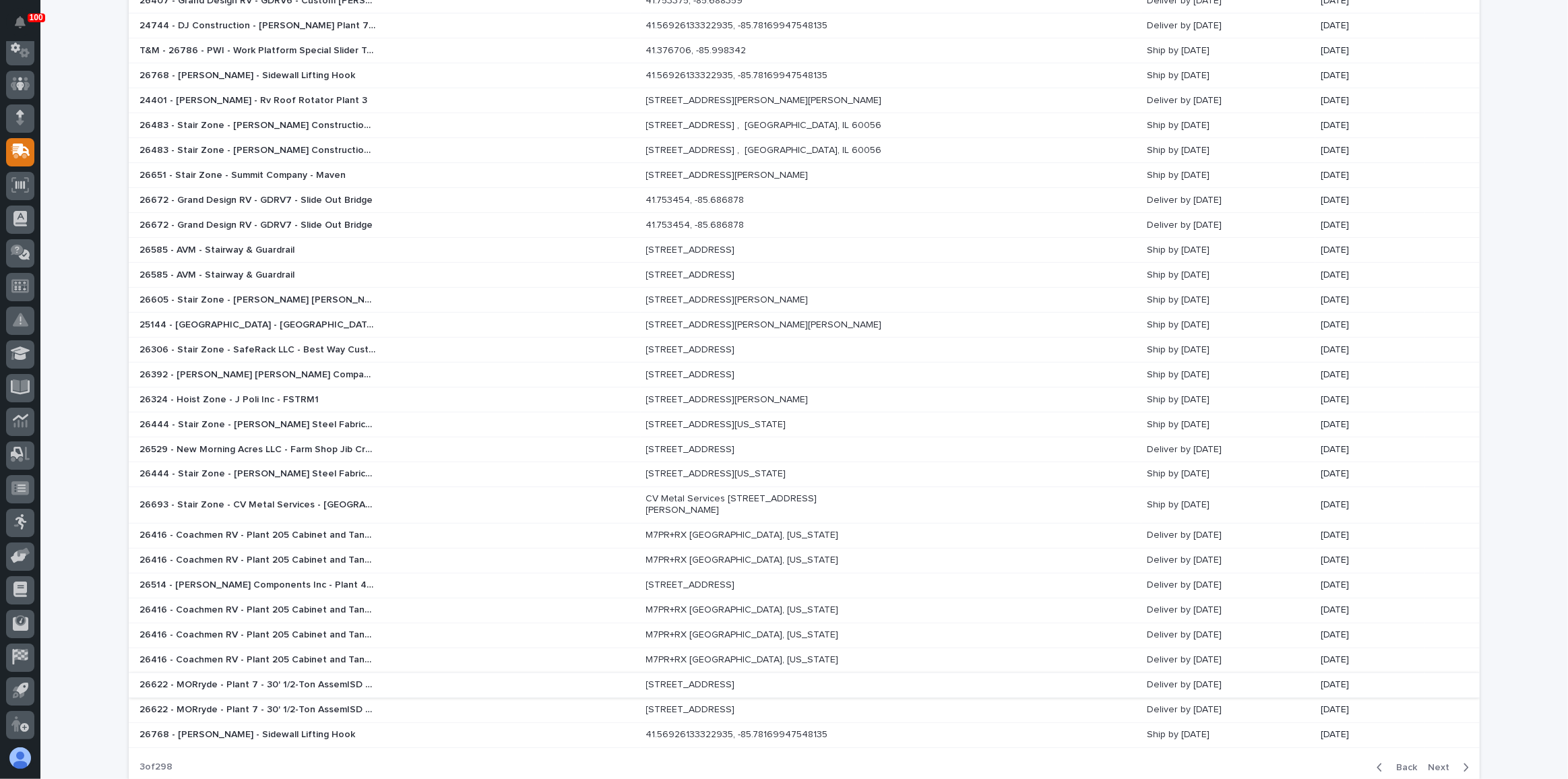
scroll to position [515, 0]
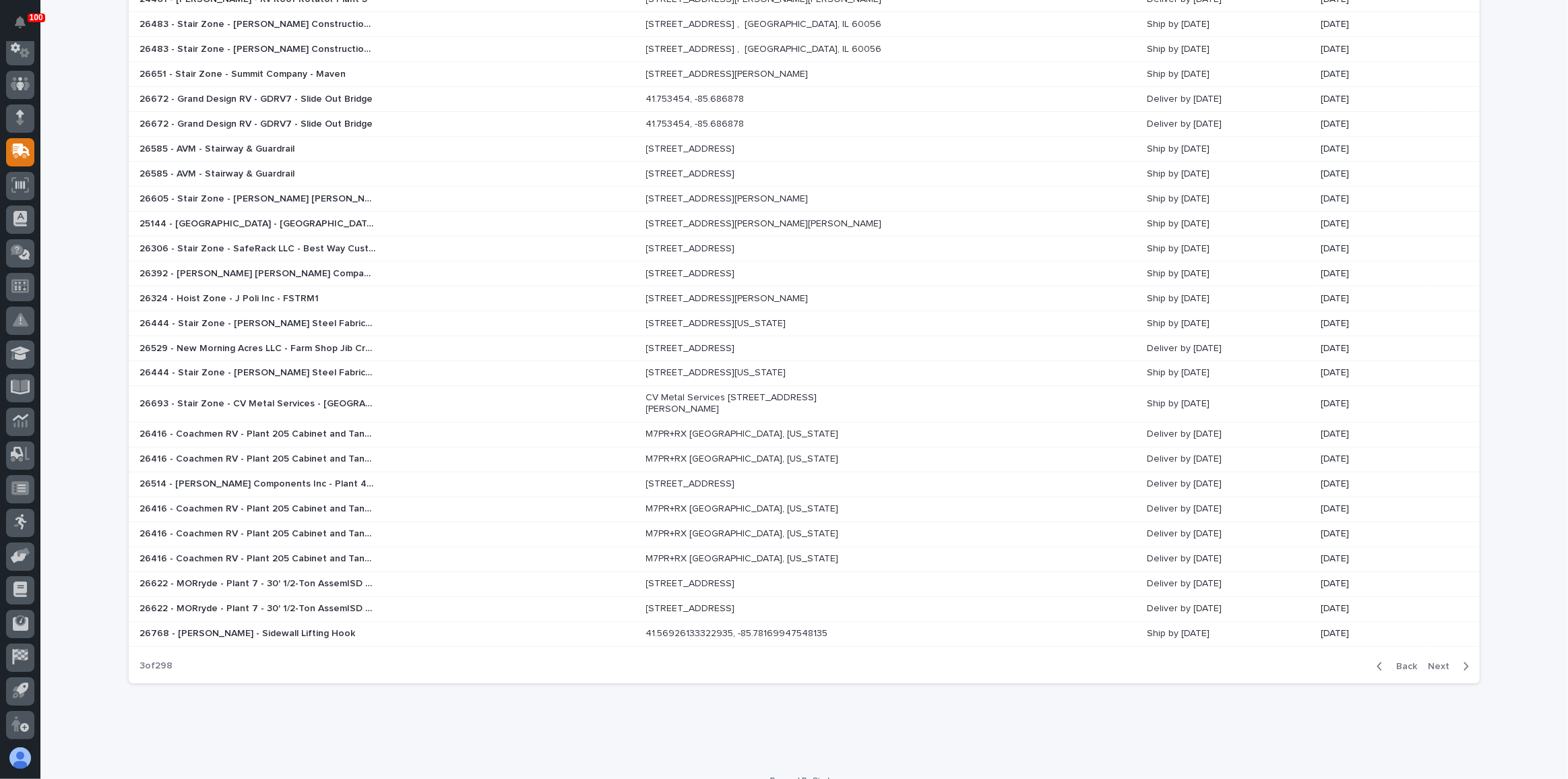
click at [1399, 661] on span "Back" at bounding box center [1402, 666] width 29 height 12
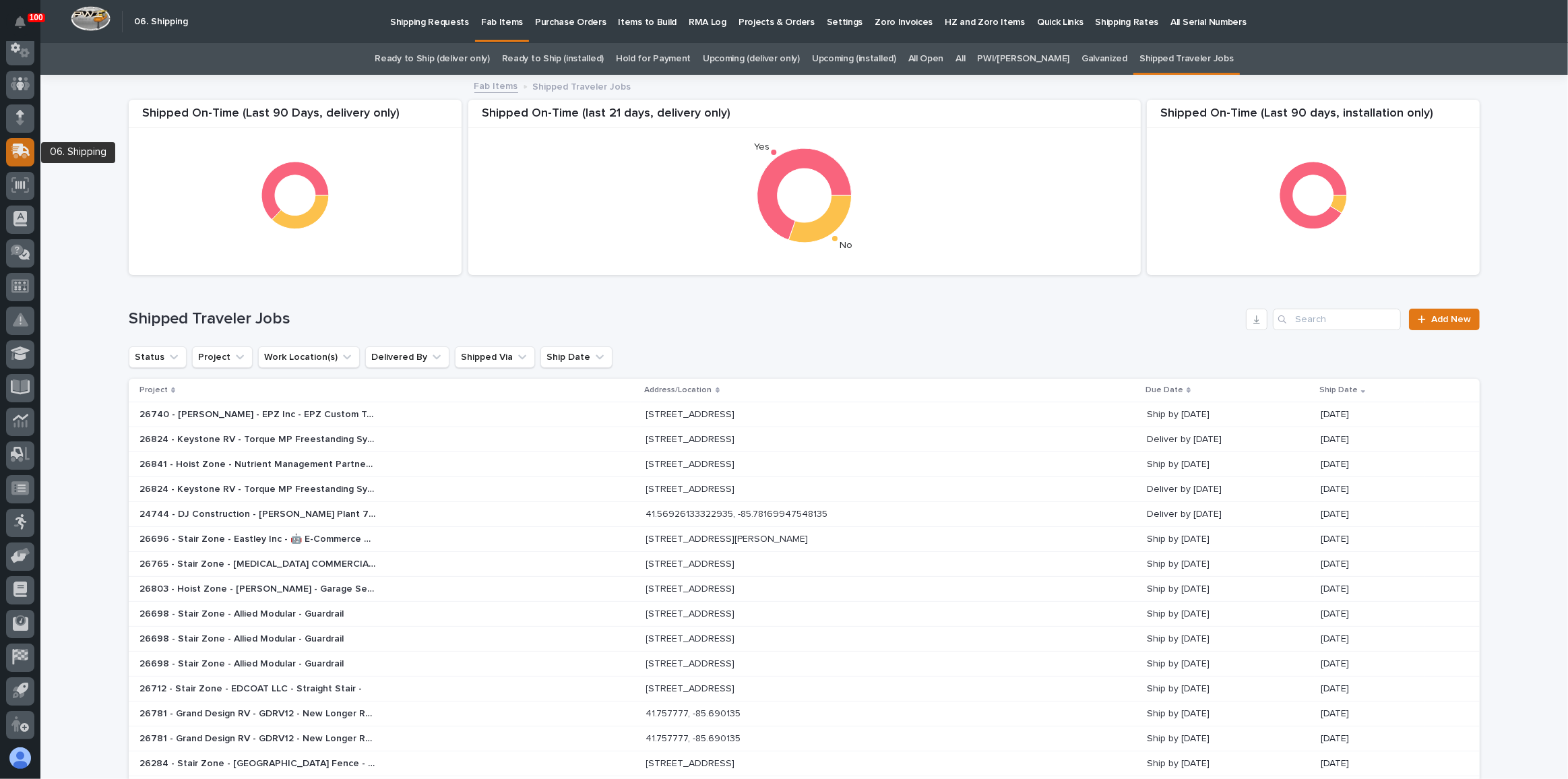
click at [18, 156] on icon at bounding box center [20, 151] width 20 height 16
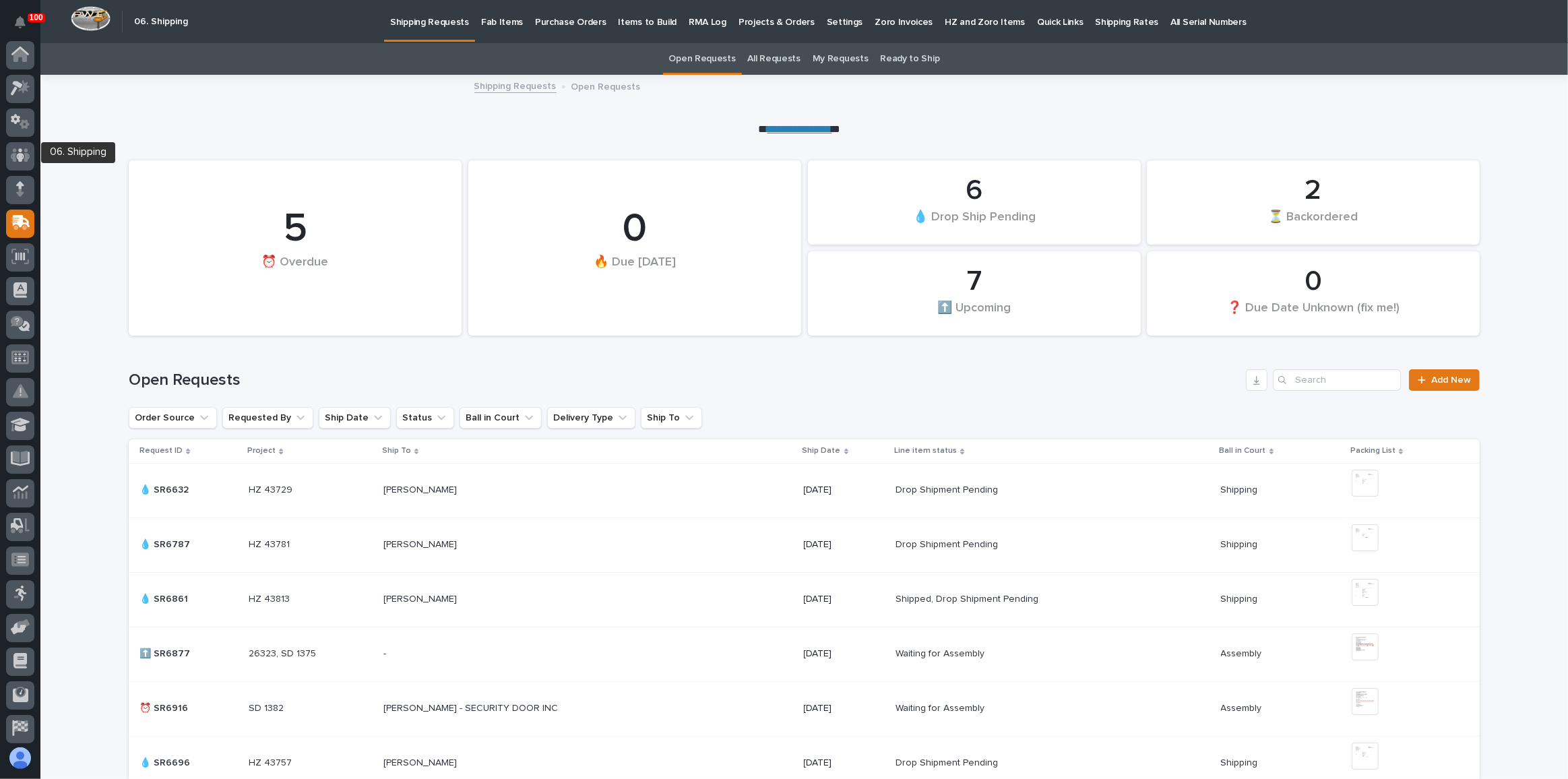
scroll to position [71, 0]
click at [493, 17] on p "Fab Items" at bounding box center [501, 14] width 42 height 28
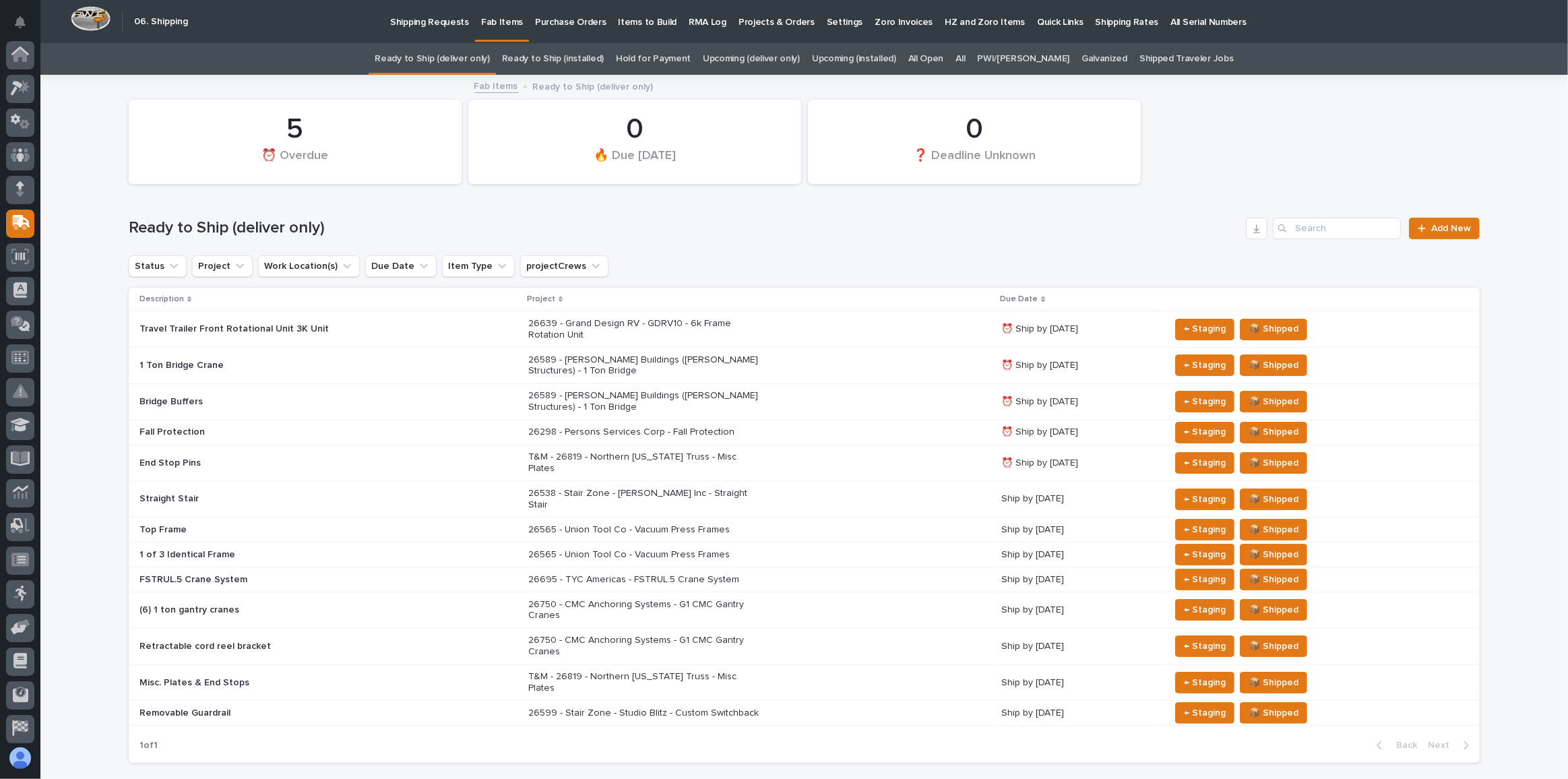
scroll to position [71, 0]
click at [807, 360] on div "26589 - [PERSON_NAME] Buildings ([PERSON_NAME] Structures) - 1 Ton Bridge" at bounding box center [759, 366] width 462 height 34
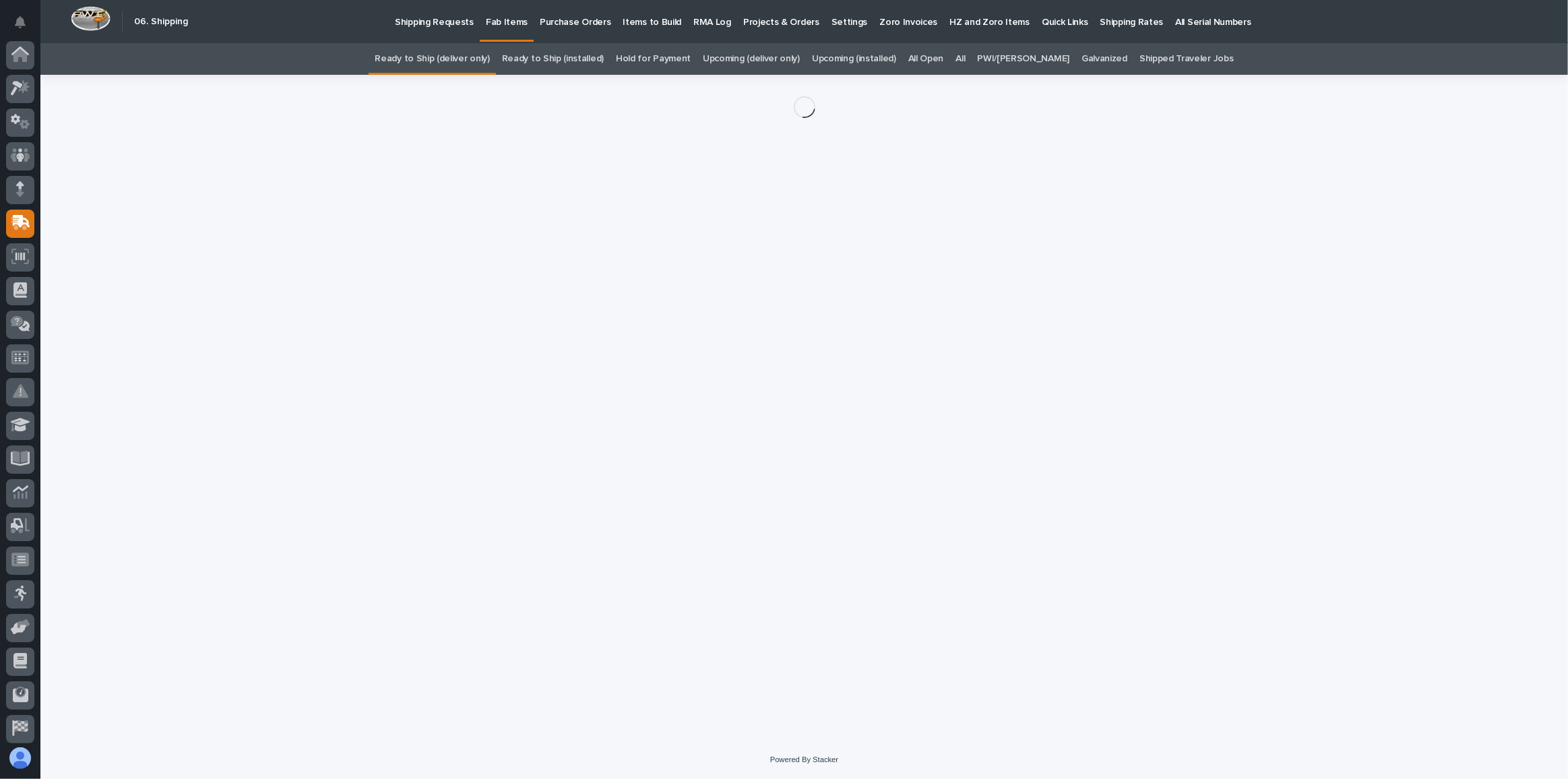
scroll to position [71, 0]
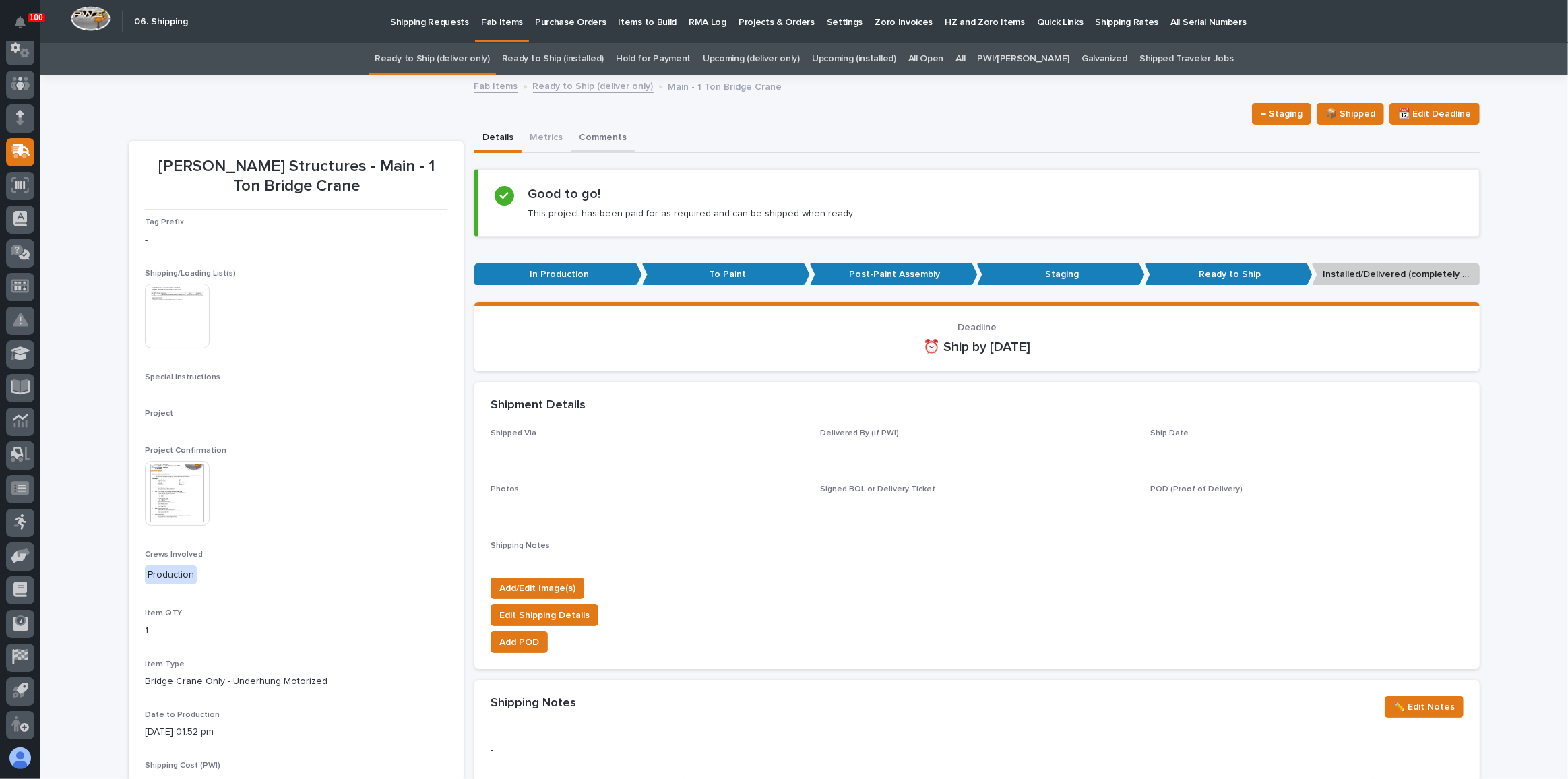
click at [589, 138] on button "Comments" at bounding box center [603, 139] width 64 height 28
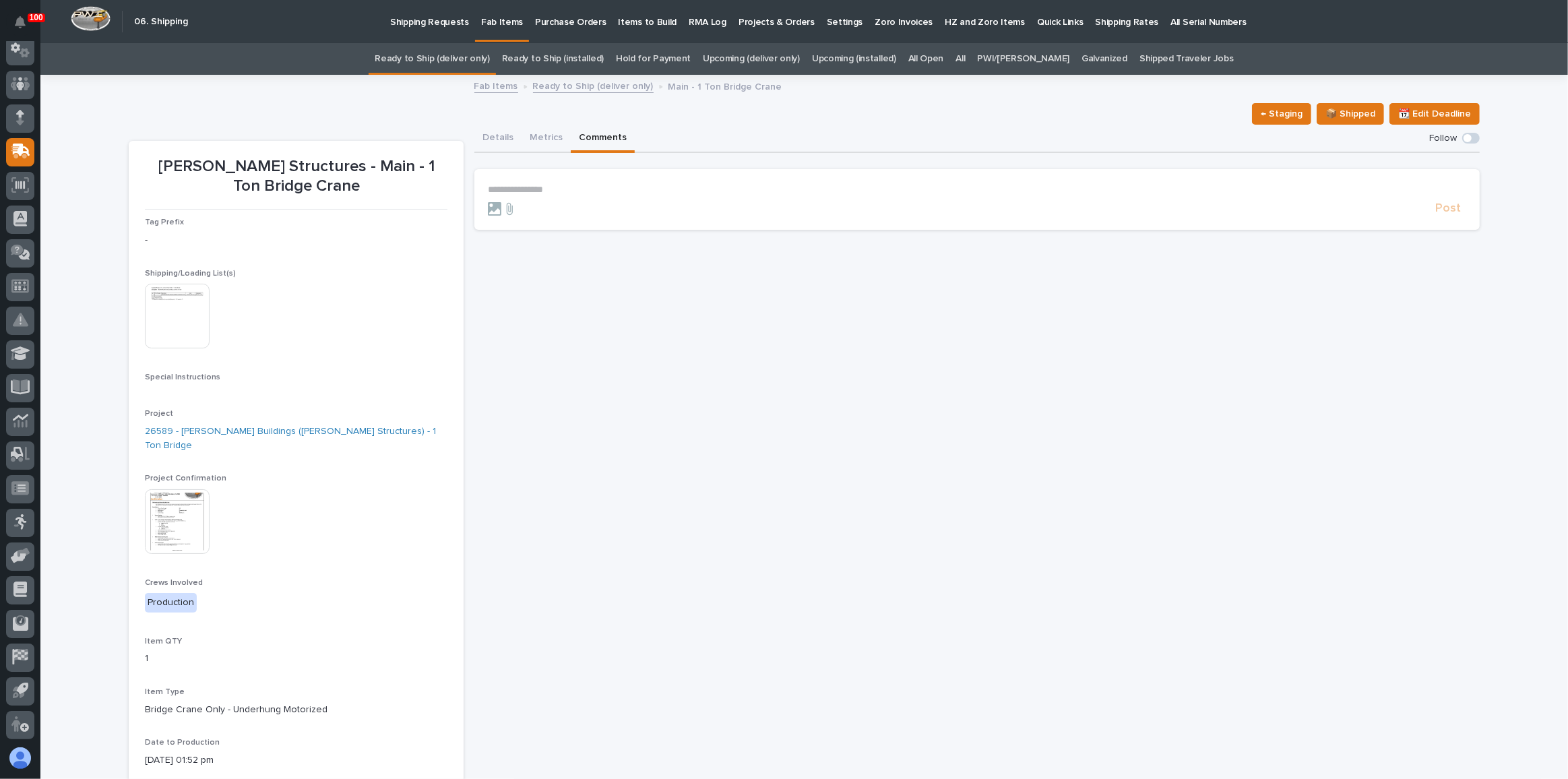
click at [566, 189] on p "**********" at bounding box center [977, 190] width 978 height 12
click at [1454, 218] on span "Post" at bounding box center [1447, 215] width 26 height 16
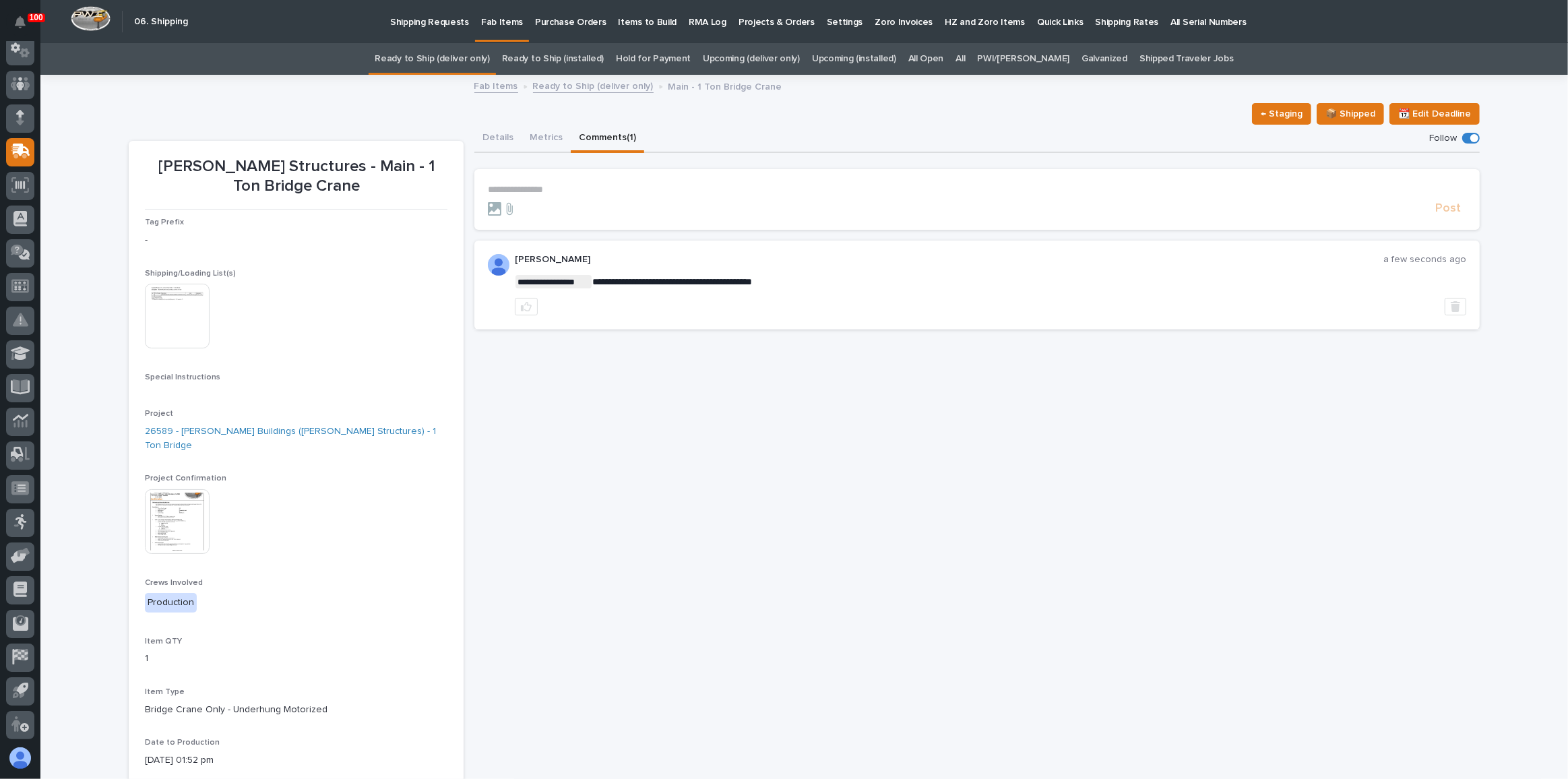
click at [489, 68] on link "Ready to Ship (deliver only)" at bounding box center [432, 59] width 114 height 31
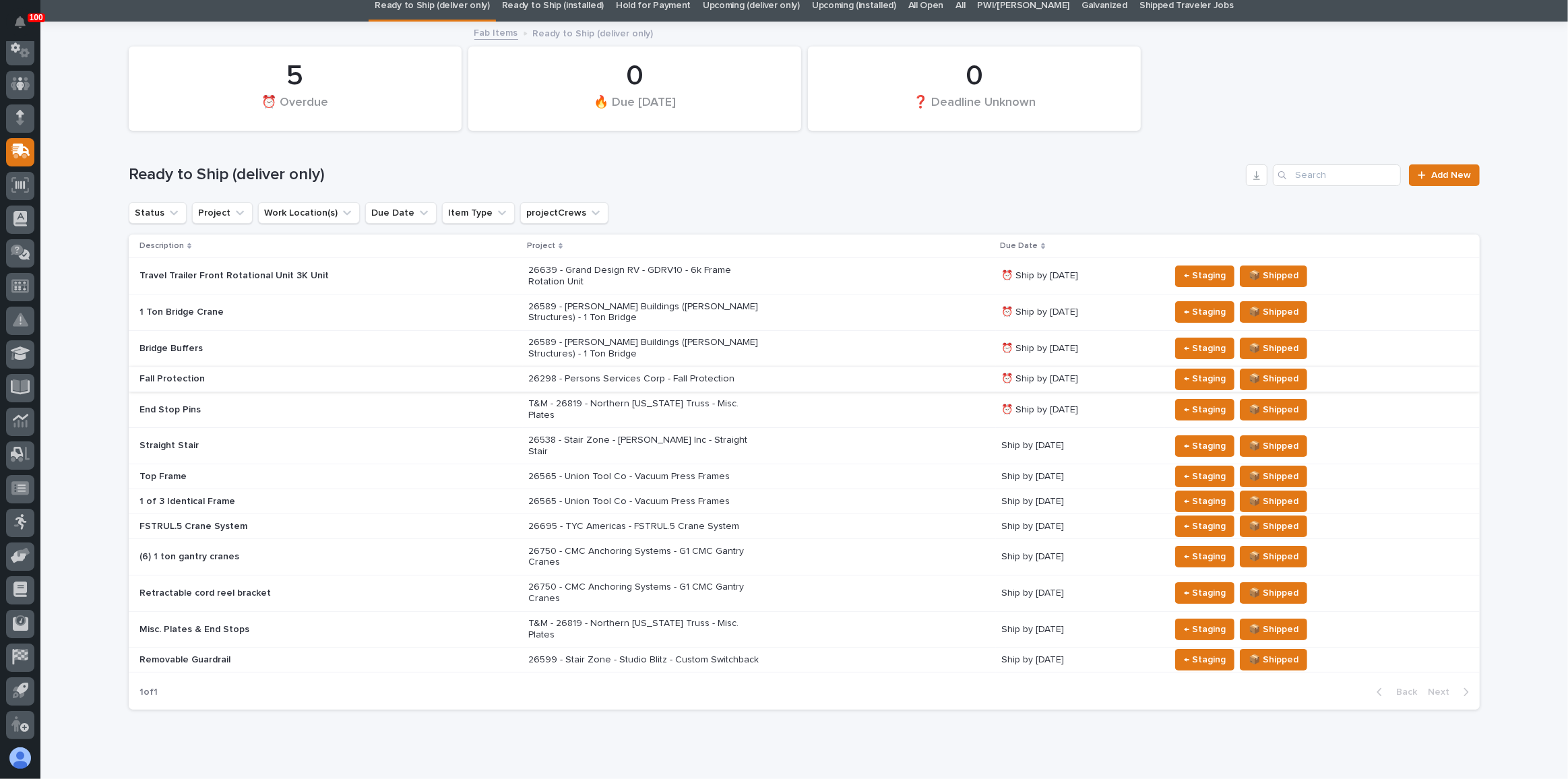
scroll to position [62, 0]
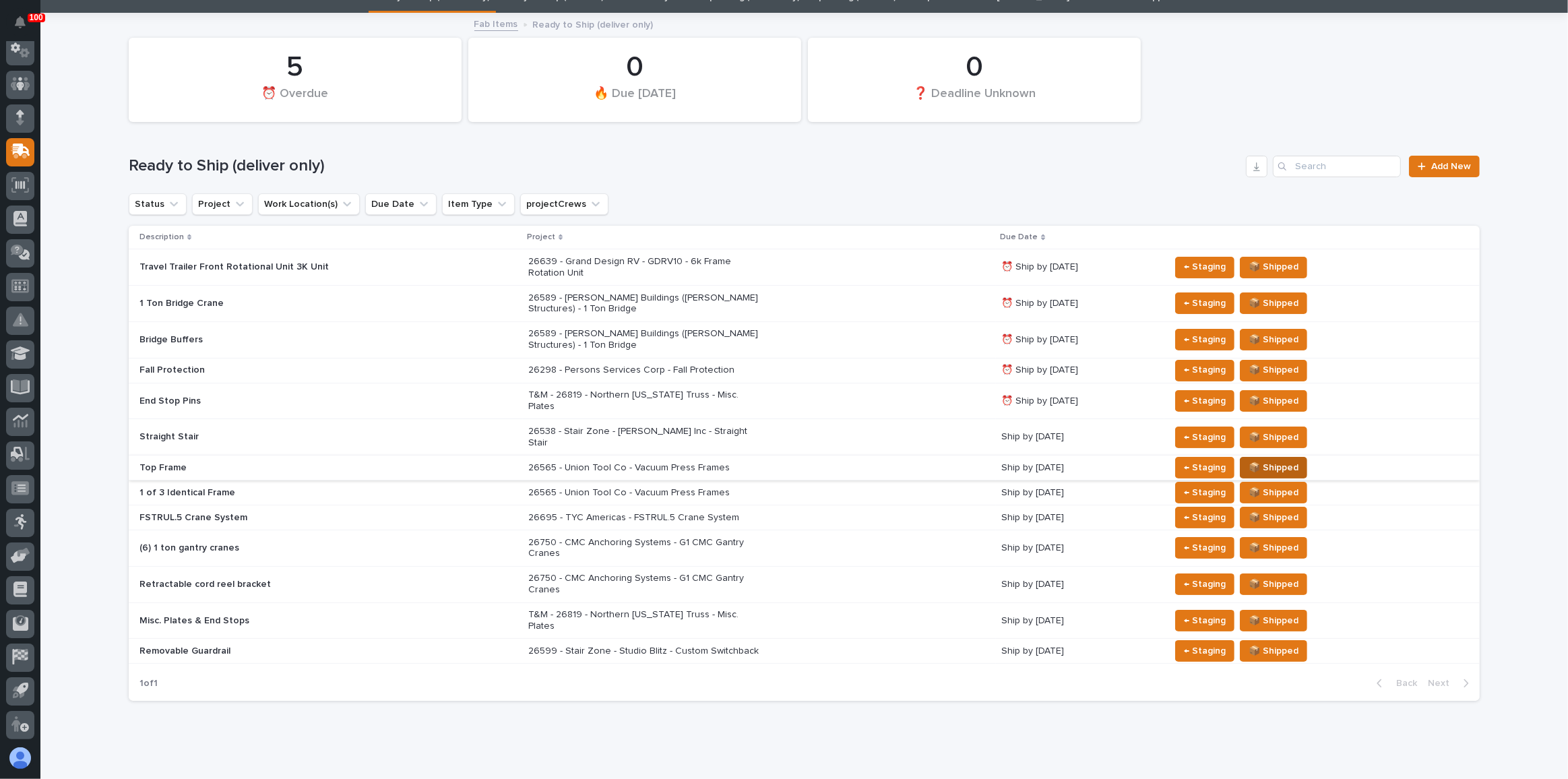
click at [1259, 460] on span "📦 Shipped" at bounding box center [1274, 468] width 50 height 16
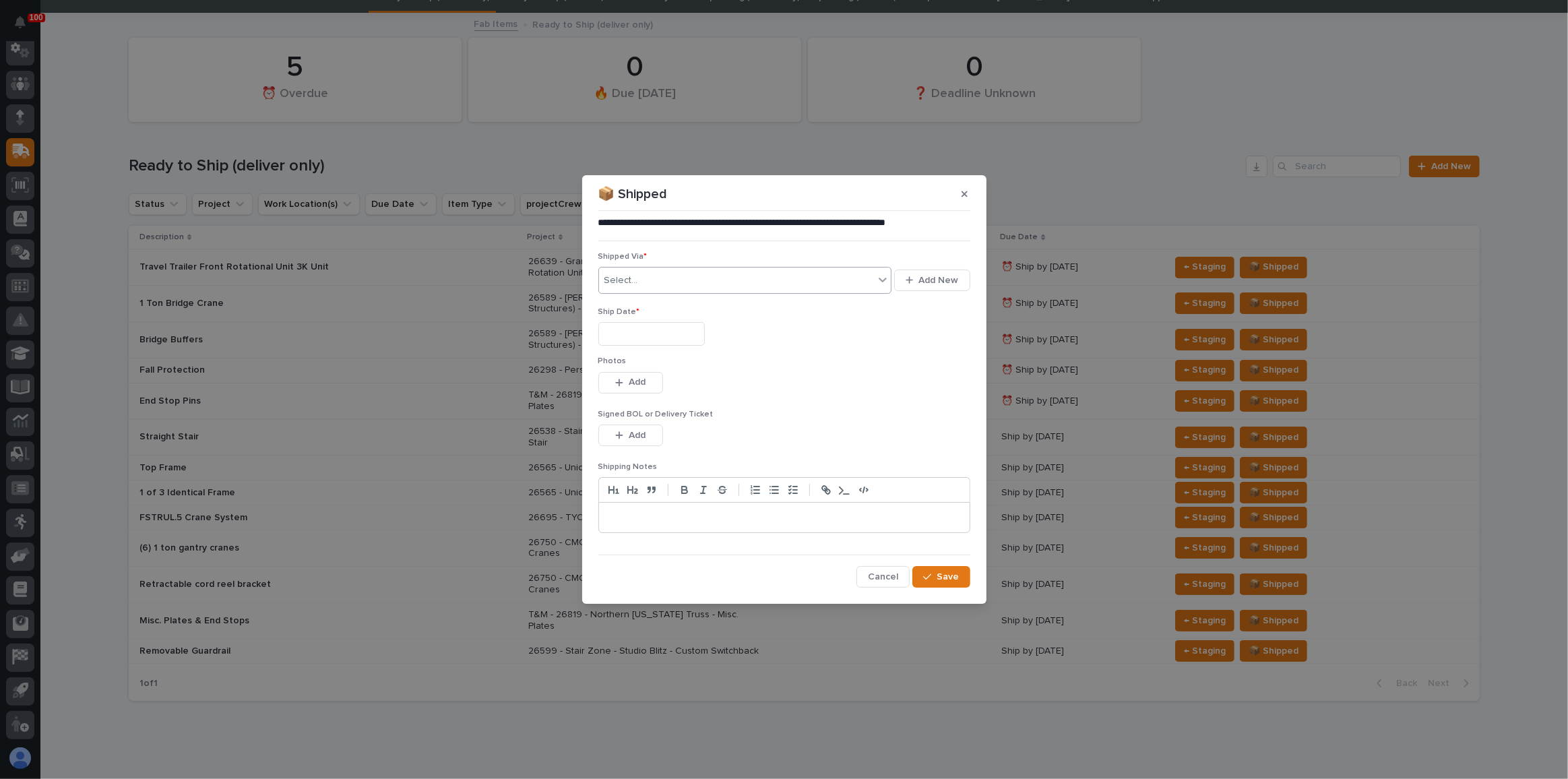
click at [789, 281] on div "Select..." at bounding box center [737, 281] width 276 height 22
type input "***"
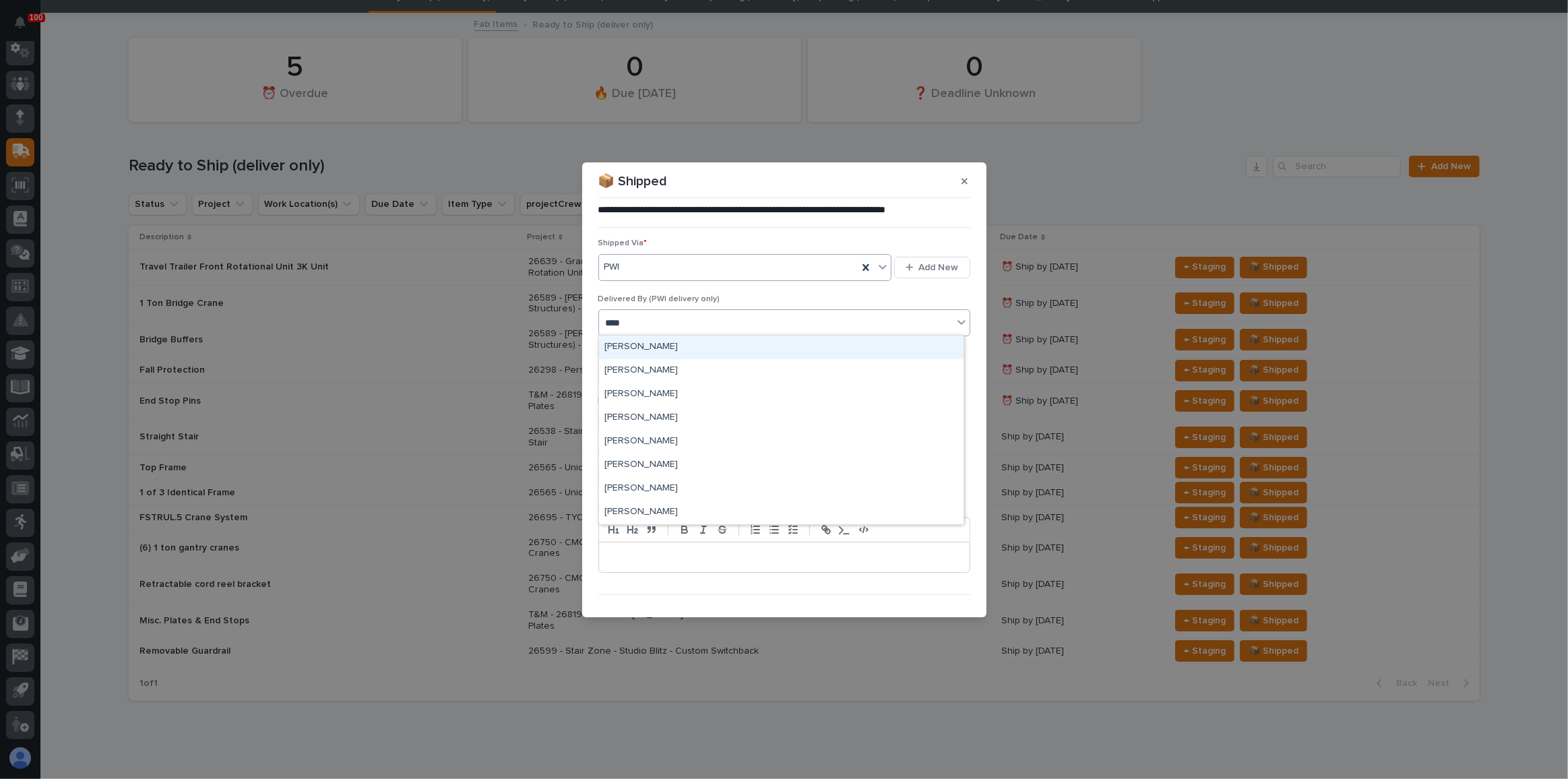
type input "*****"
click at [644, 379] on input "text" at bounding box center [652, 374] width 107 height 24
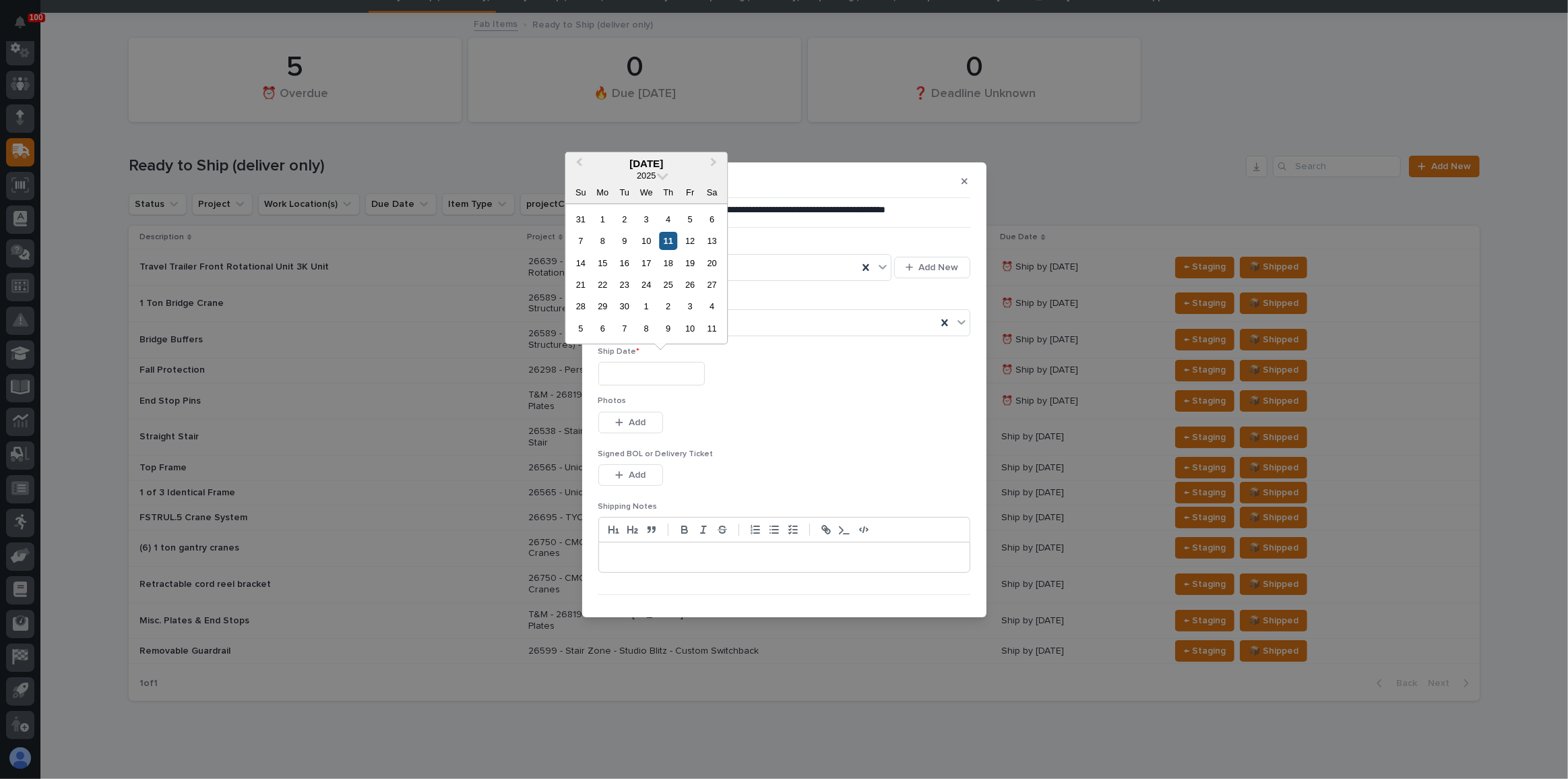
click at [660, 239] on div "11" at bounding box center [667, 241] width 18 height 18
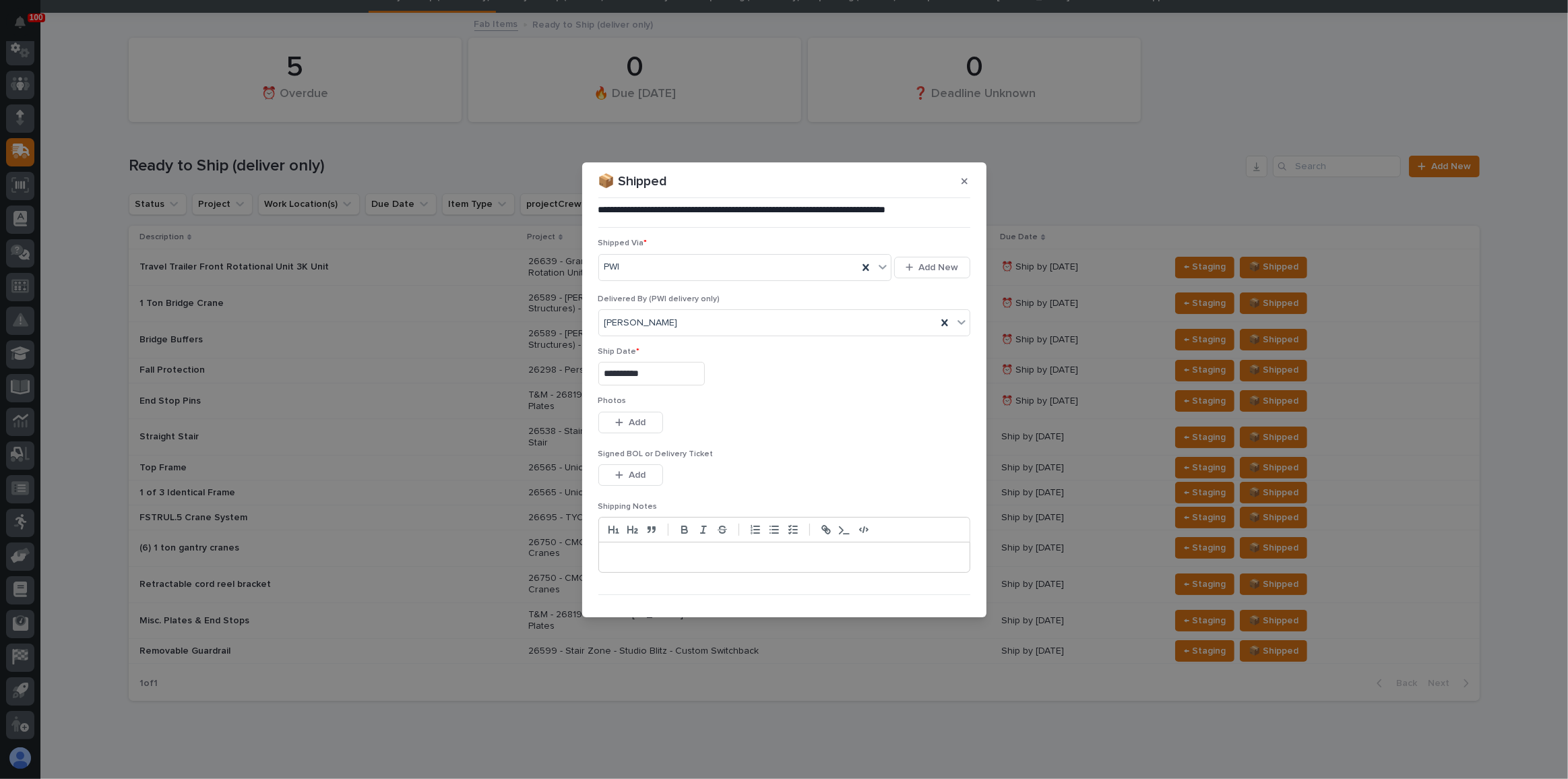
type input "**********"
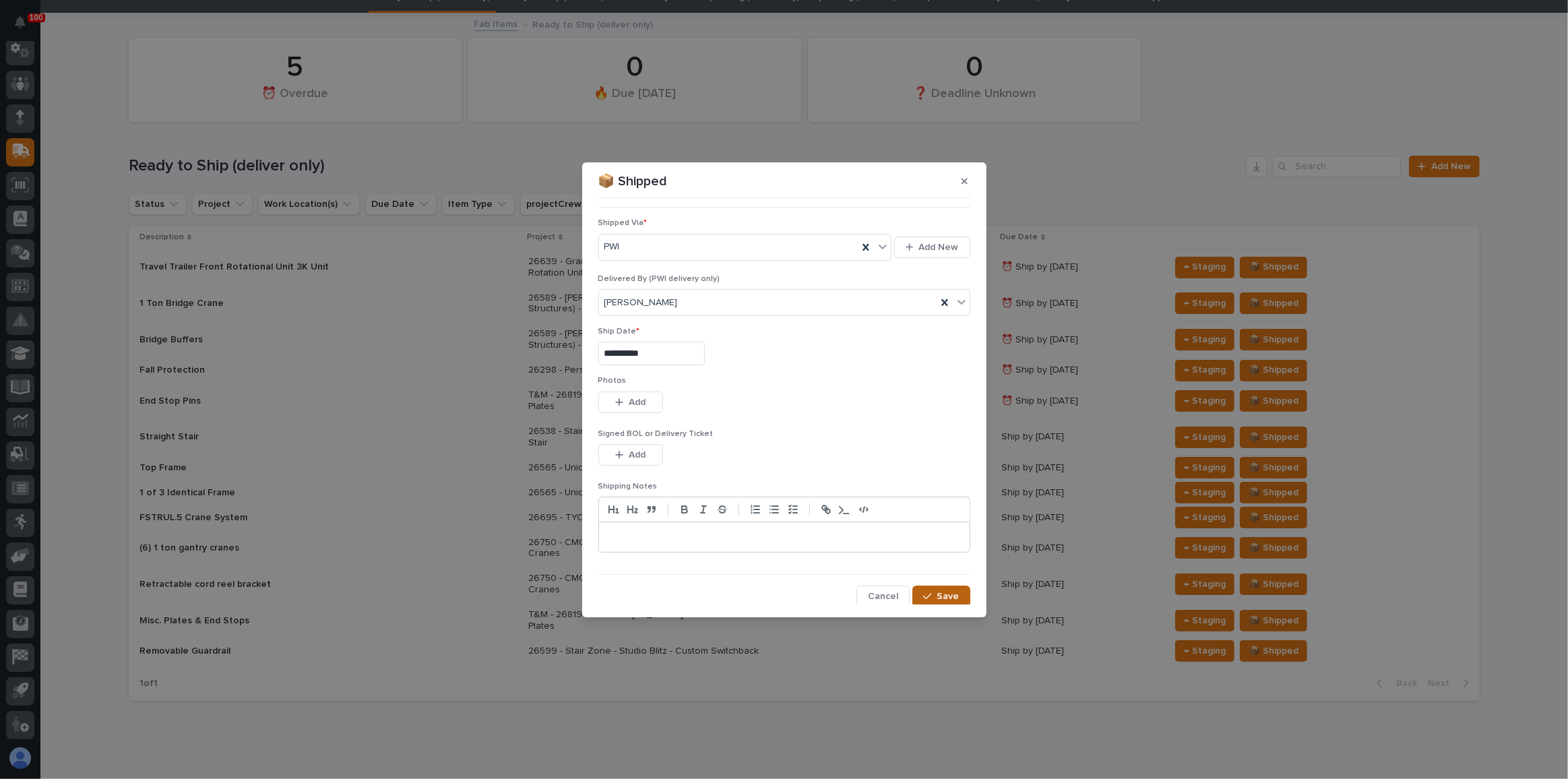
click at [934, 600] on button "Save" at bounding box center [941, 597] width 57 height 22
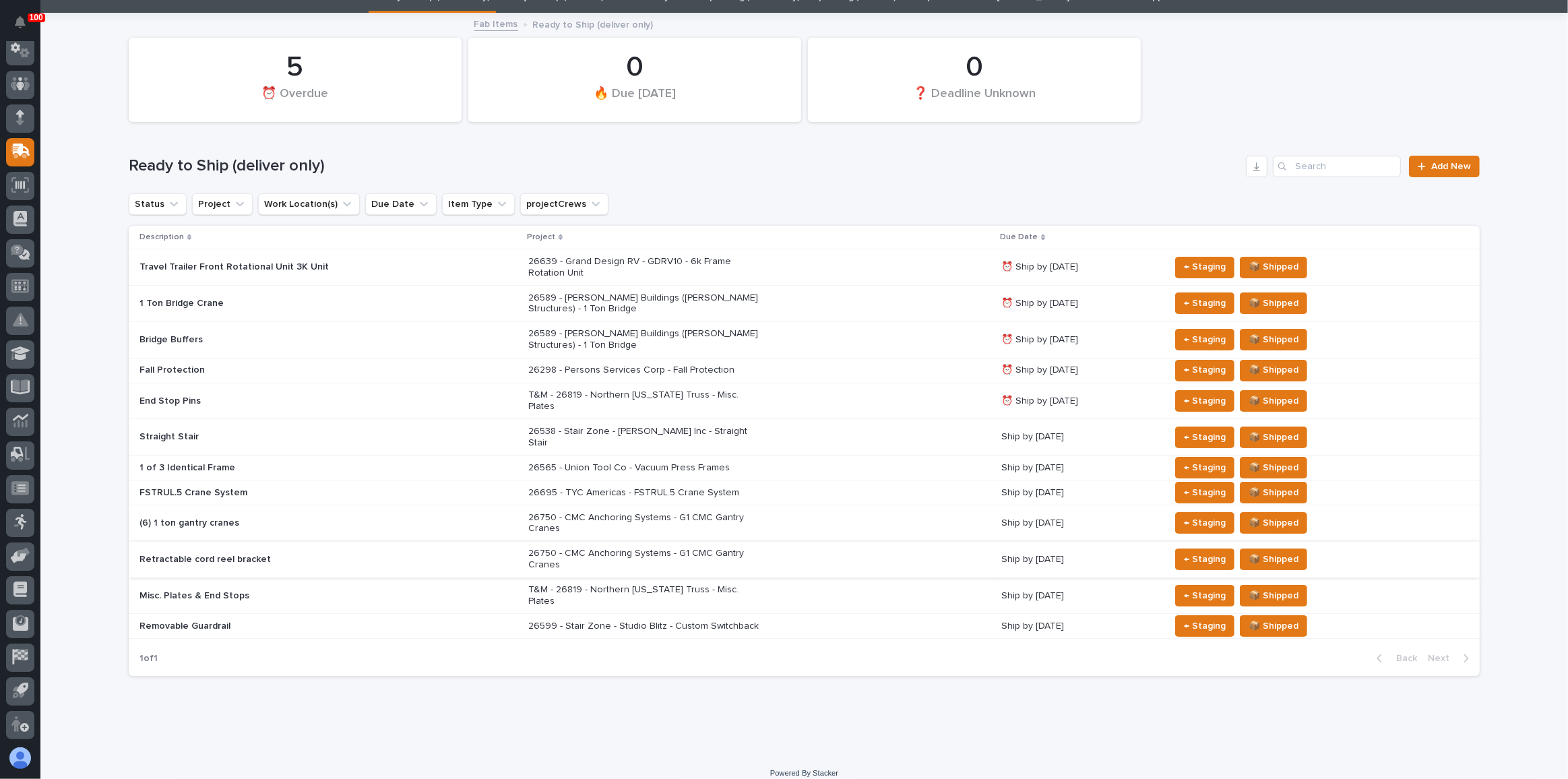
scroll to position [37, 0]
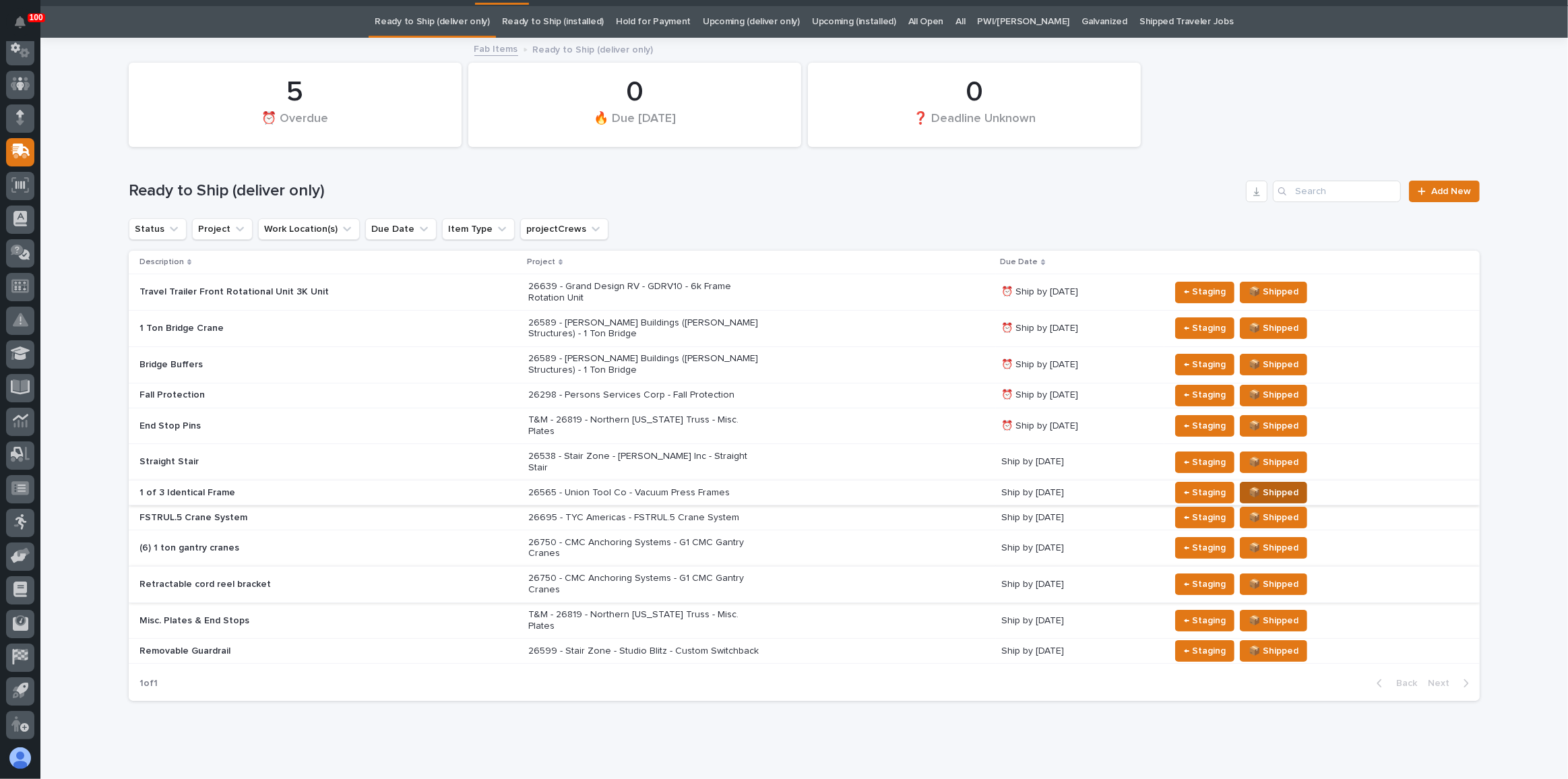
click at [1277, 485] on span "📦 Shipped" at bounding box center [1274, 493] width 50 height 16
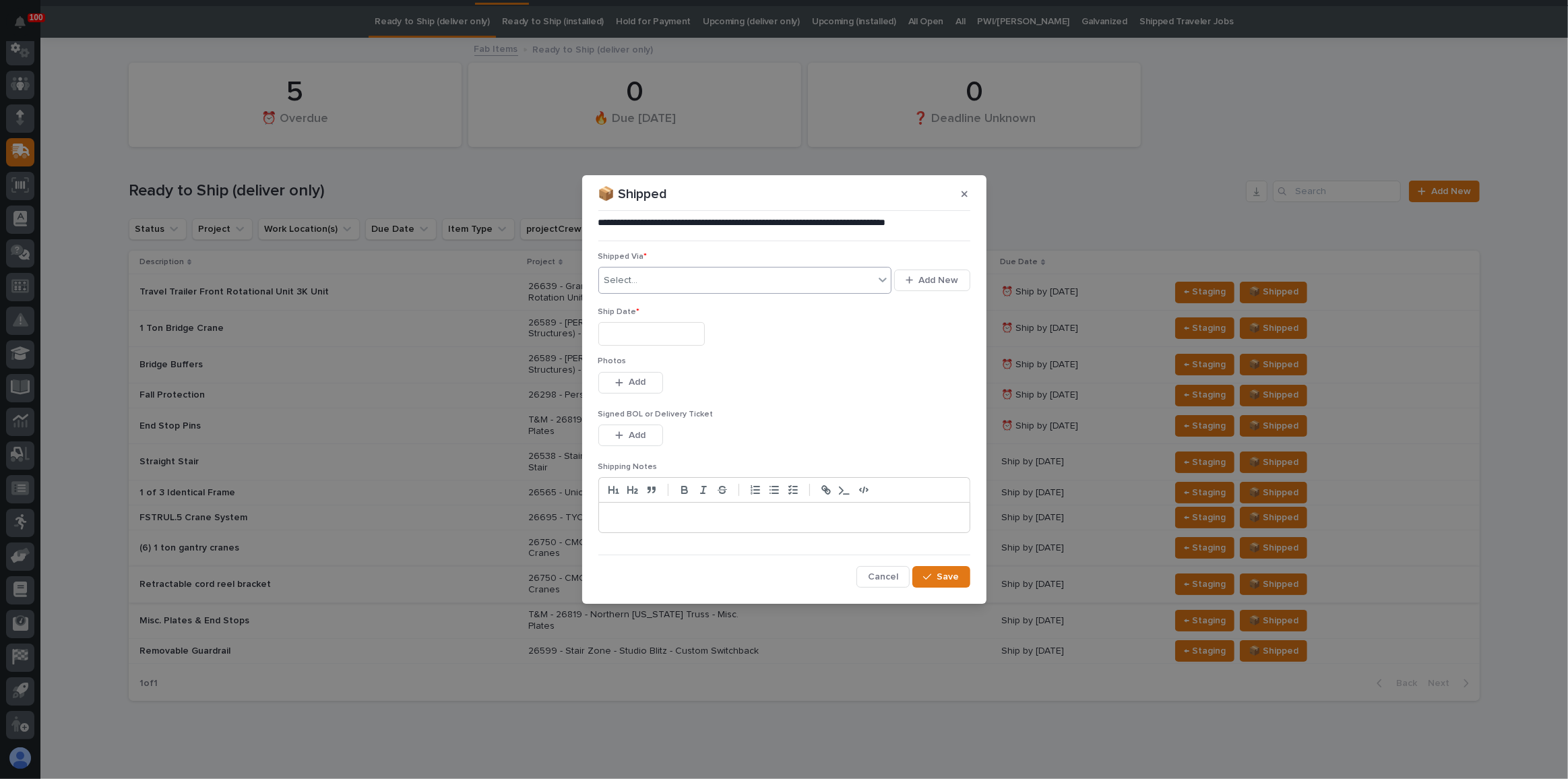
click at [680, 284] on div "Select..." at bounding box center [737, 281] width 276 height 22
type input "***"
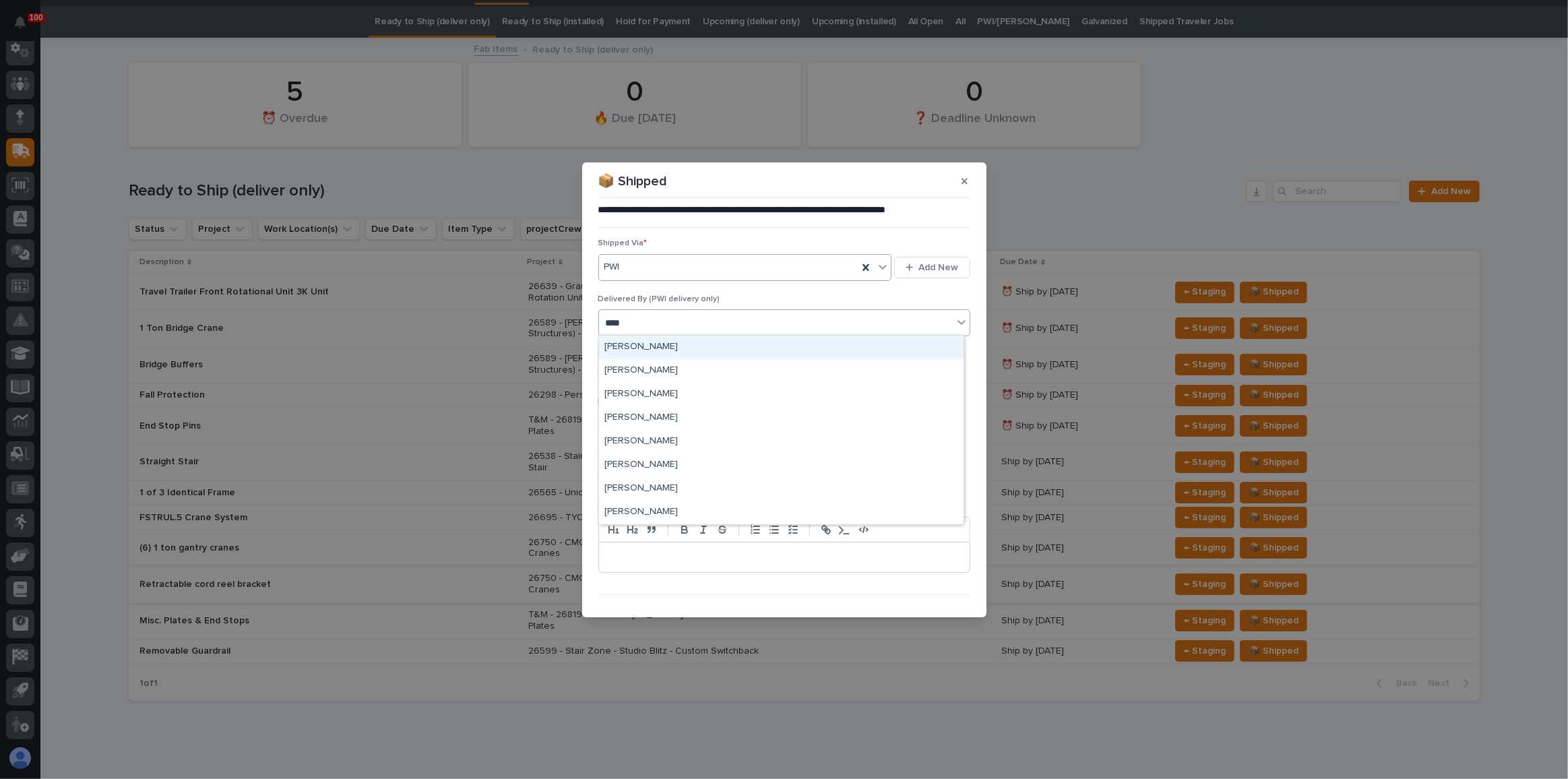
type input "*****"
click at [663, 386] on div "Ship Date *" at bounding box center [784, 371] width 372 height 49
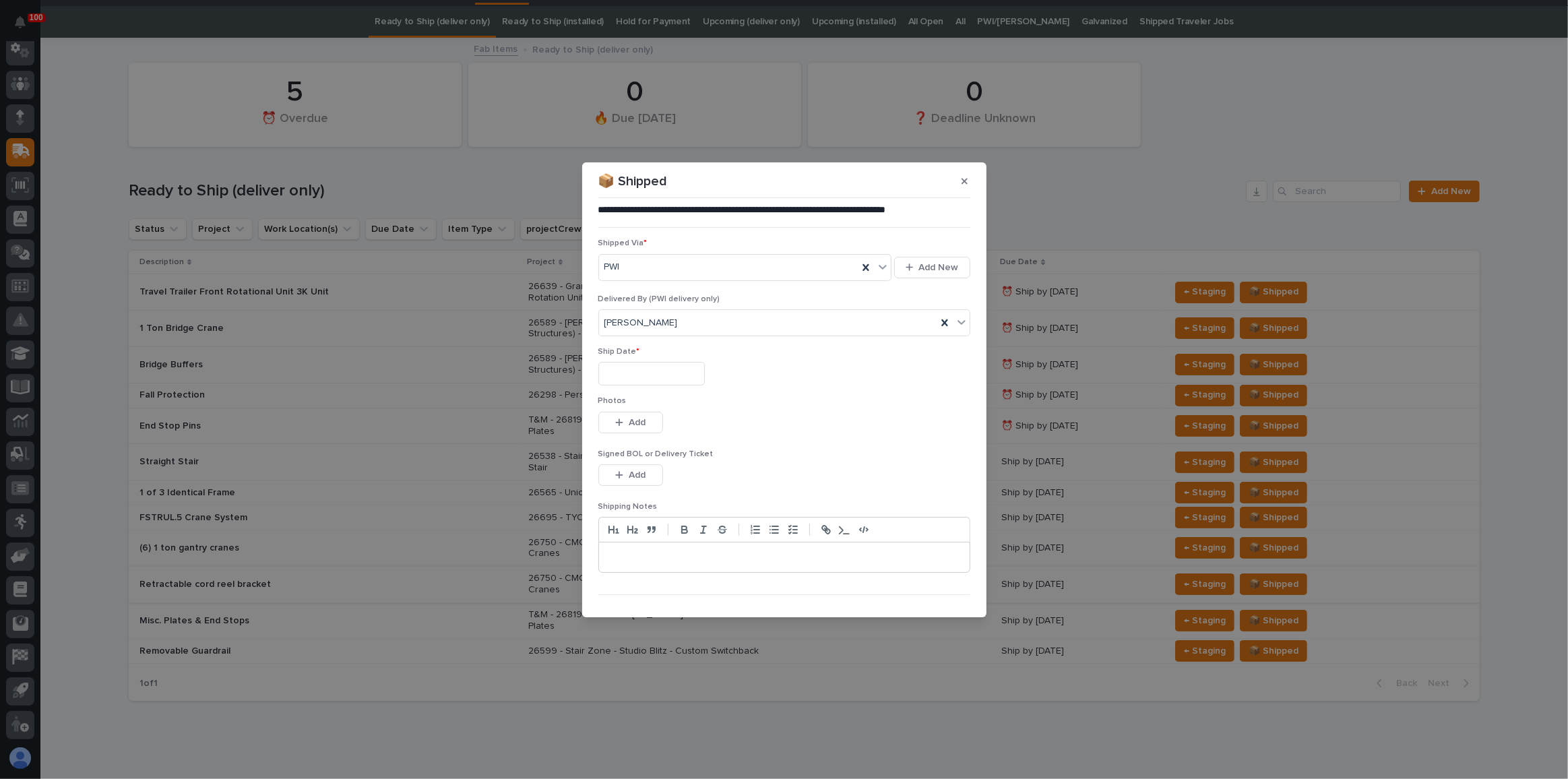
click at [661, 371] on input "text" at bounding box center [652, 374] width 107 height 24
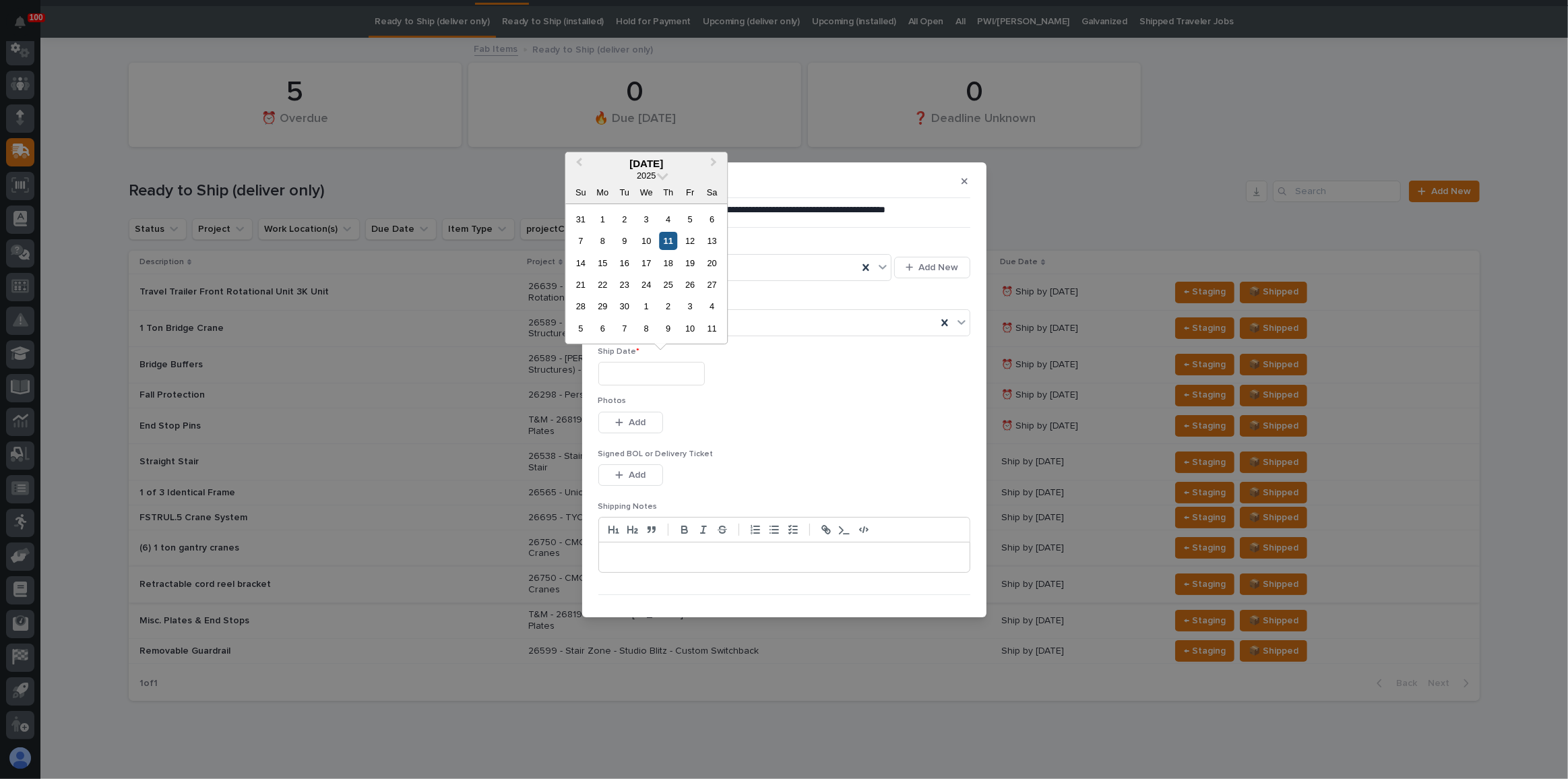
click at [672, 241] on div "11" at bounding box center [667, 241] width 18 height 18
type input "**********"
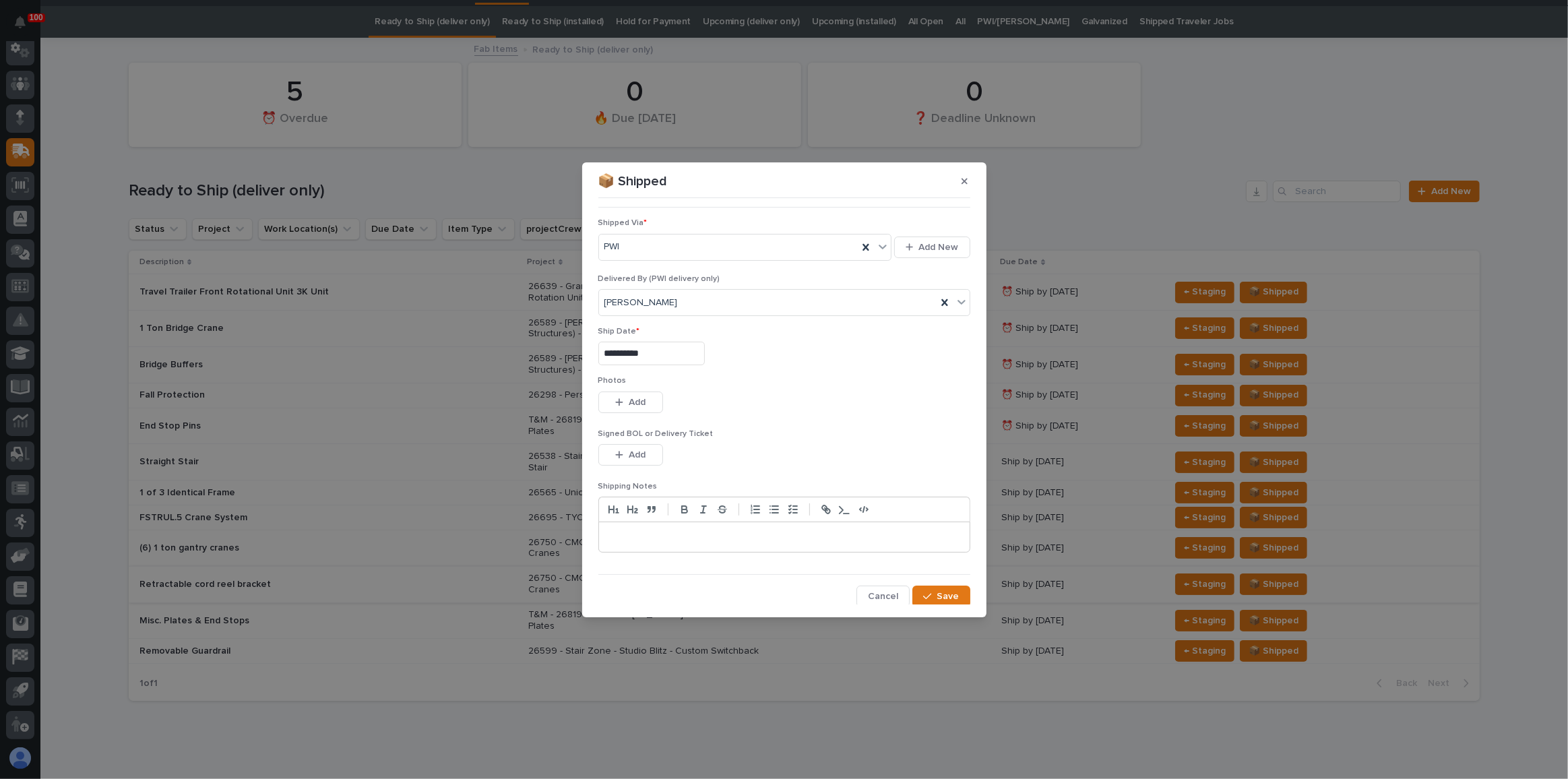
scroll to position [20, 0]
click at [938, 591] on span "Save" at bounding box center [948, 596] width 22 height 12
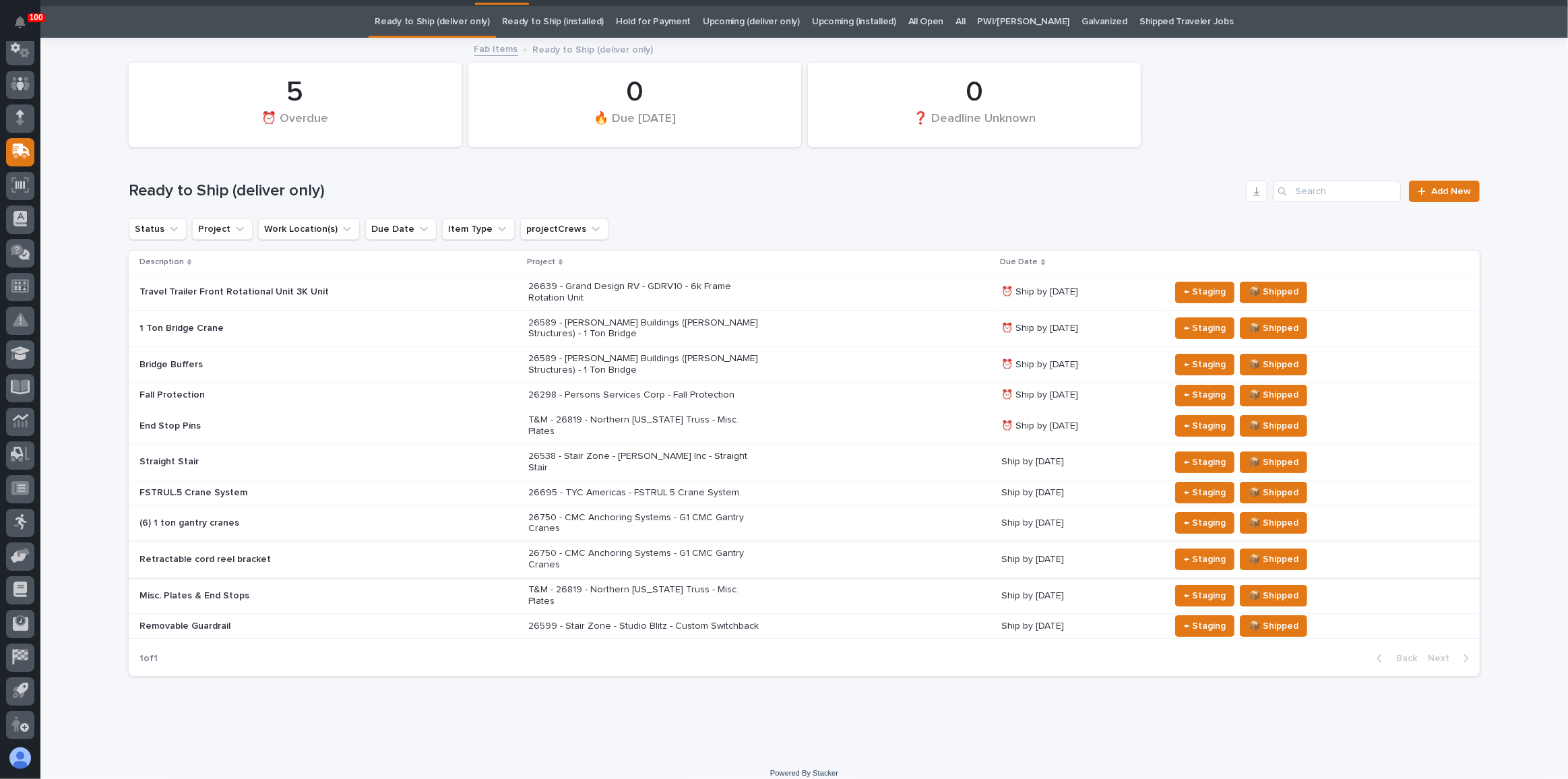
scroll to position [13, 0]
